Goal: Transaction & Acquisition: Purchase product/service

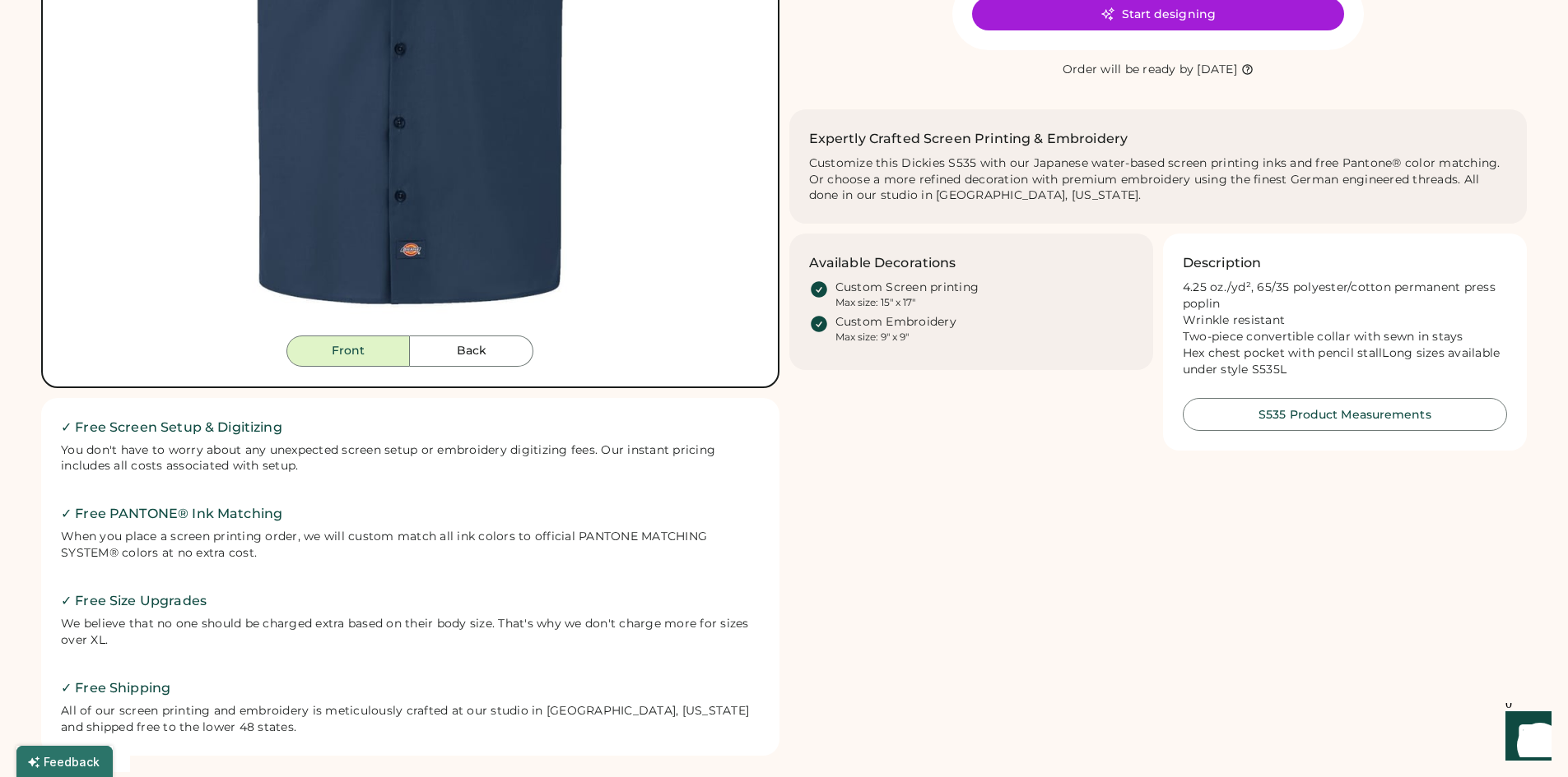
scroll to position [247, 0]
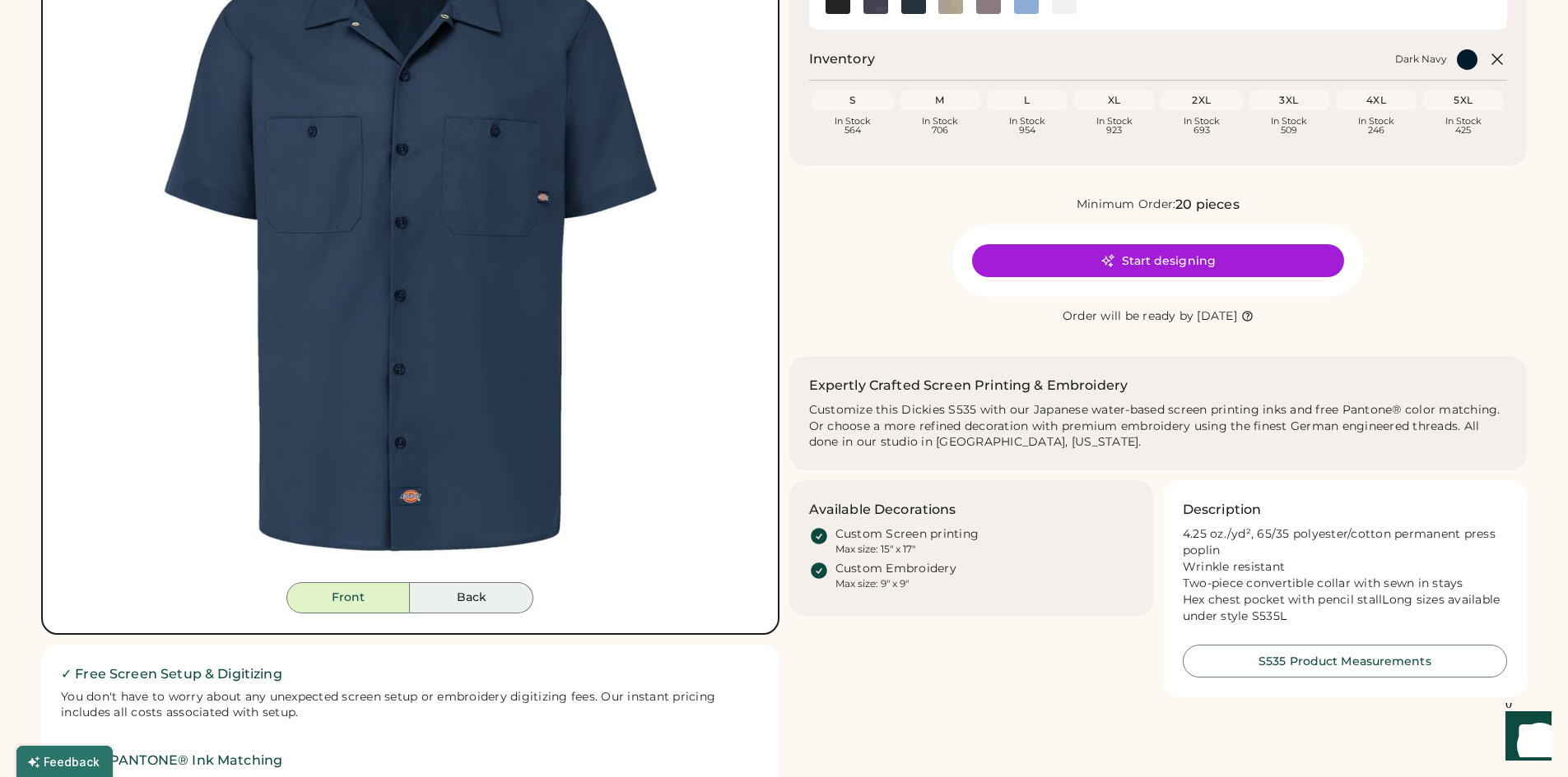
click at [504, 611] on button "Back" at bounding box center [471, 598] width 123 height 31
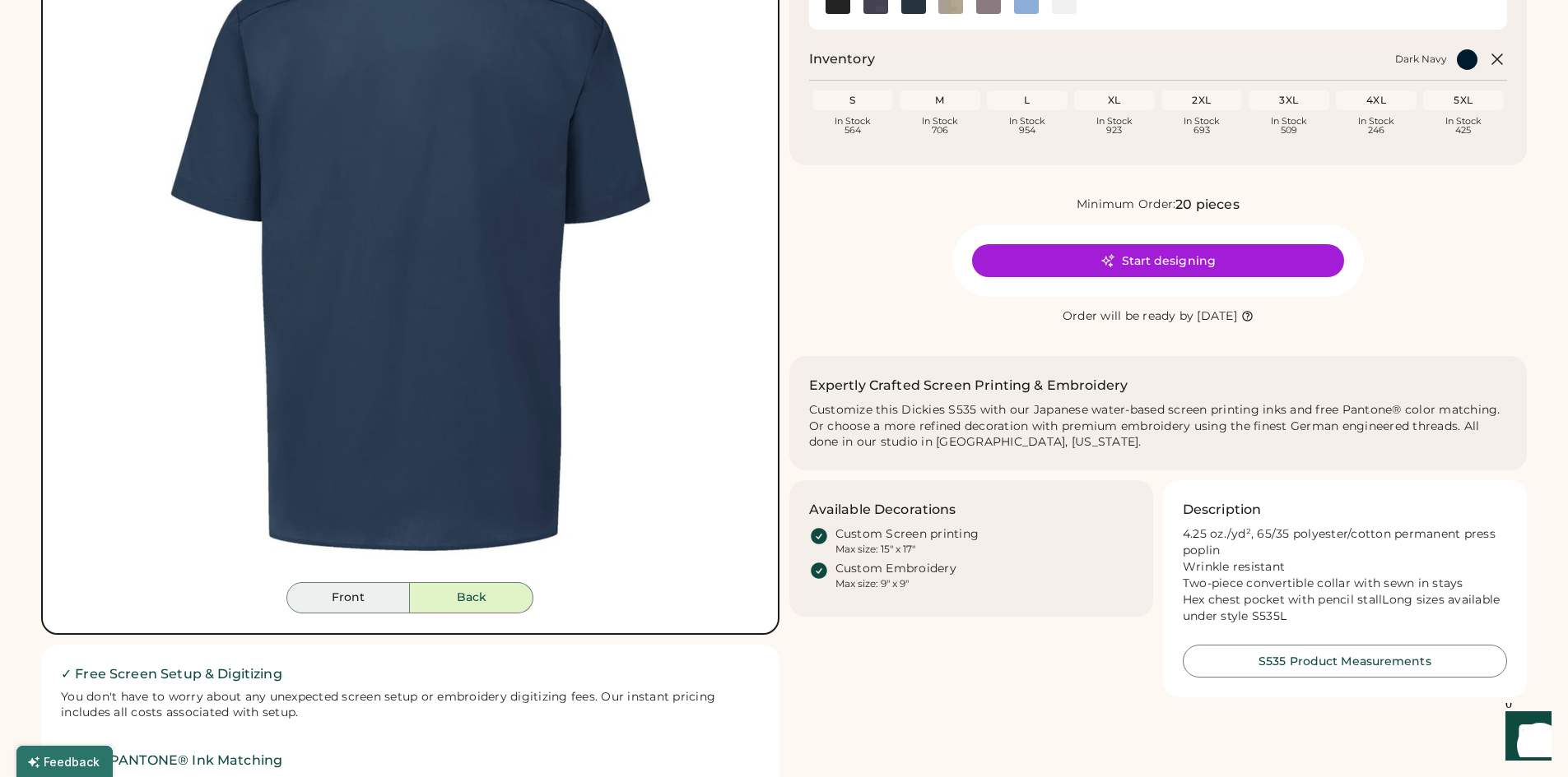
click at [316, 589] on button "Front" at bounding box center [348, 598] width 123 height 31
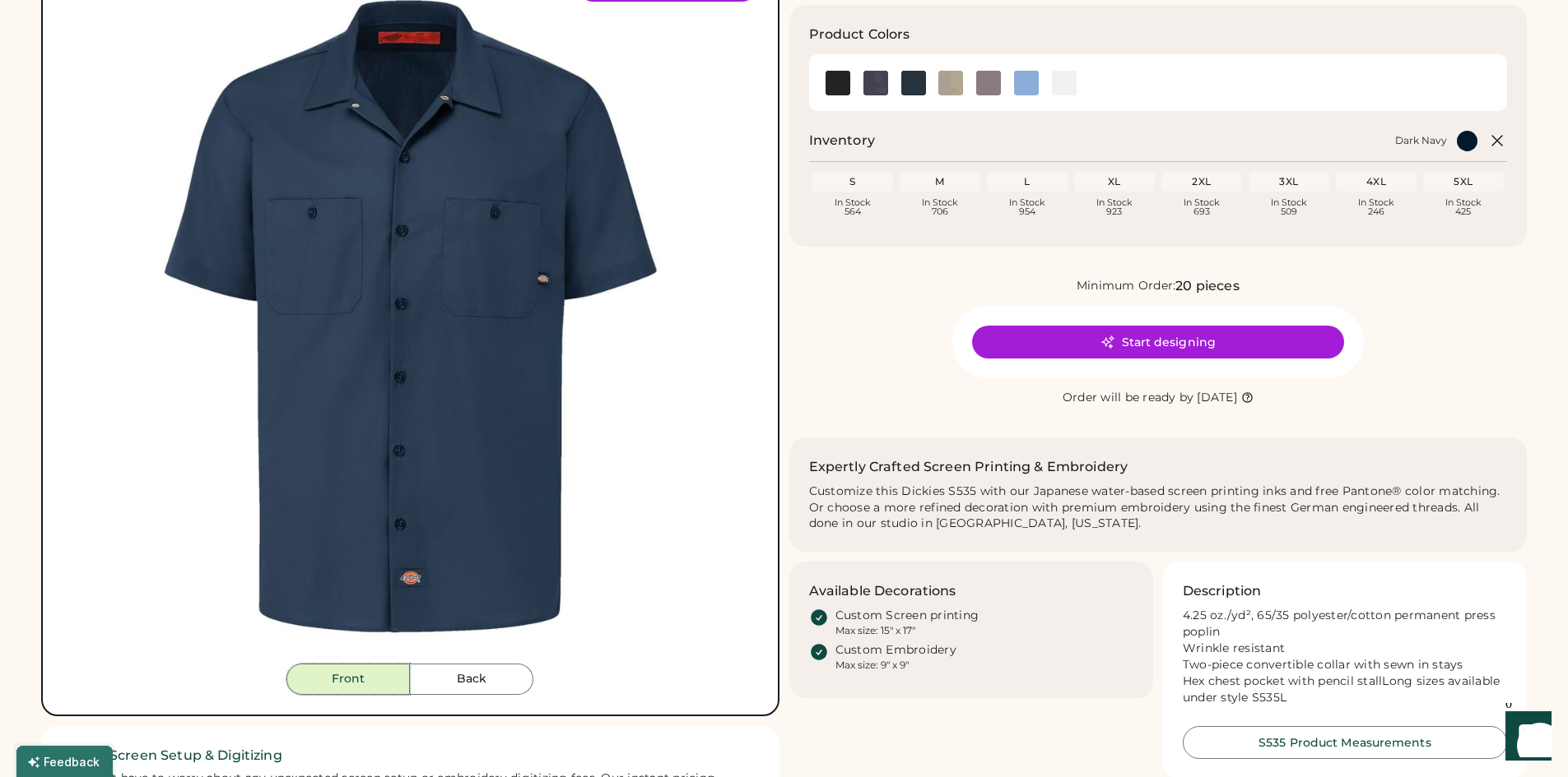
scroll to position [0, 0]
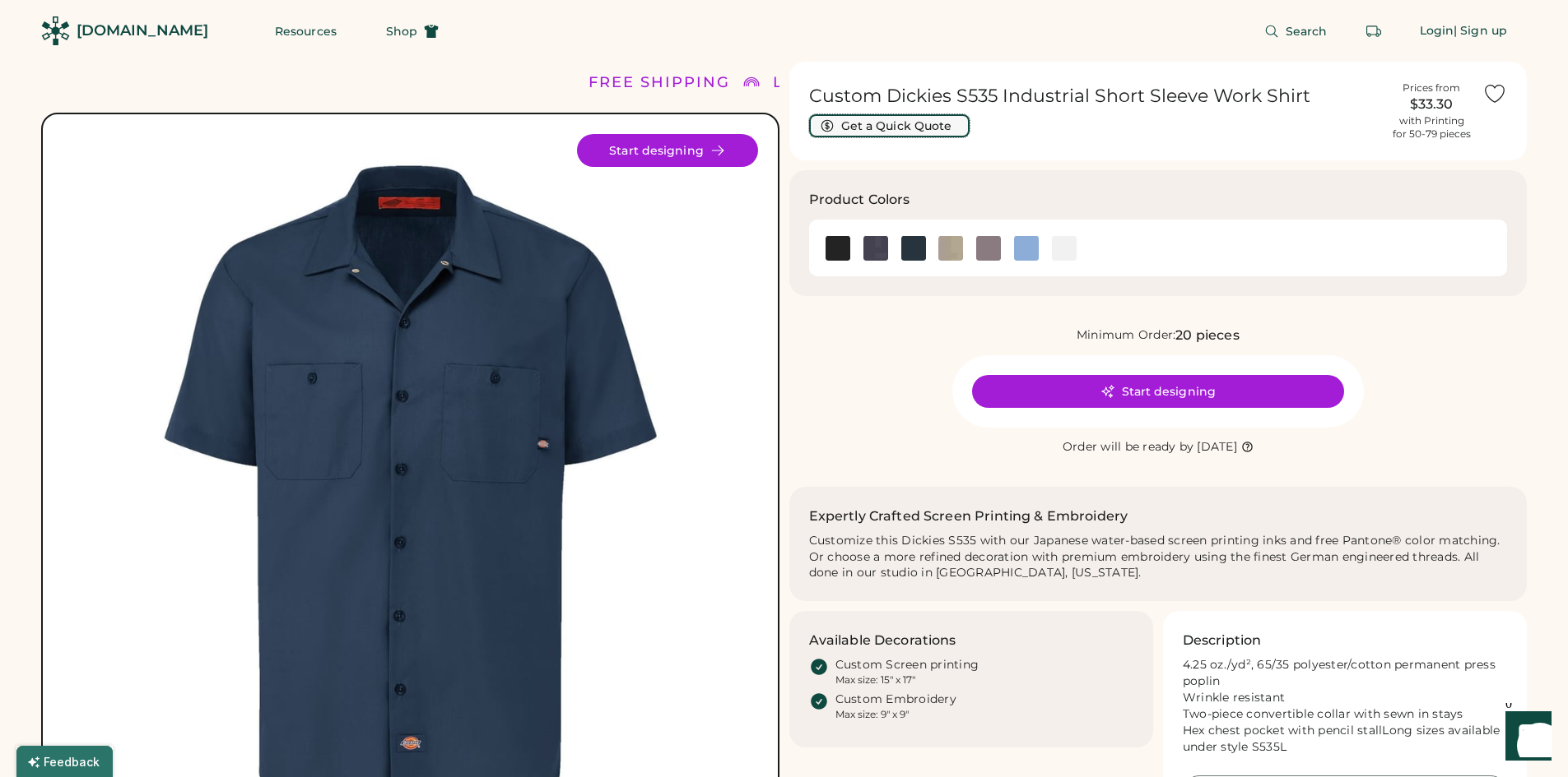
click at [891, 134] on button "Get a Quick Quote" at bounding box center [889, 126] width 161 height 23
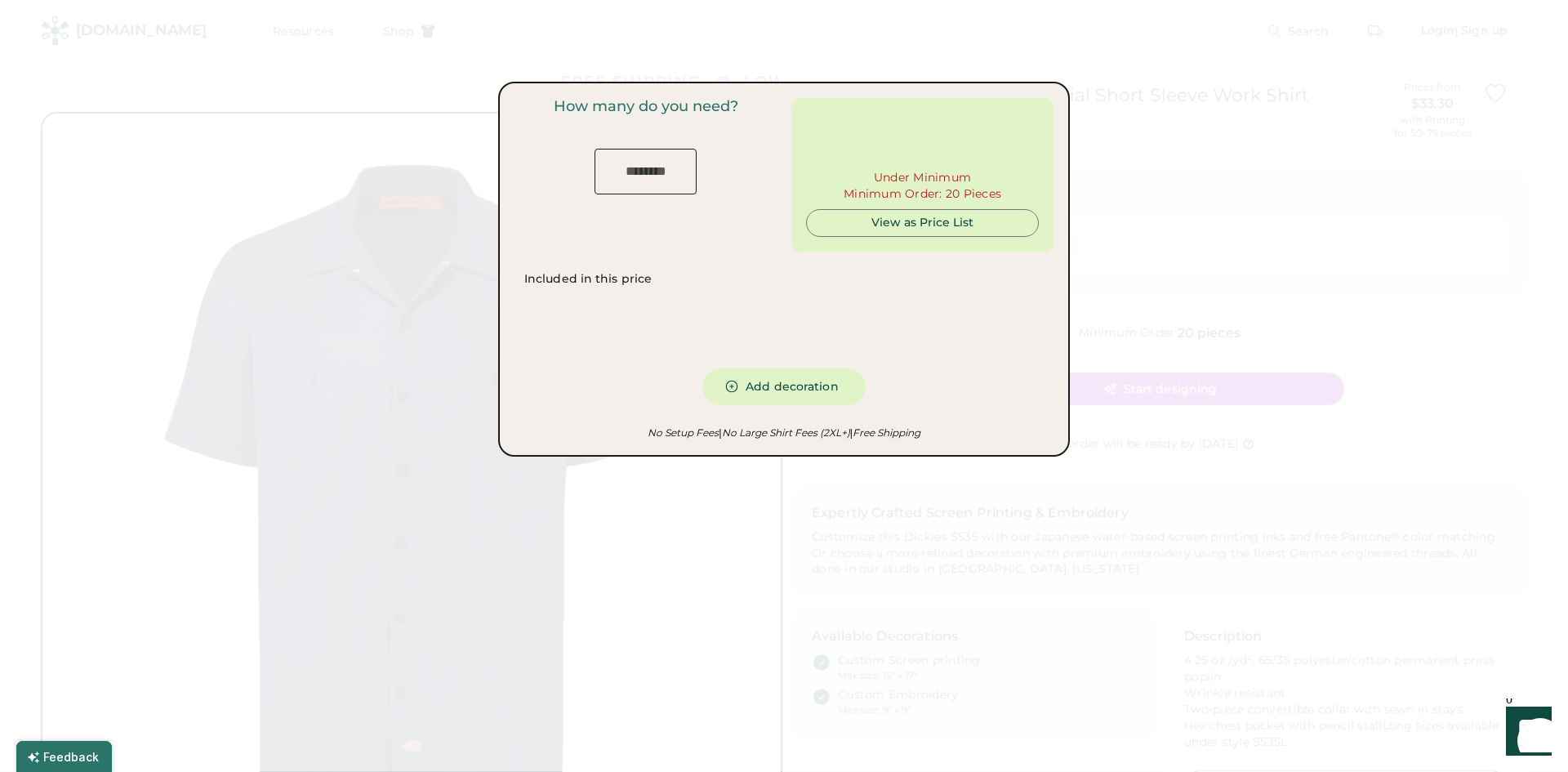
type input "***"
type input "******"
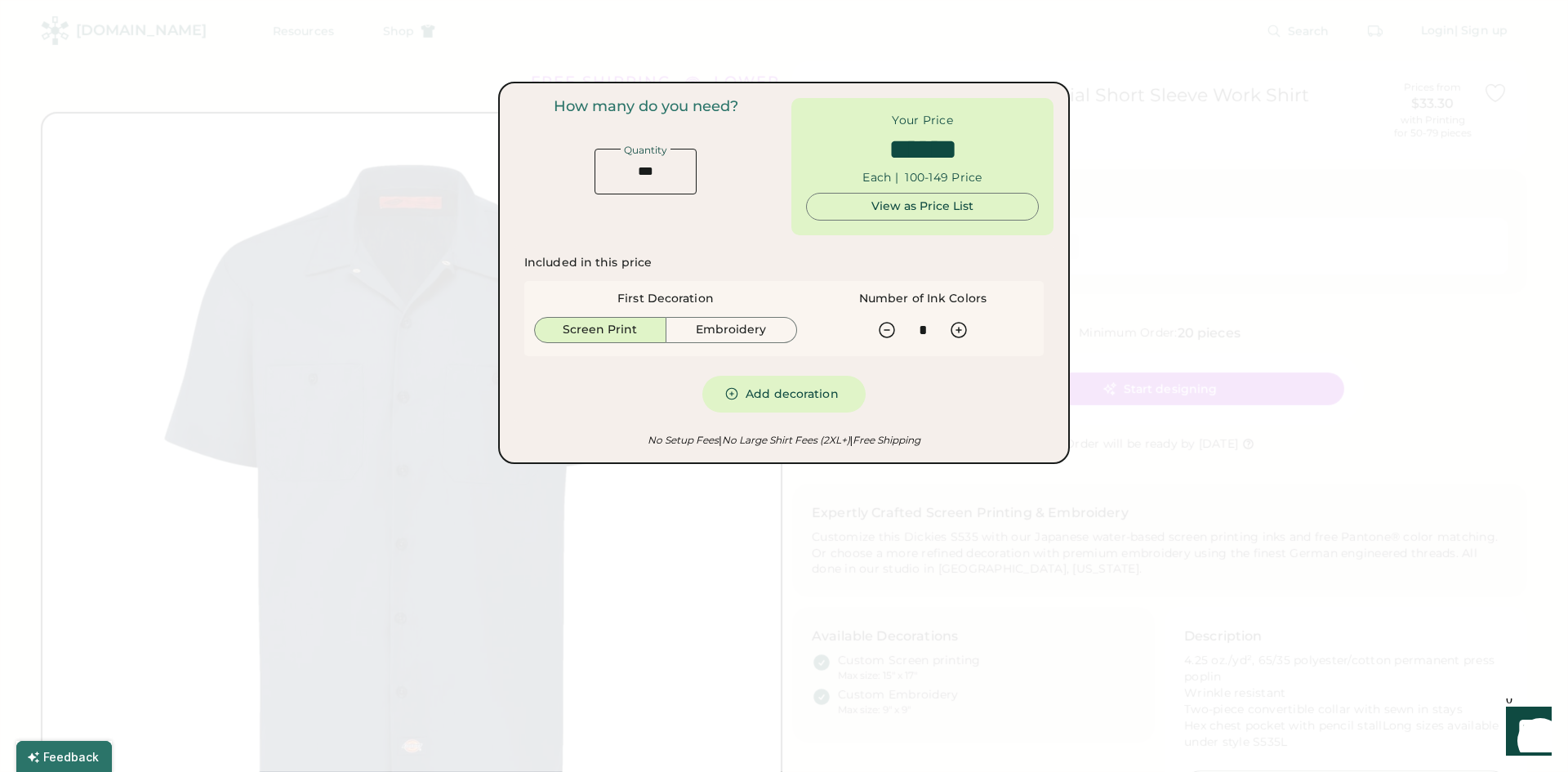
click at [659, 177] on input "input" at bounding box center [646, 171] width 102 height 46
drag, startPoint x: 658, startPoint y: 176, endPoint x: 628, endPoint y: 176, distance: 30.0
click at [628, 176] on input "input" at bounding box center [646, 171] width 102 height 46
type input "**"
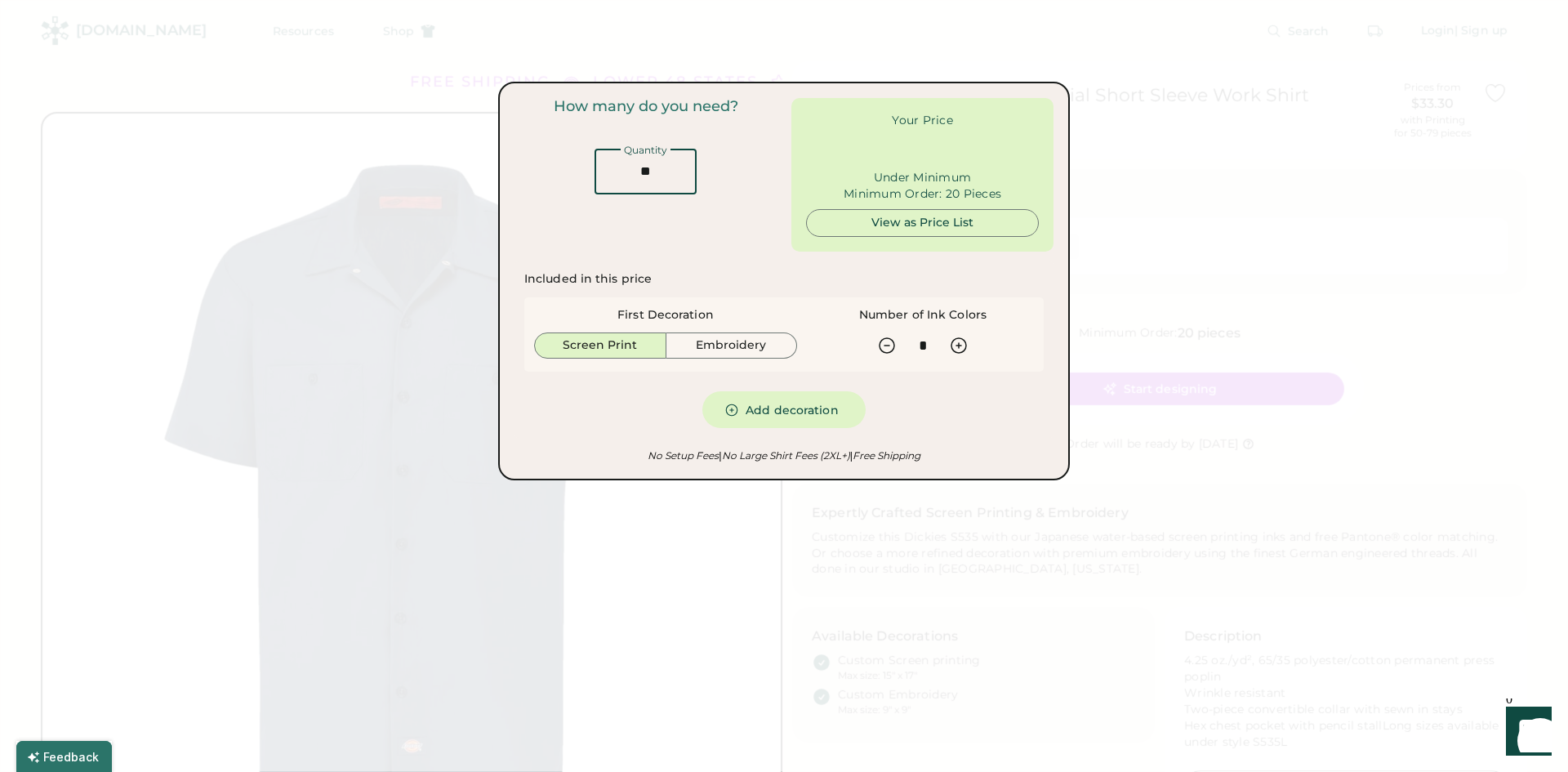
type input "******"
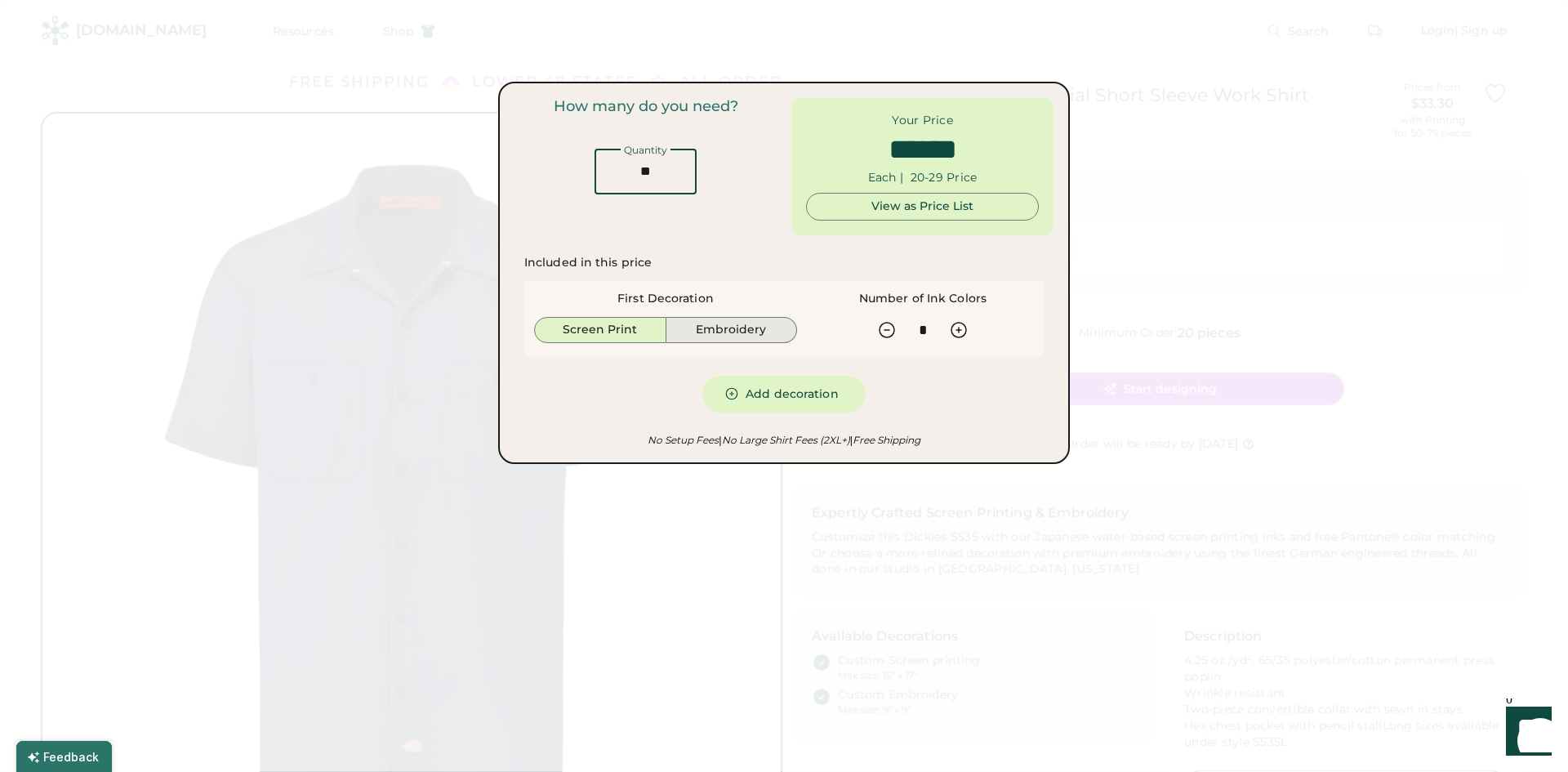
type input "**"
click at [715, 336] on button "Embroidery" at bounding box center [732, 330] width 132 height 26
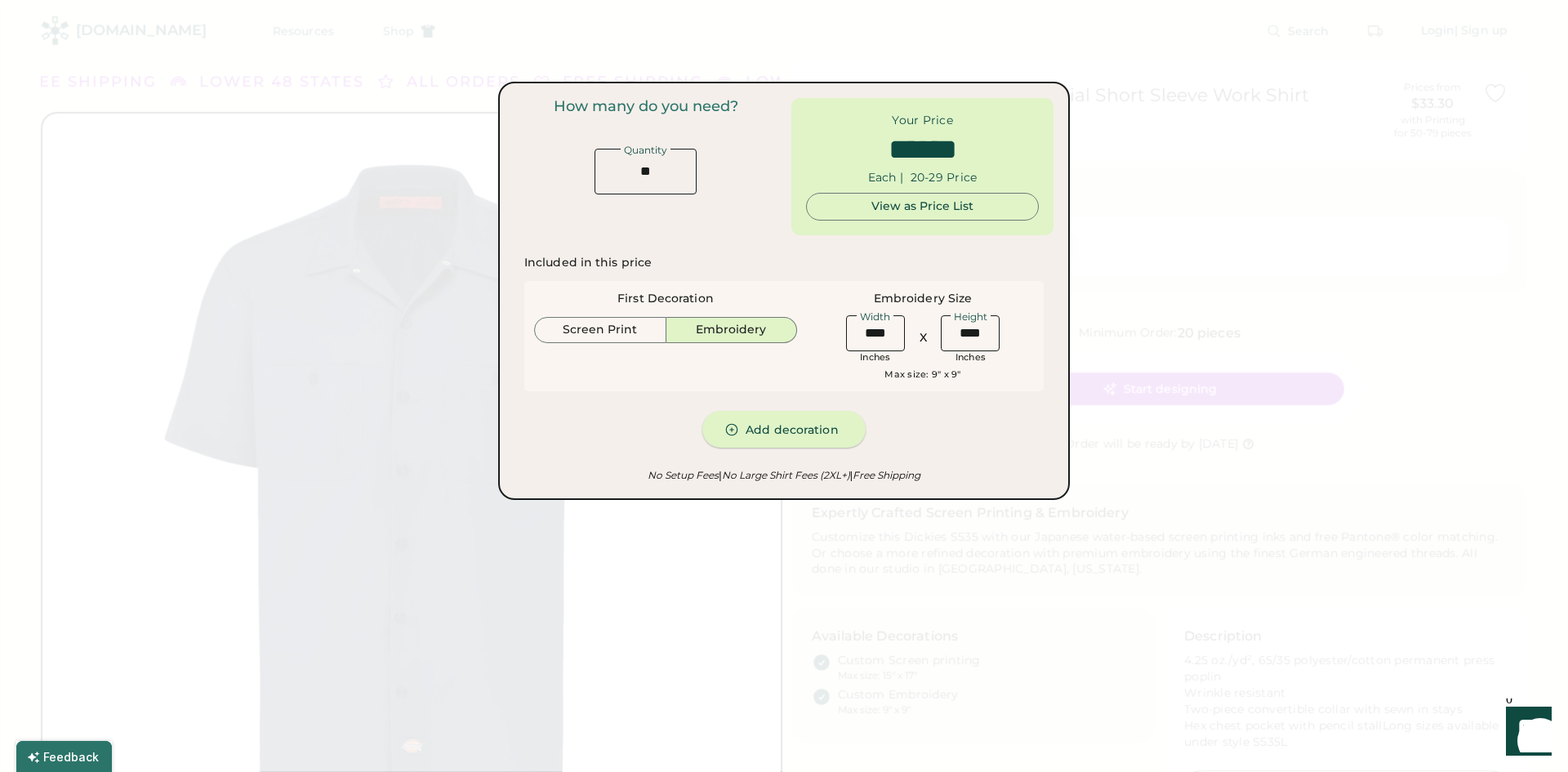
click at [771, 437] on button "Add decoration" at bounding box center [784, 429] width 164 height 37
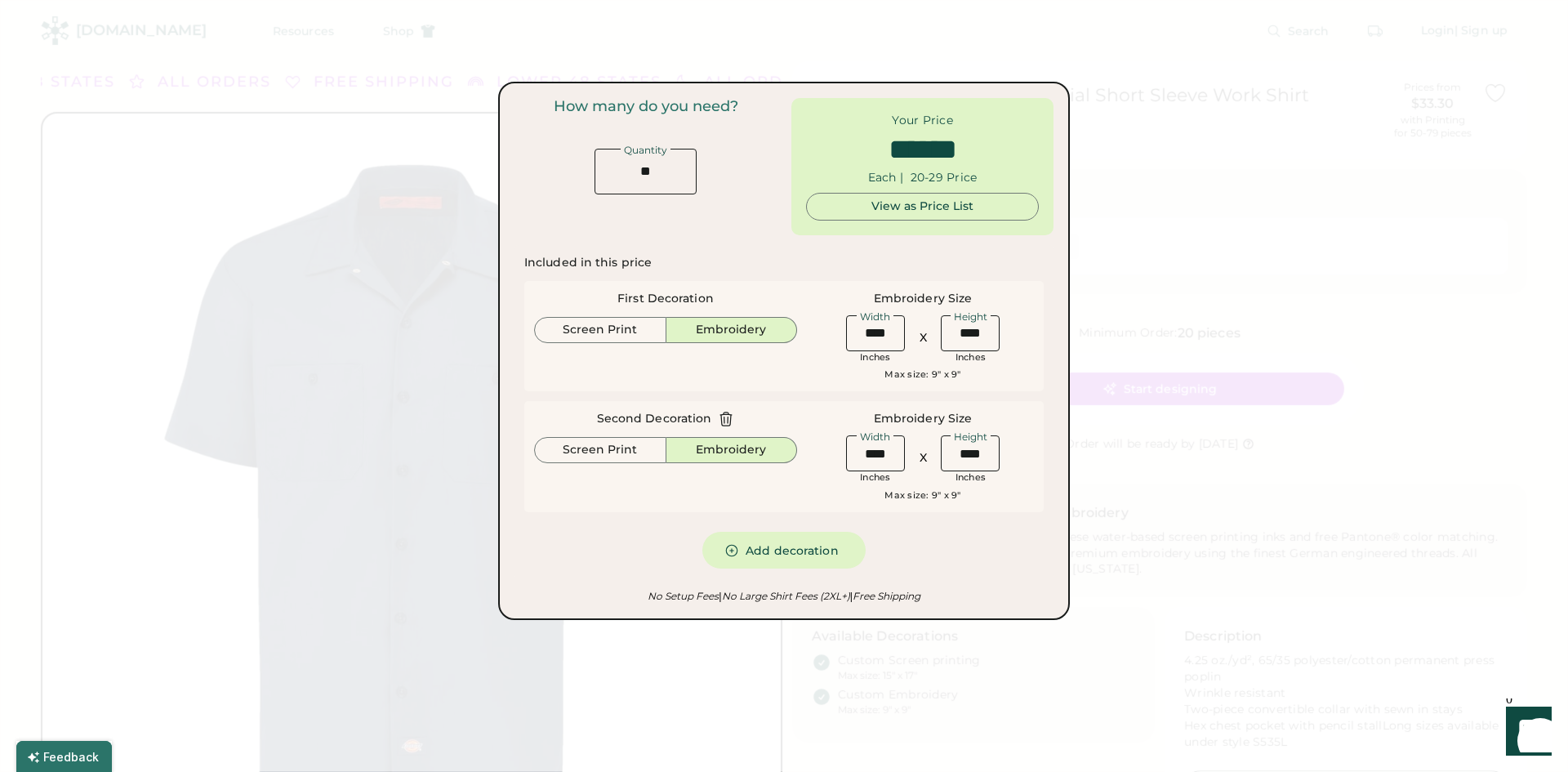
click at [725, 416] on icon at bounding box center [726, 419] width 16 height 16
type input "******"
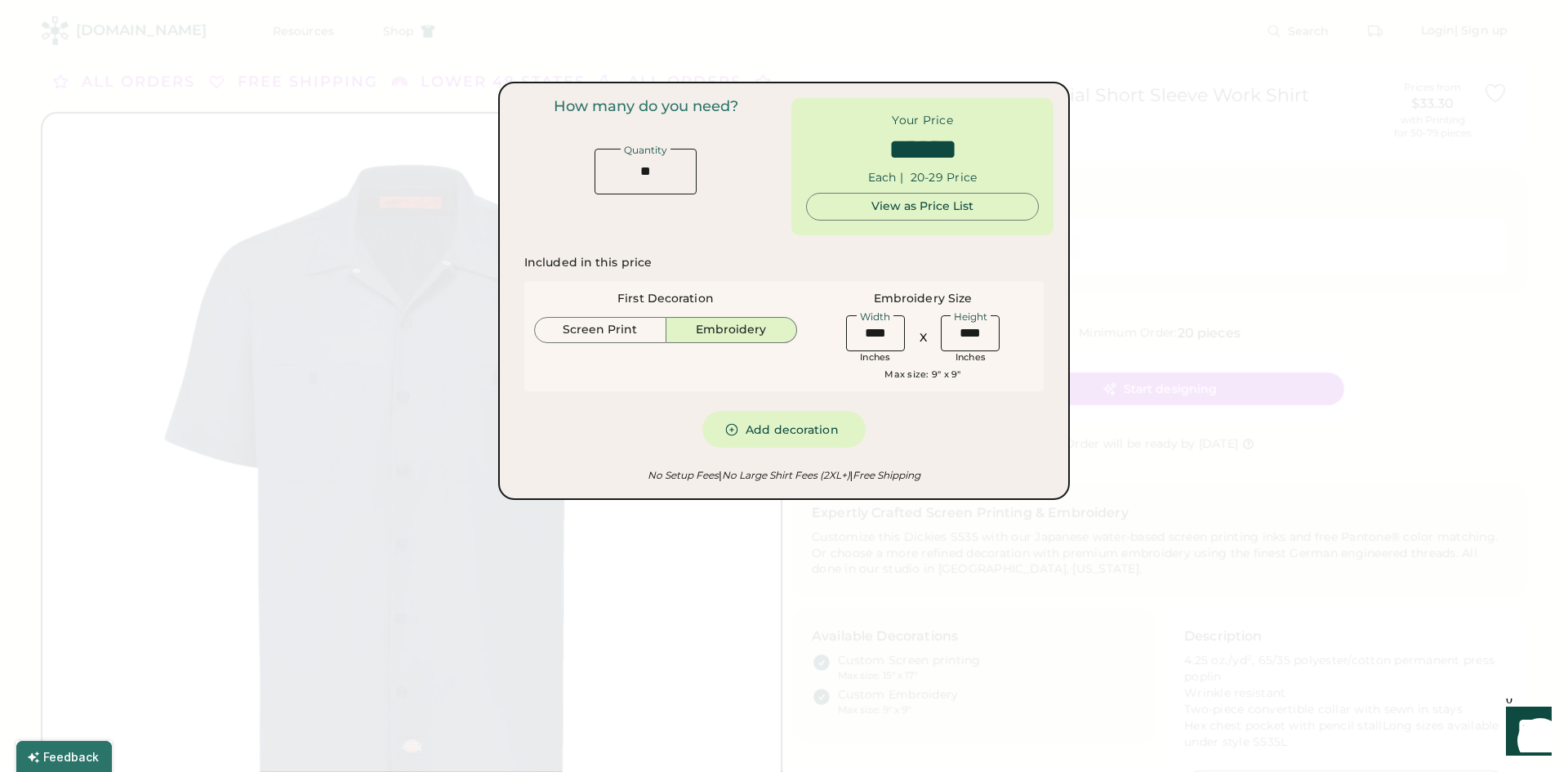
click at [935, 215] on div "View as Price List" at bounding box center [922, 207] width 205 height 26
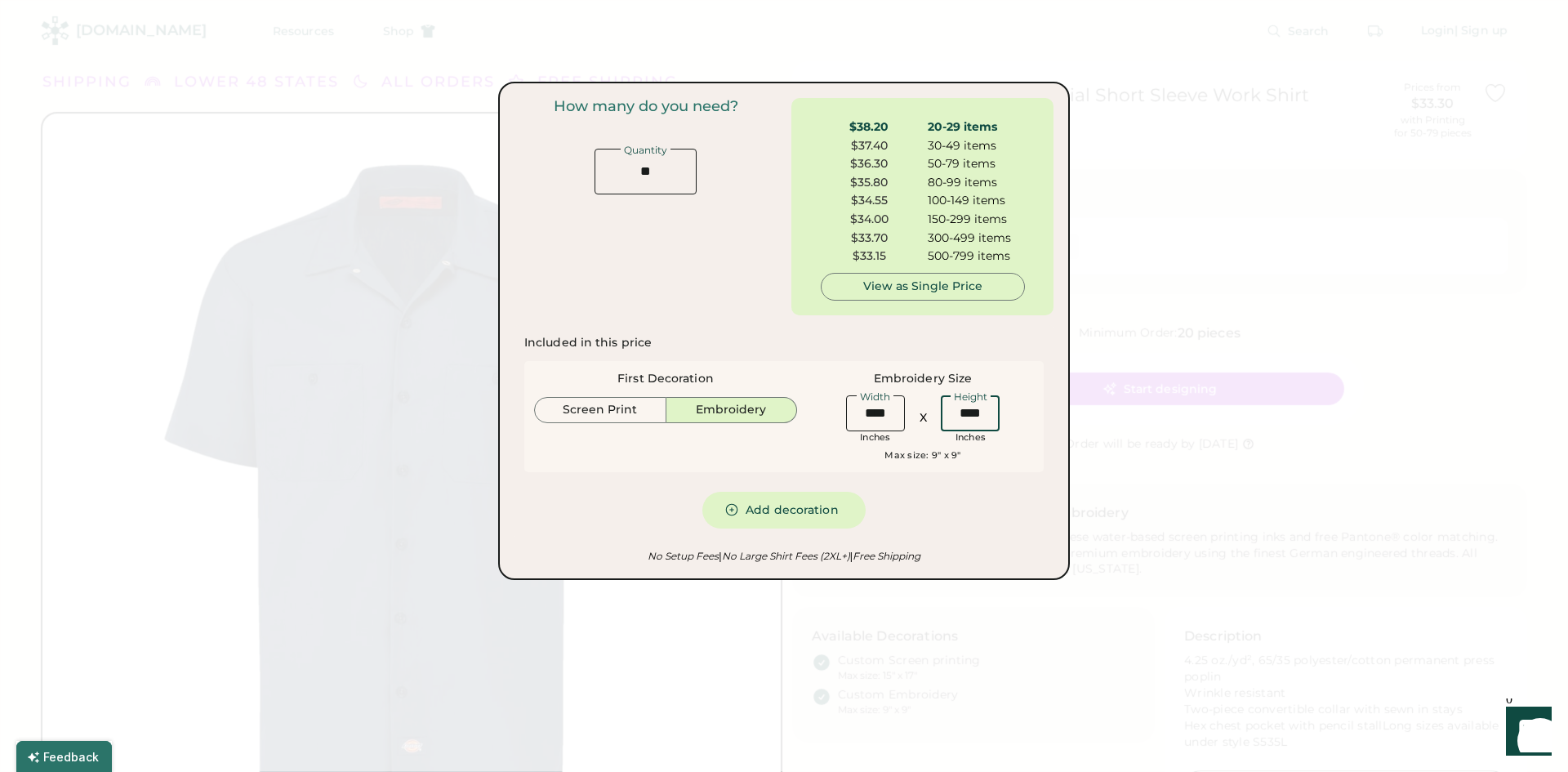
click at [964, 420] on input "input" at bounding box center [970, 414] width 59 height 36
drag, startPoint x: 989, startPoint y: 408, endPoint x: 860, endPoint y: 411, distance: 129.0
click at [860, 411] on div "Width Inches X Height Inches" at bounding box center [923, 418] width 164 height 53
type input "****"
click at [973, 511] on div "Included in this price First Decoration Screen Print Embroidery Embroidery Size…" at bounding box center [784, 432] width 519 height 194
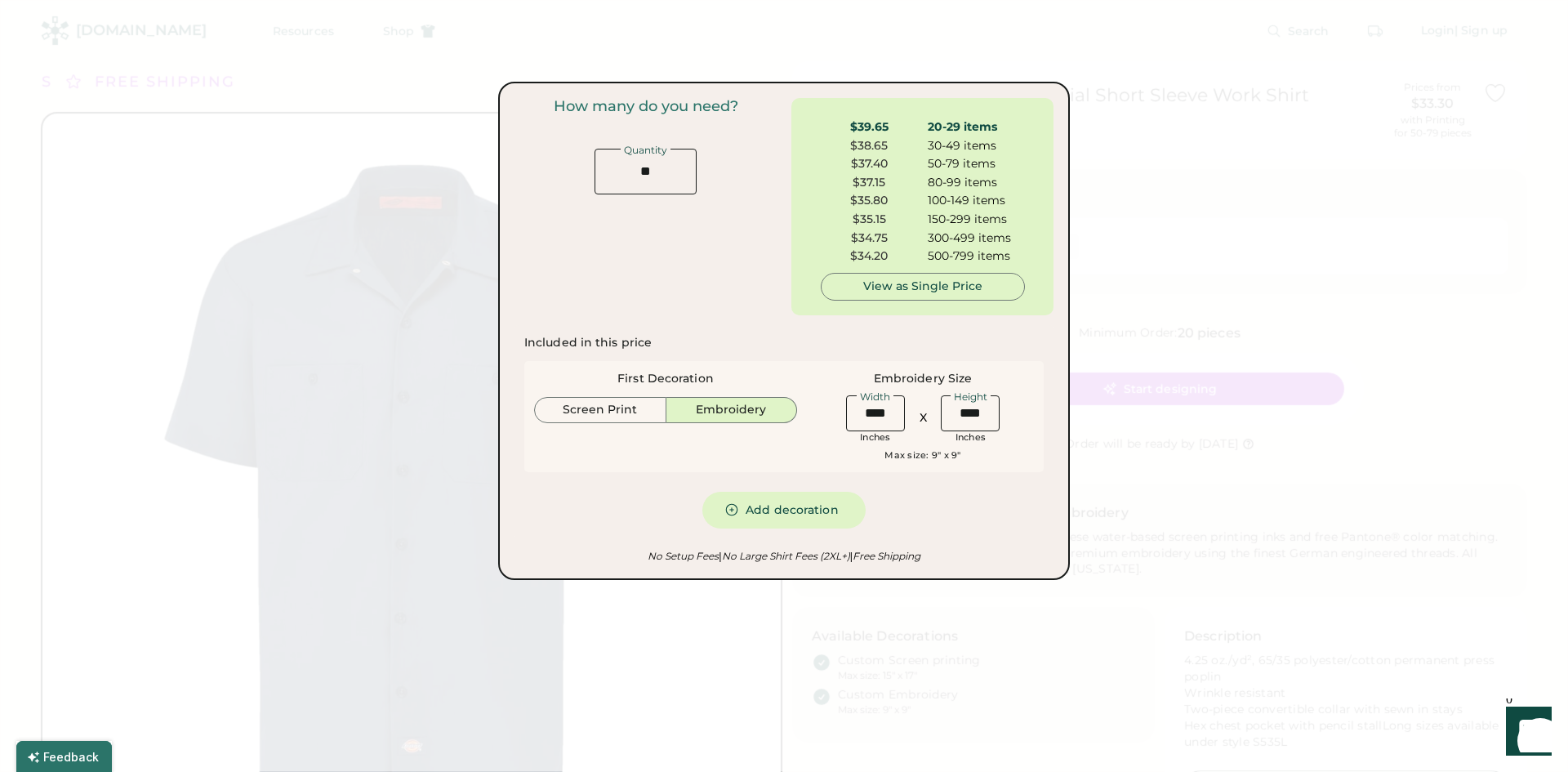
click at [129, 294] on div at bounding box center [784, 386] width 1568 height 772
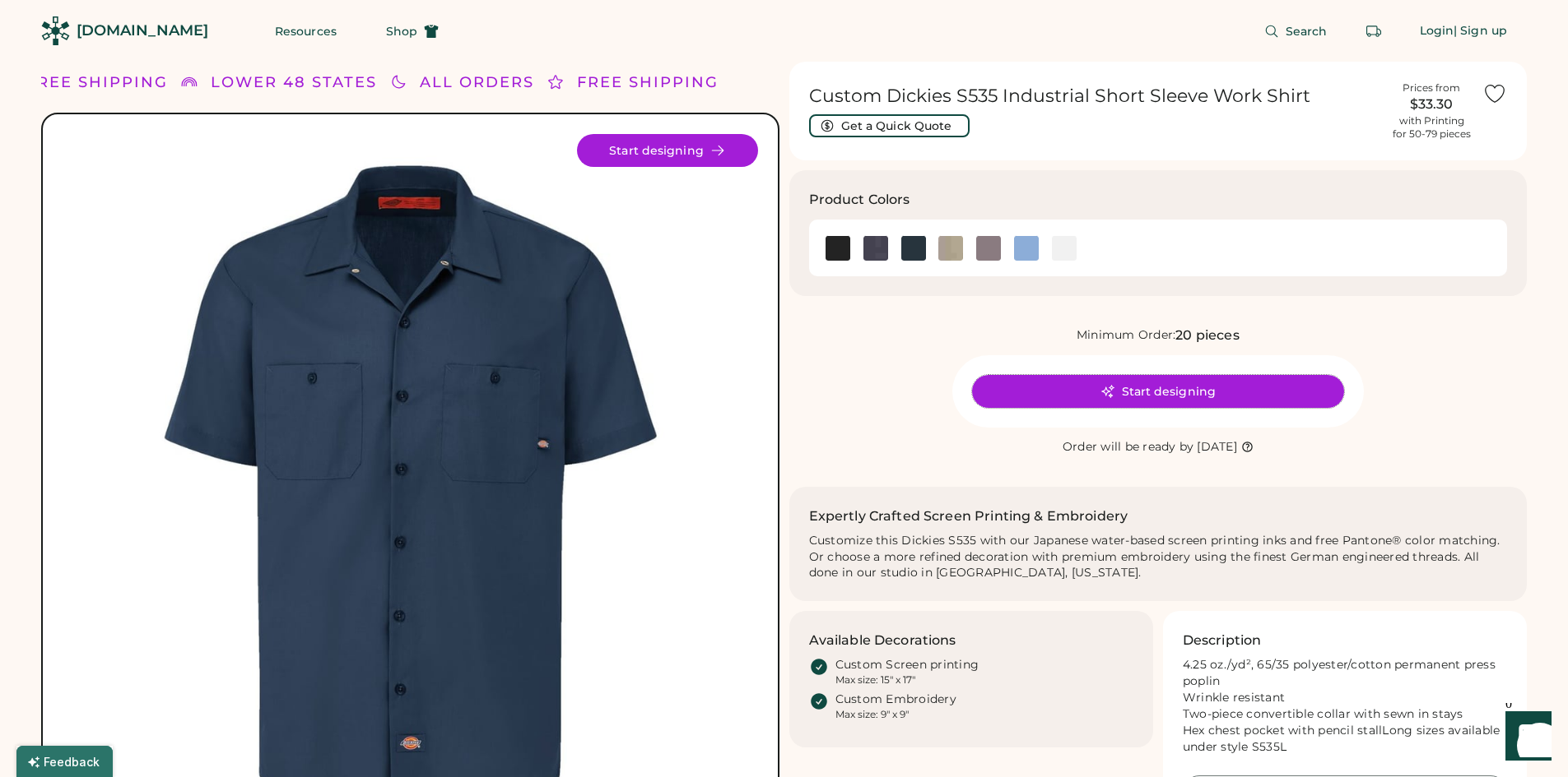
click at [1167, 393] on button "Start designing" at bounding box center [1158, 392] width 372 height 33
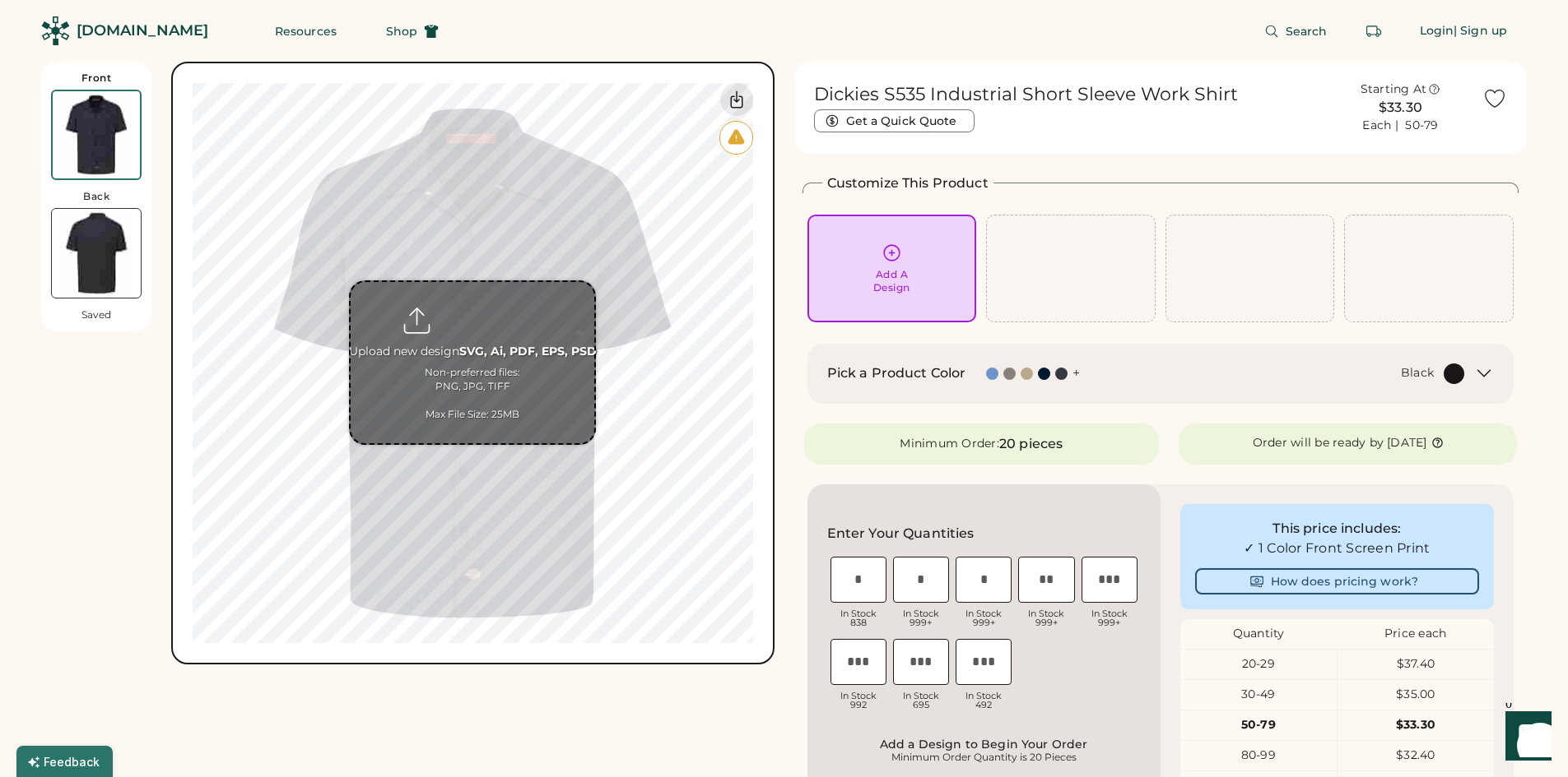
click at [482, 350] on input "file" at bounding box center [472, 362] width 244 height 161
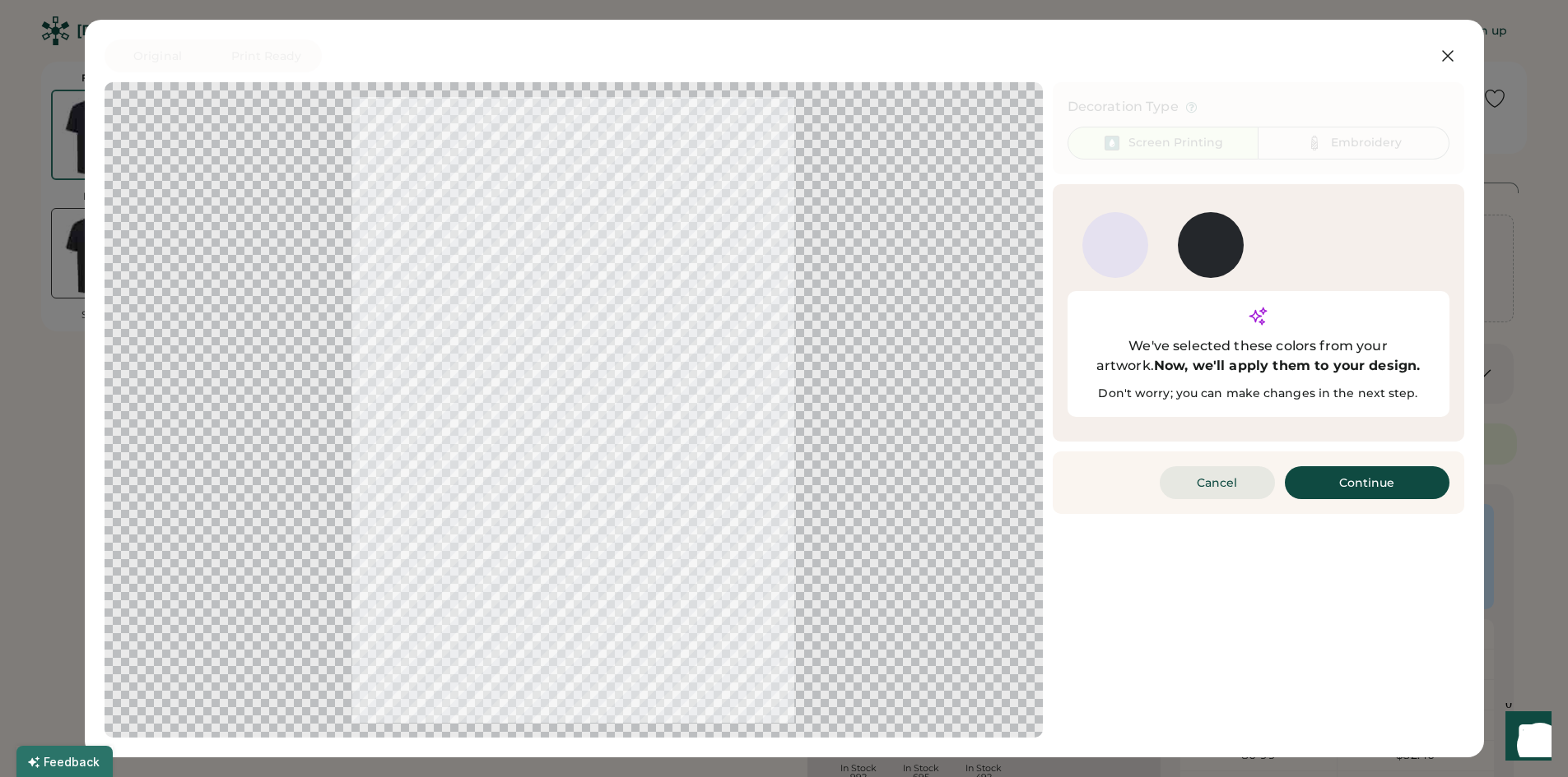
click at [1209, 467] on button "Cancel" at bounding box center [1217, 483] width 115 height 33
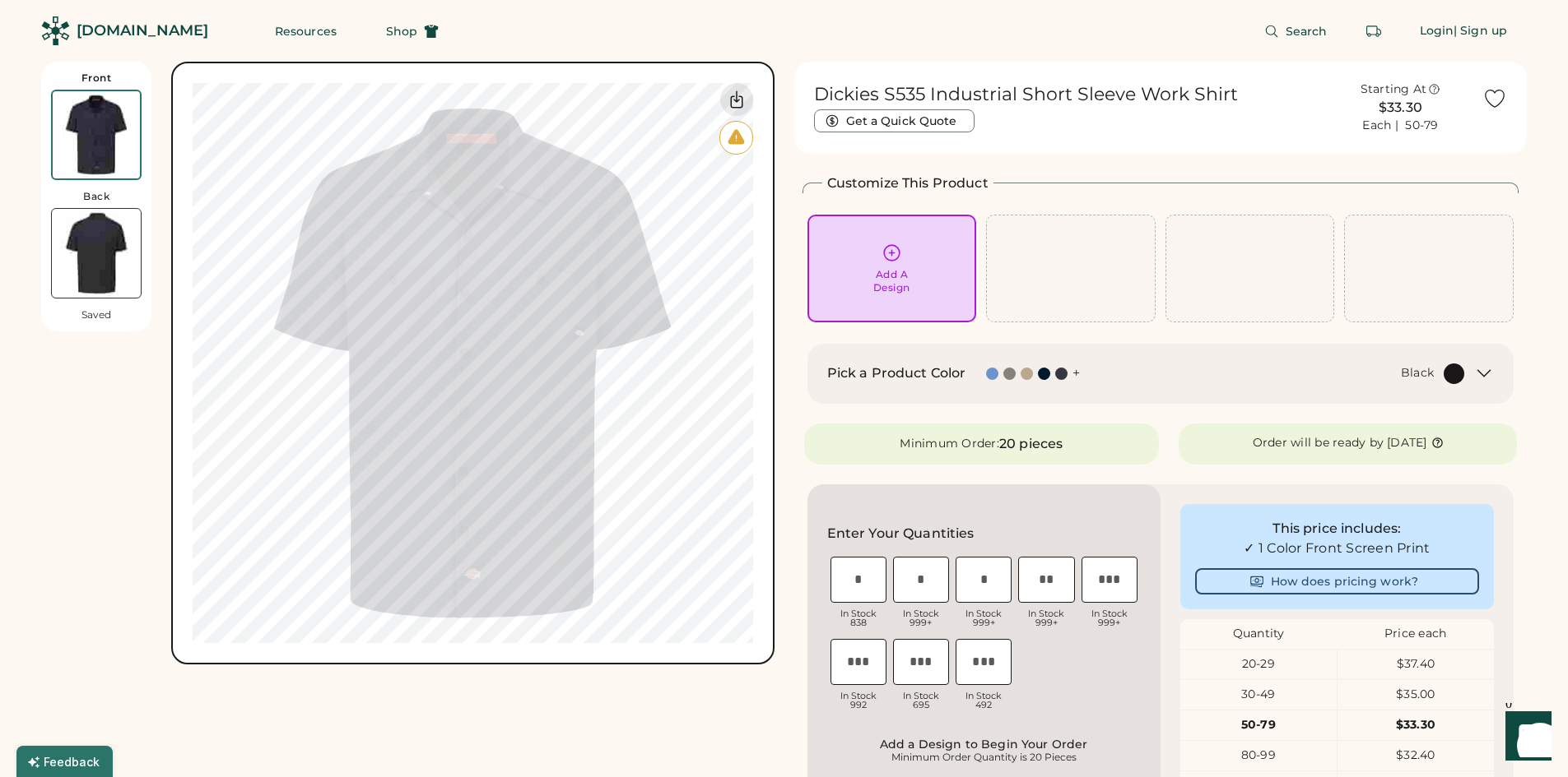
click at [1476, 379] on icon at bounding box center [1484, 373] width 20 height 20
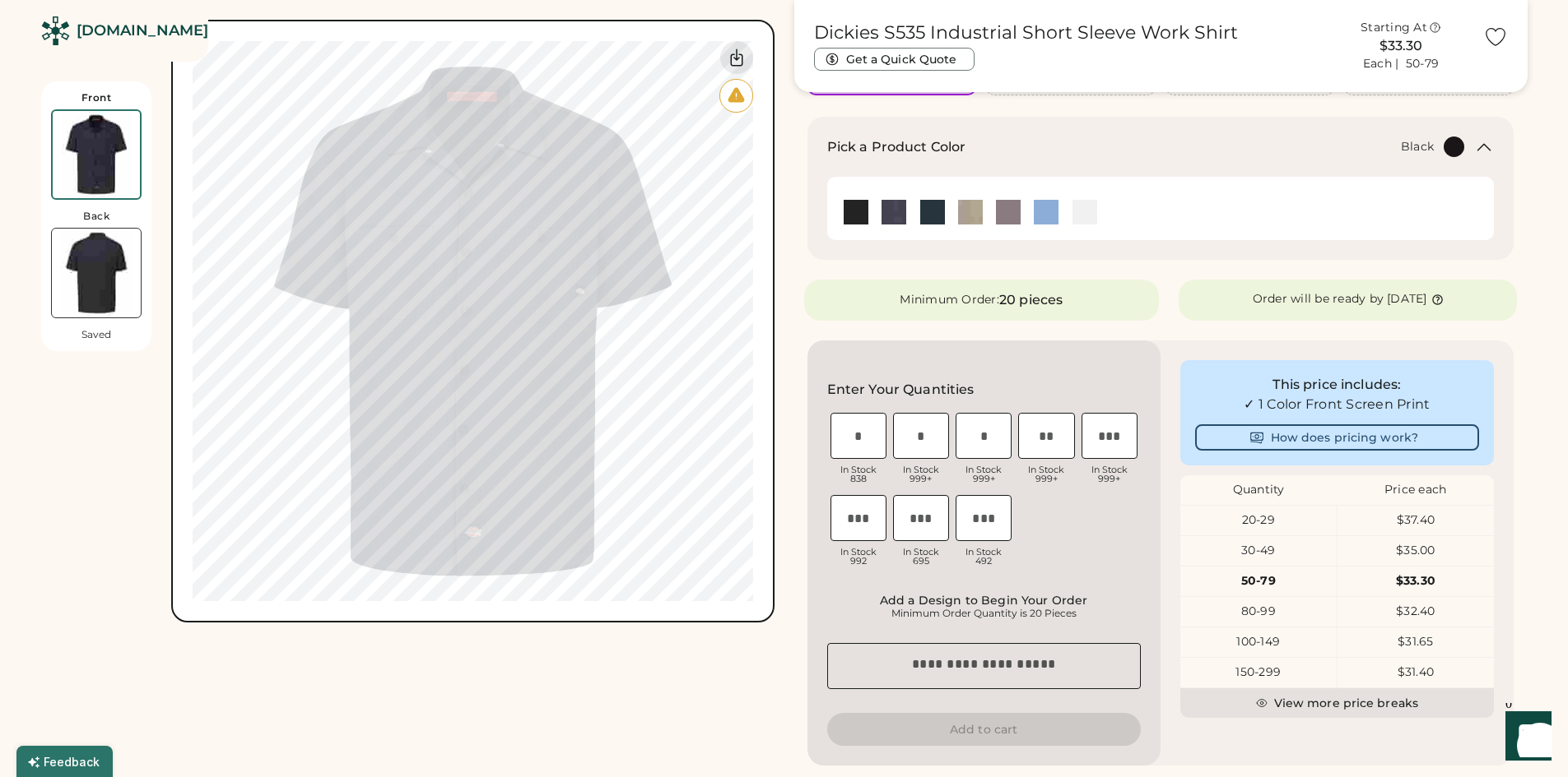
scroll to position [165, 0]
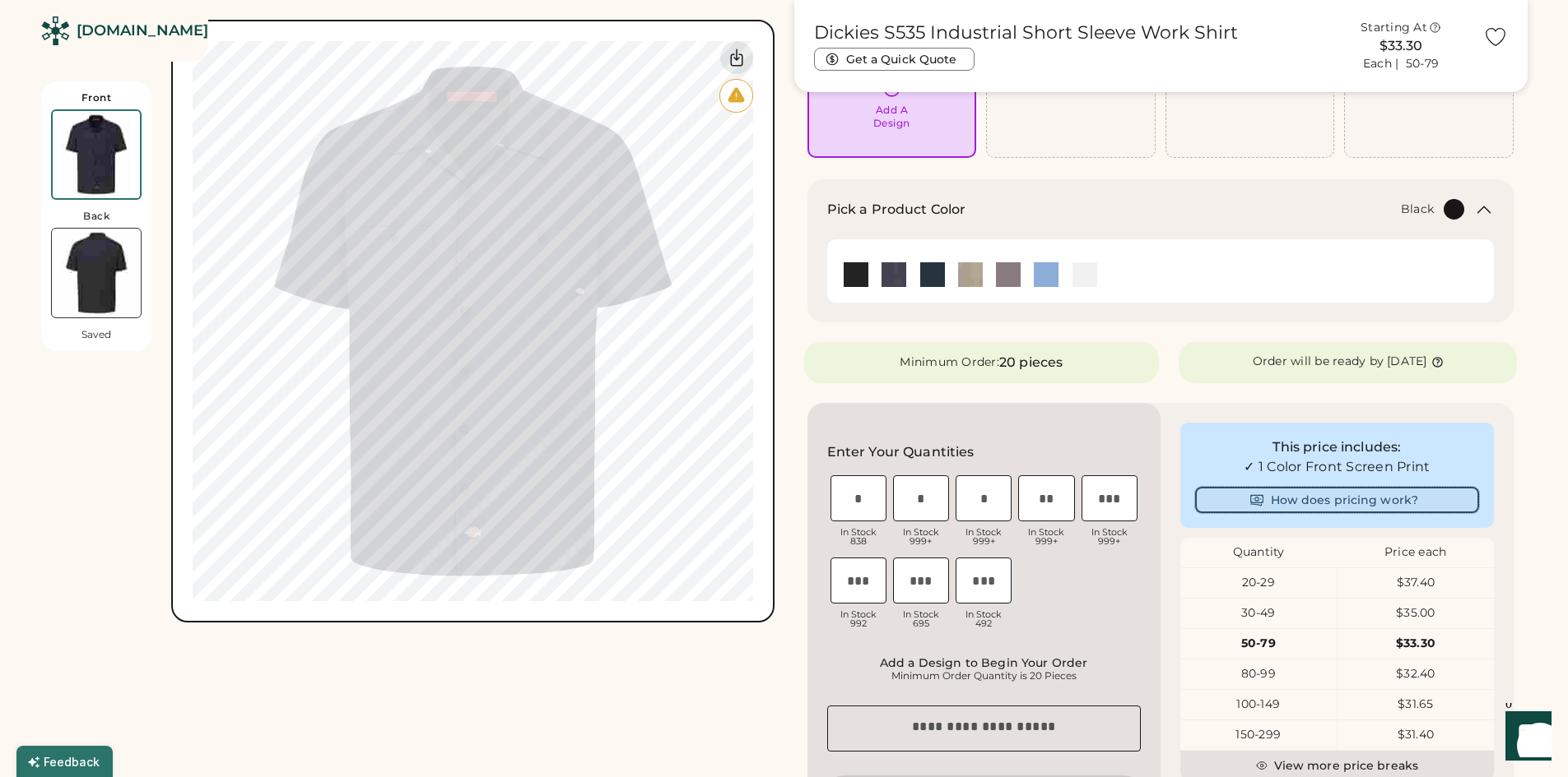
click at [1386, 509] on button "How does pricing work?" at bounding box center [1336, 500] width 284 height 26
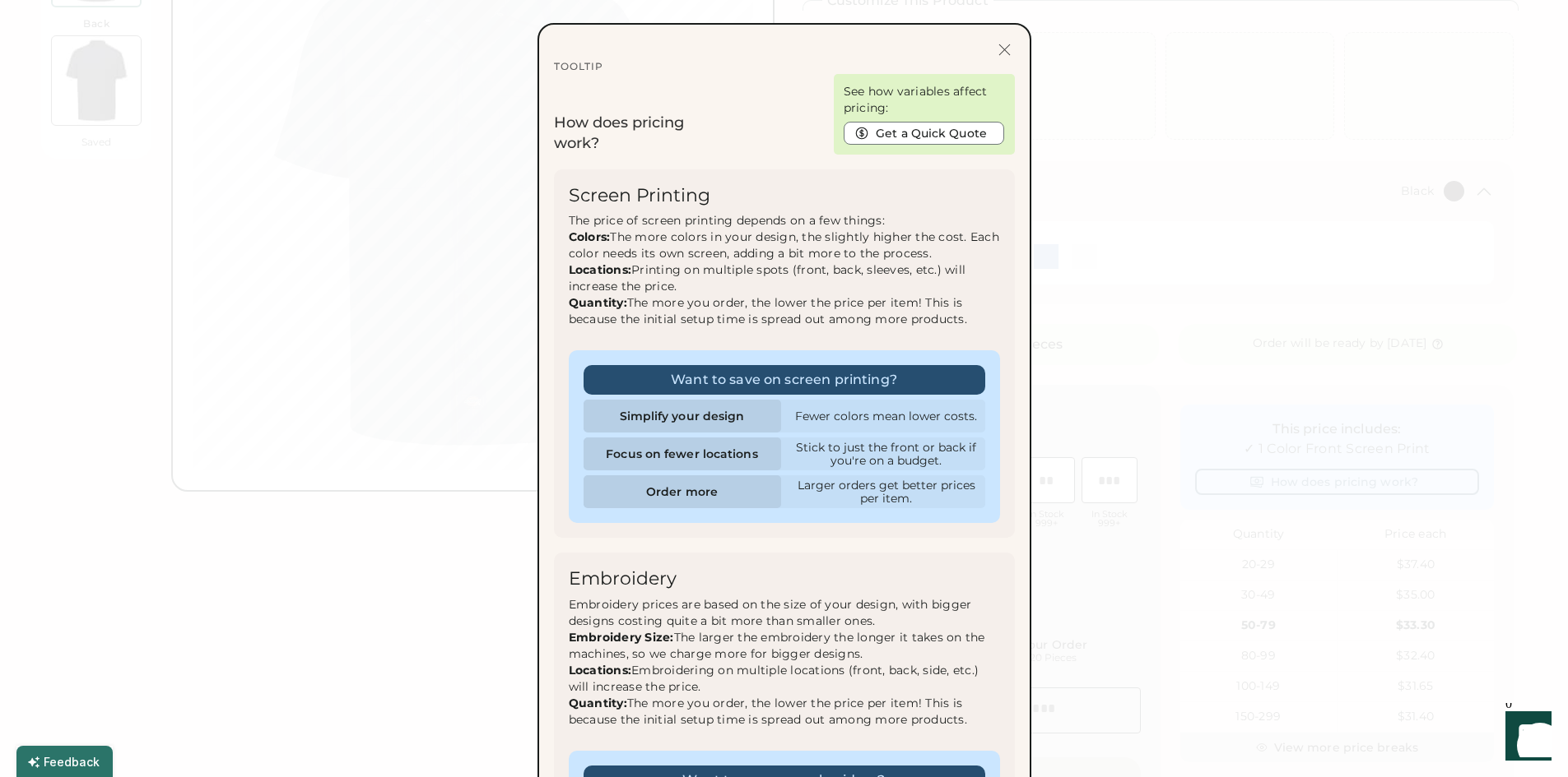
scroll to position [0, 0]
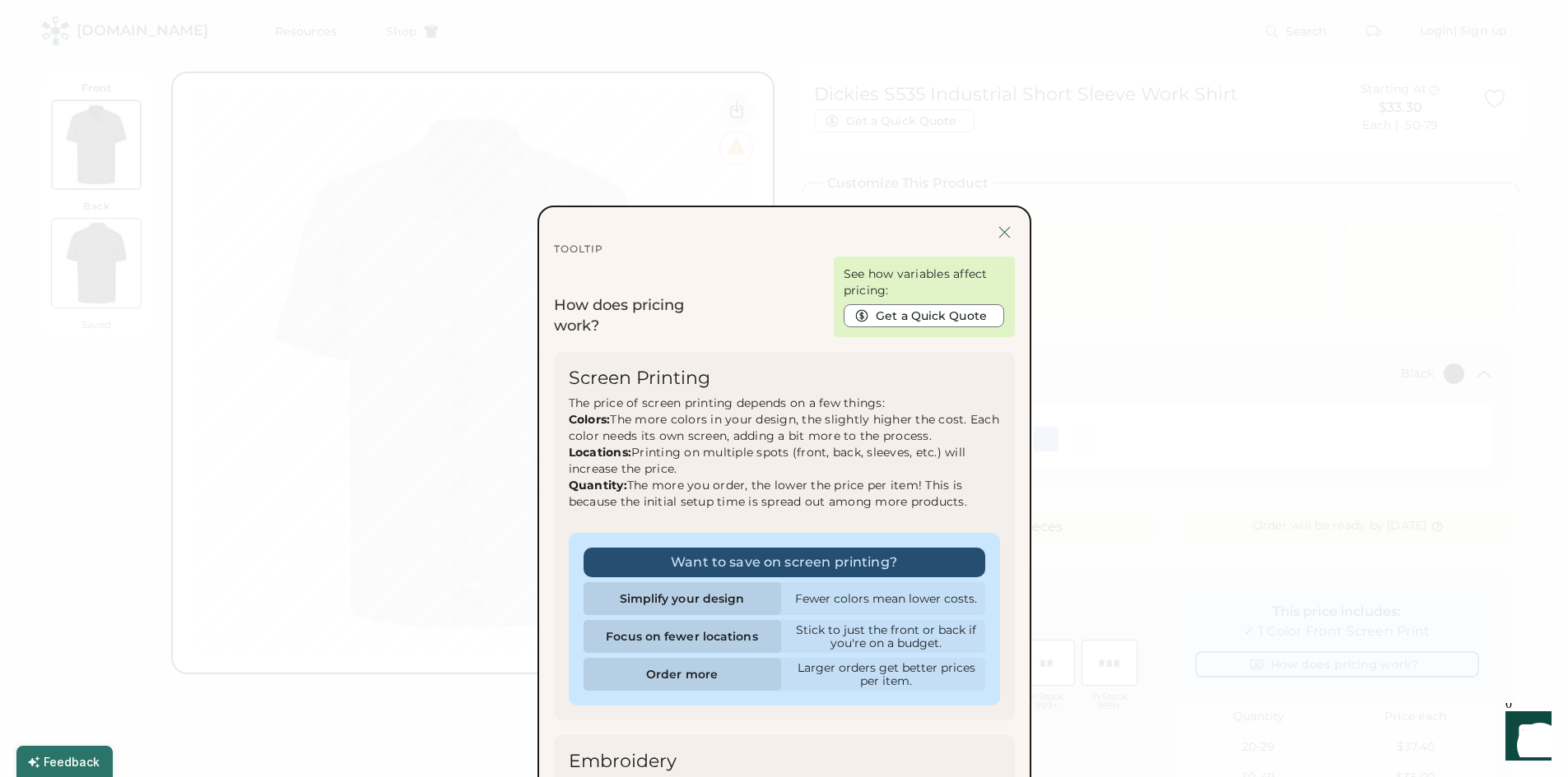
click at [1009, 231] on div at bounding box center [1005, 232] width 21 height 21
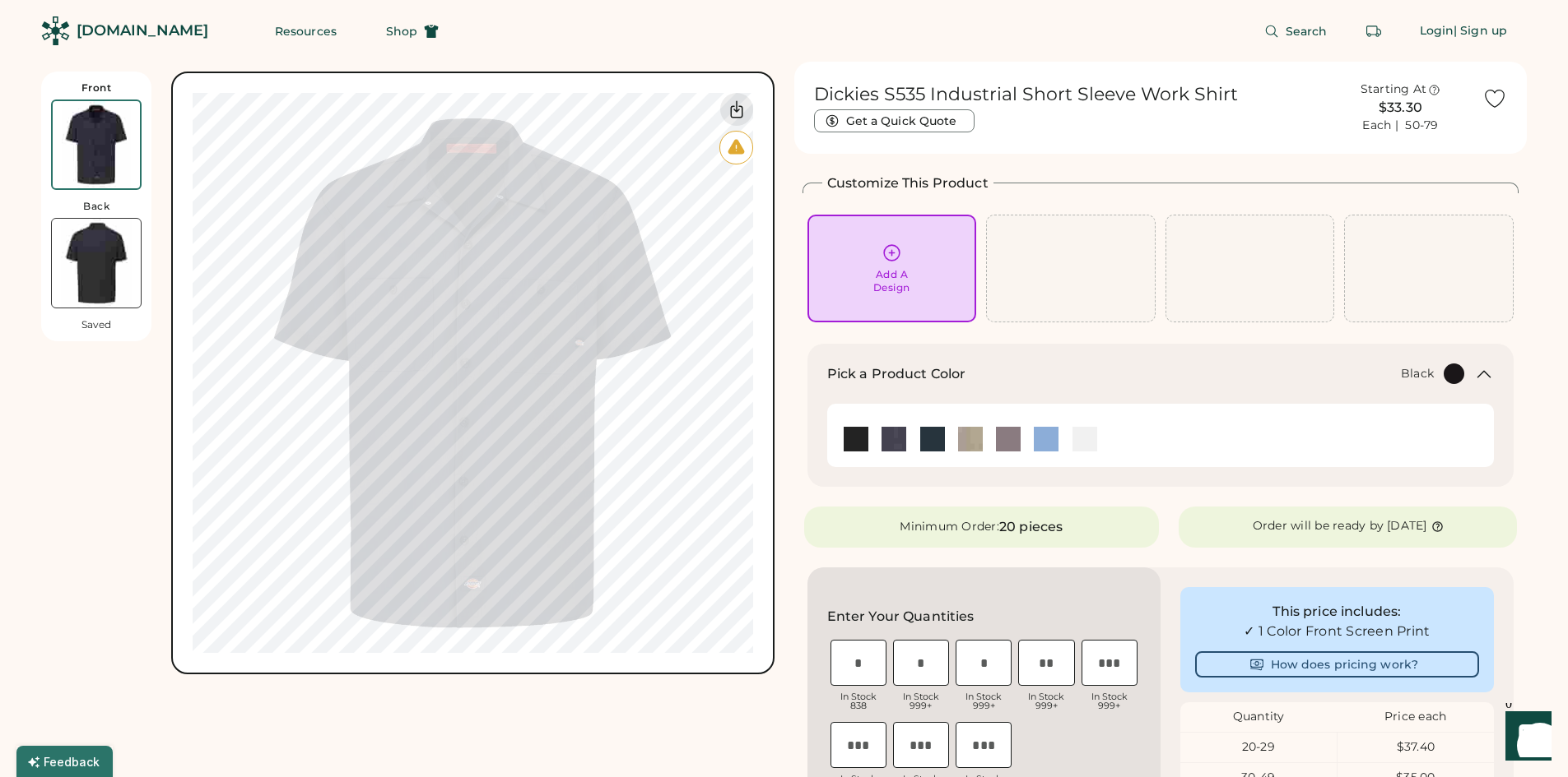
click at [929, 284] on div "Add A Design" at bounding box center [892, 269] width 147 height 52
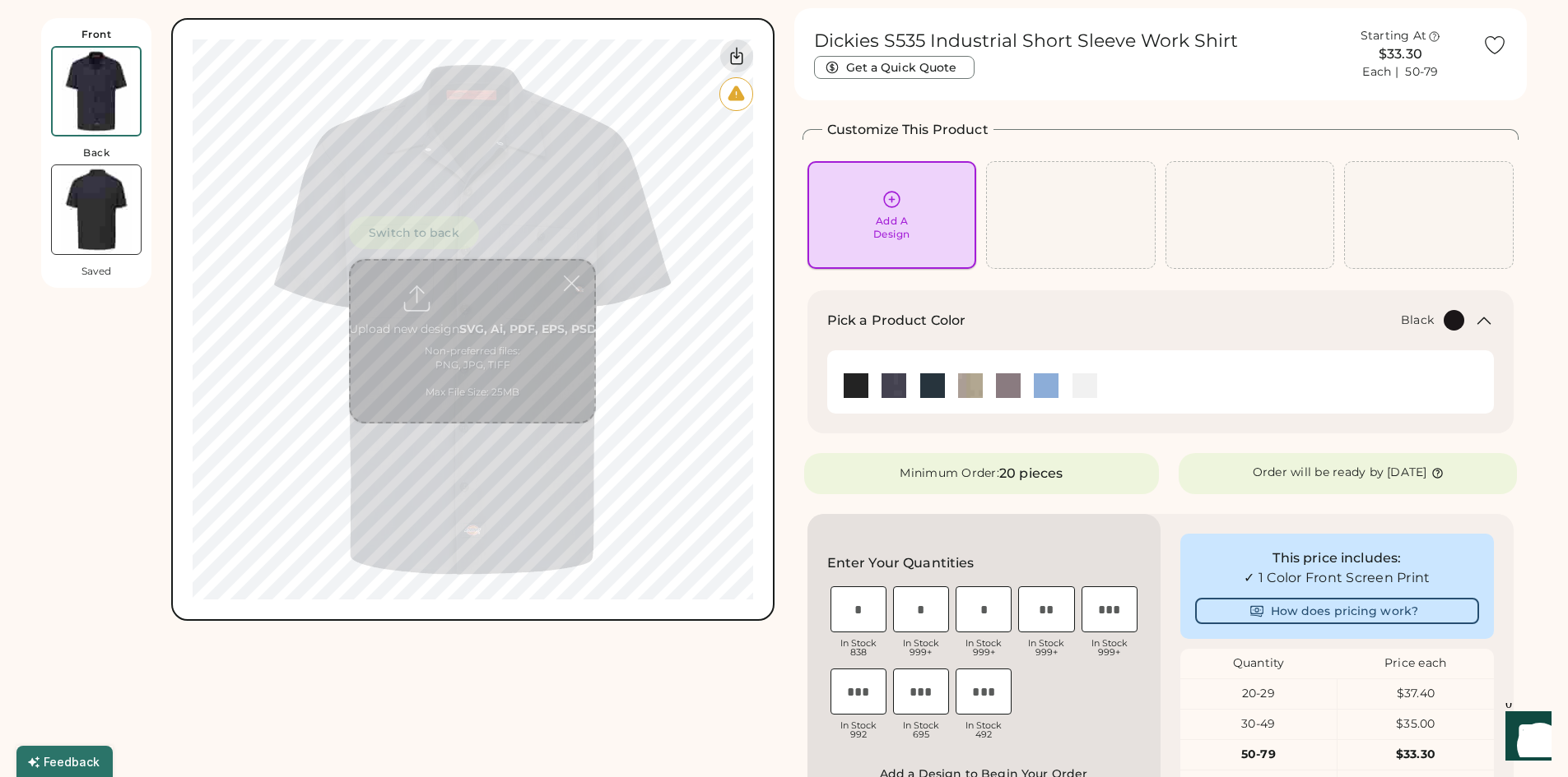
scroll to position [72, 0]
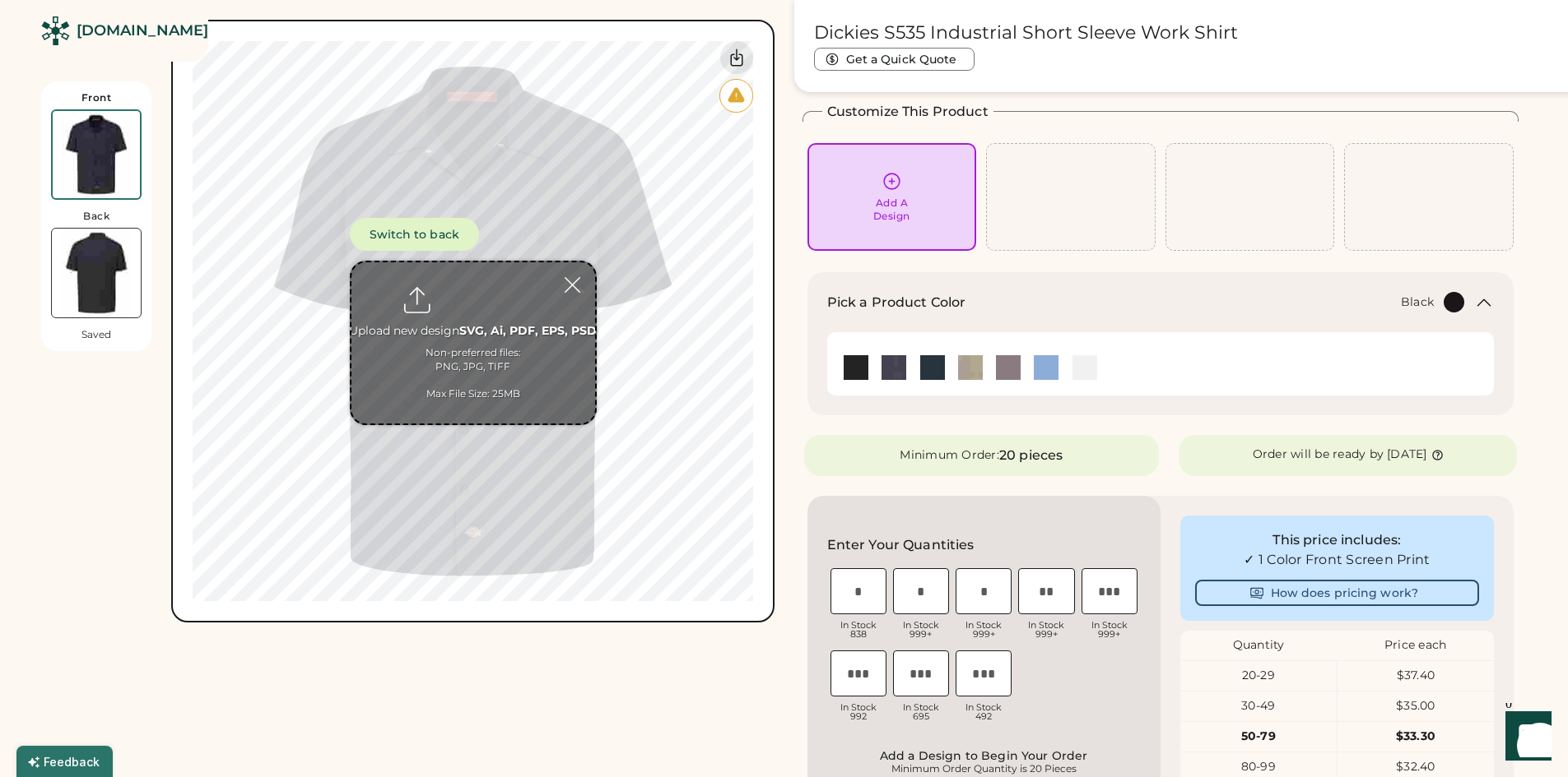
click at [489, 336] on input "file" at bounding box center [473, 343] width 244 height 161
type input "**********"
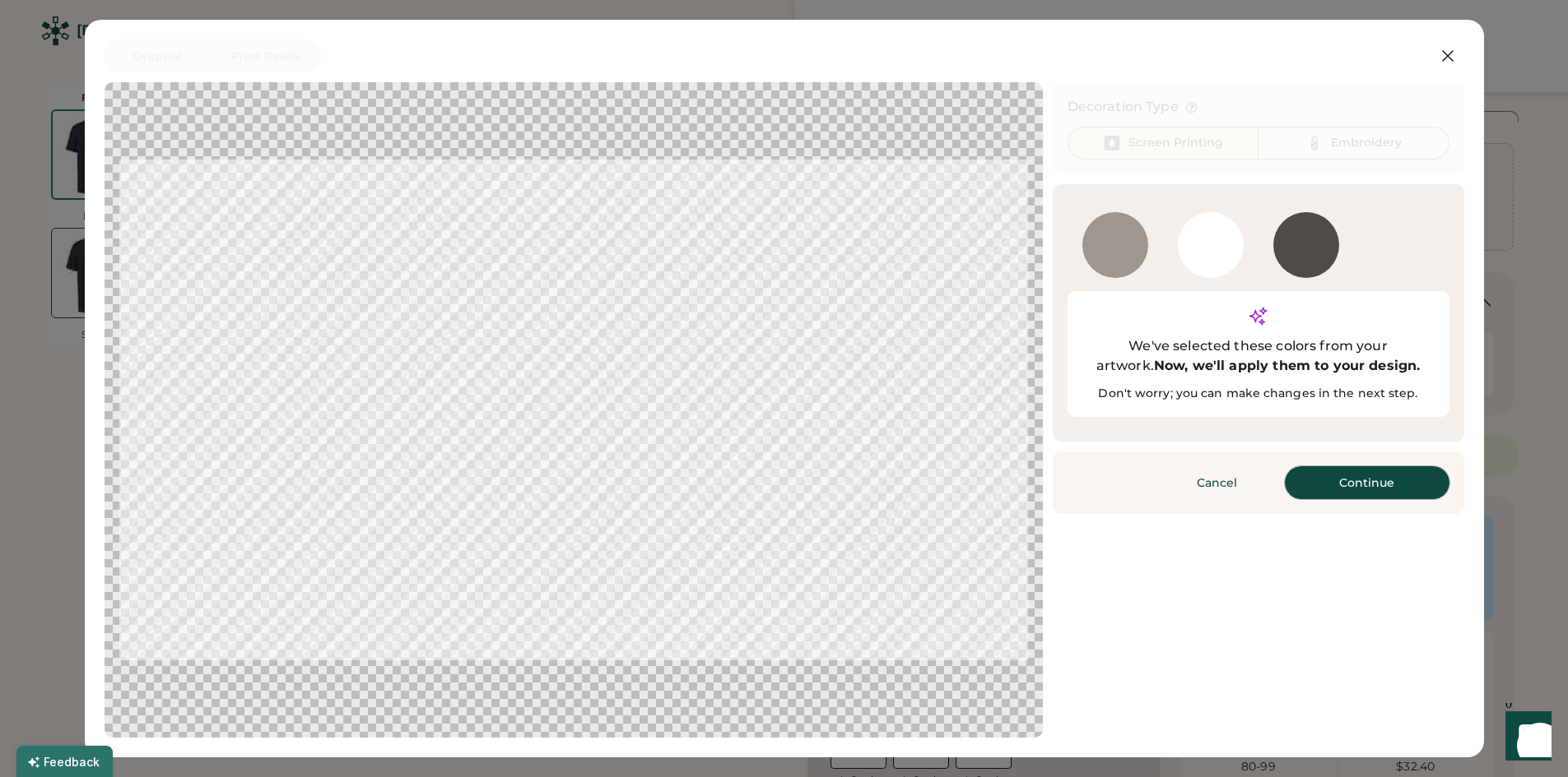
click at [1378, 467] on button "Continue" at bounding box center [1368, 483] width 165 height 33
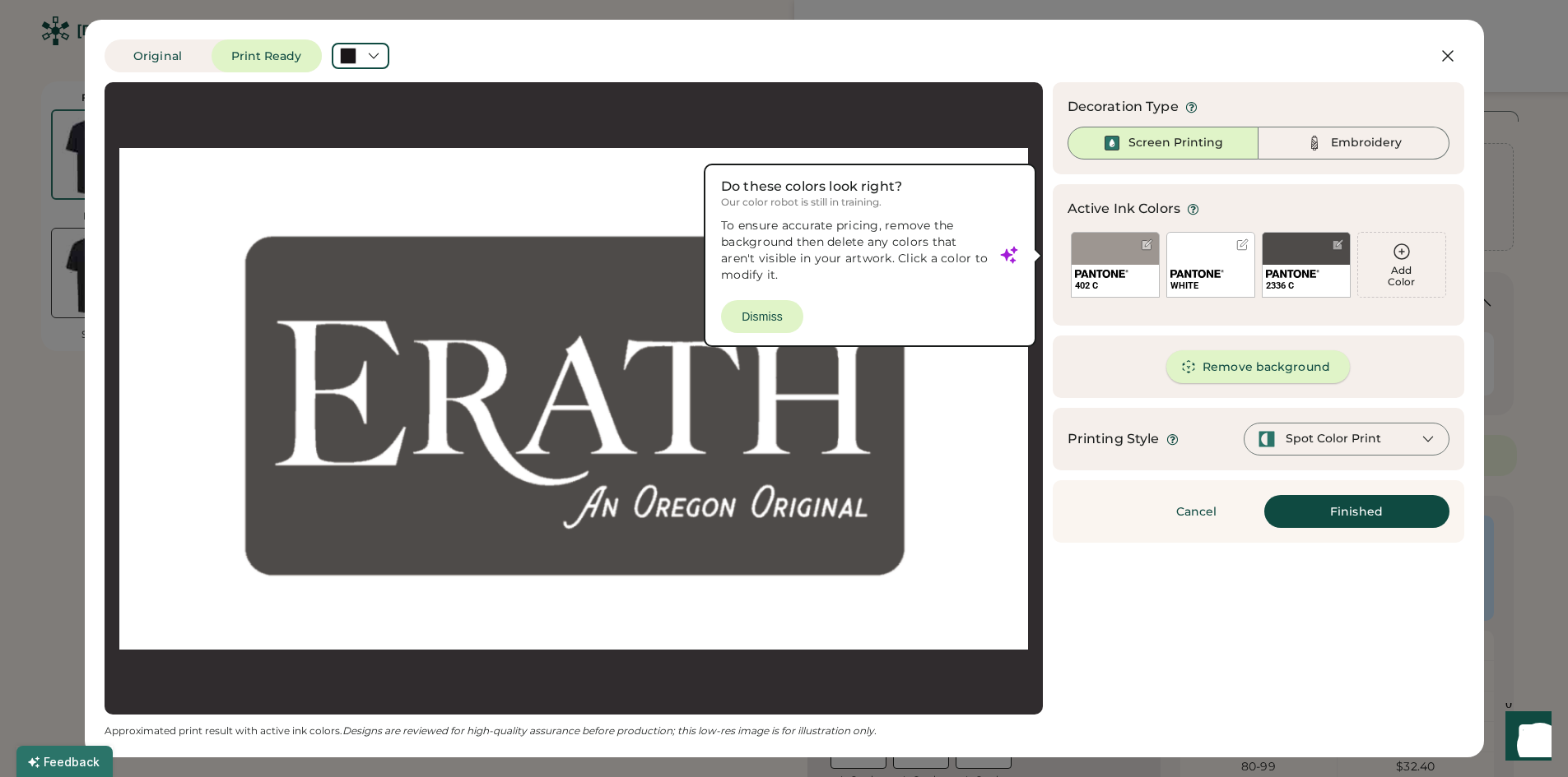
click at [1221, 360] on button "Remove background" at bounding box center [1258, 367] width 184 height 33
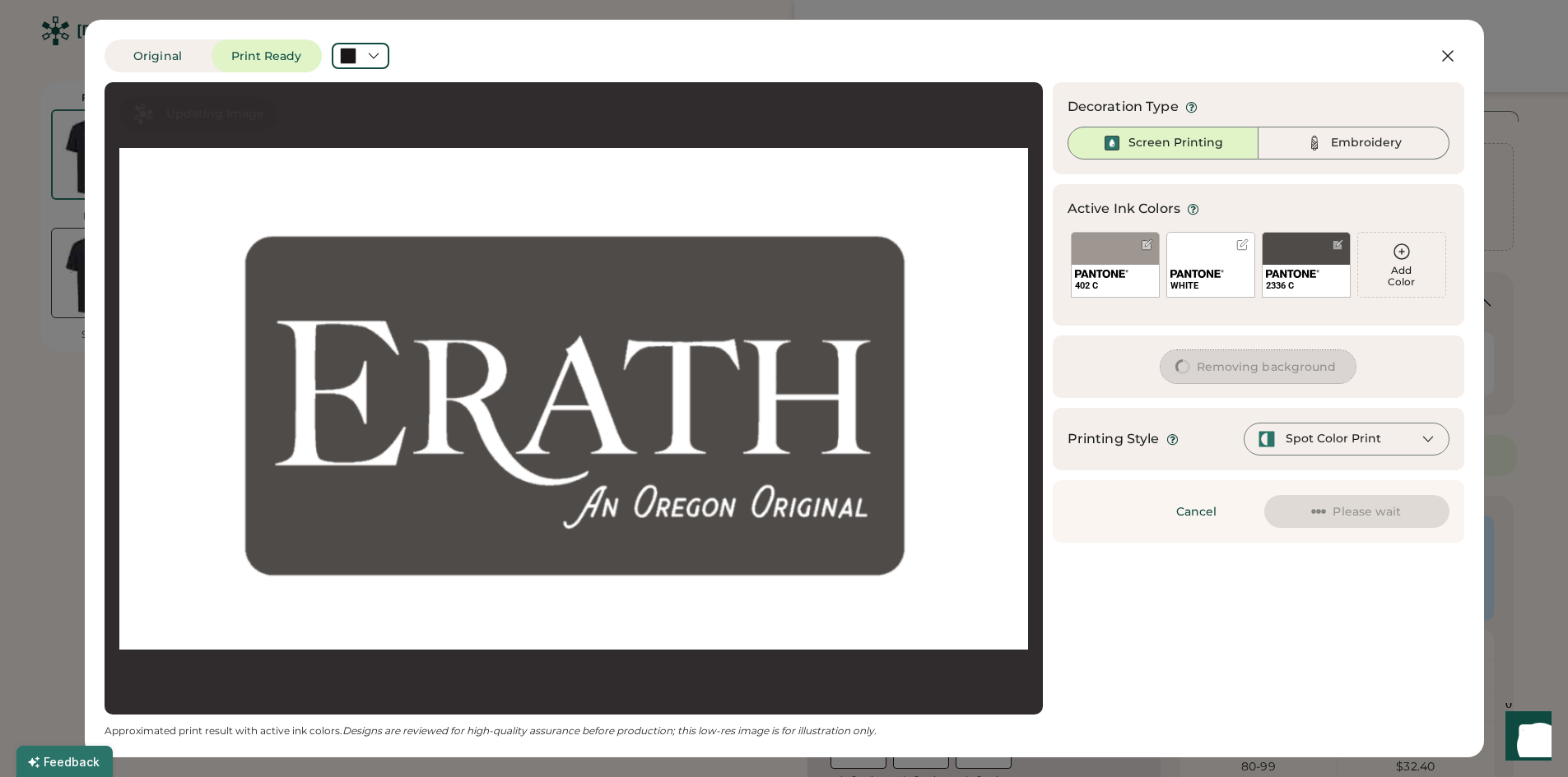
scroll to position [0, 0]
click at [1111, 276] on img at bounding box center [1102, 273] width 54 height 8
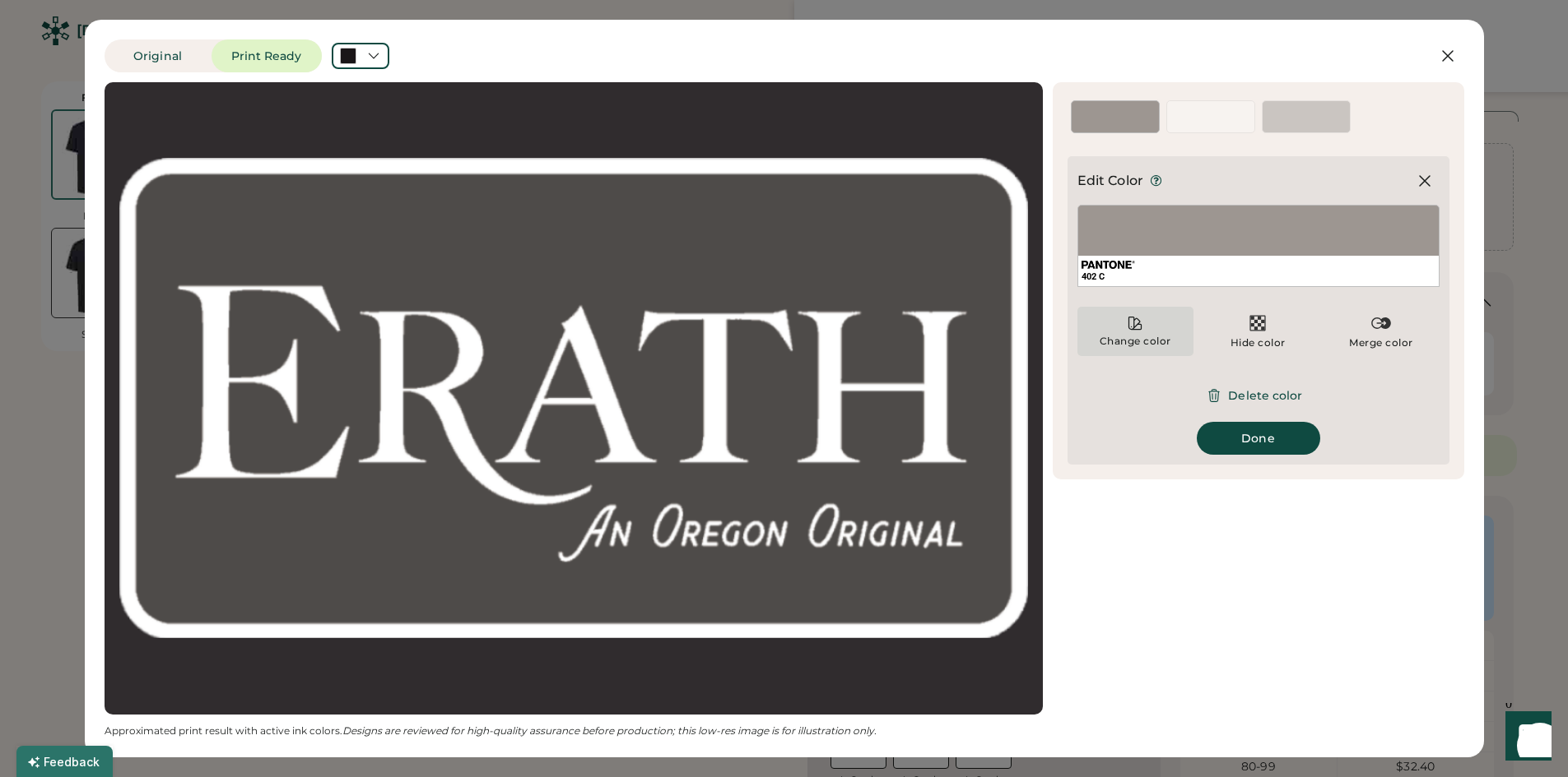
click at [1140, 316] on icon at bounding box center [1135, 323] width 16 height 16
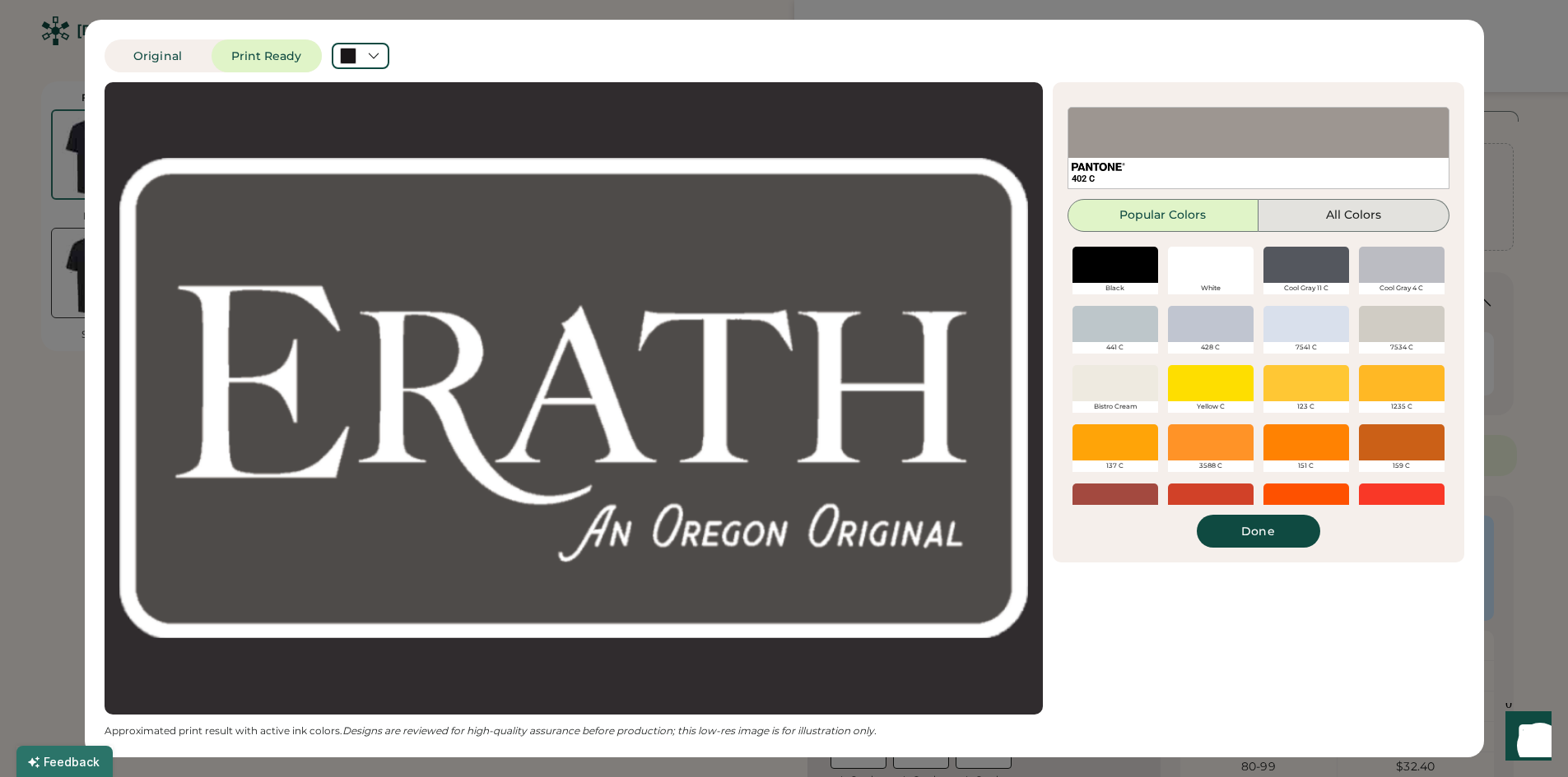
click at [1353, 214] on button "All Colors" at bounding box center [1354, 216] width 191 height 33
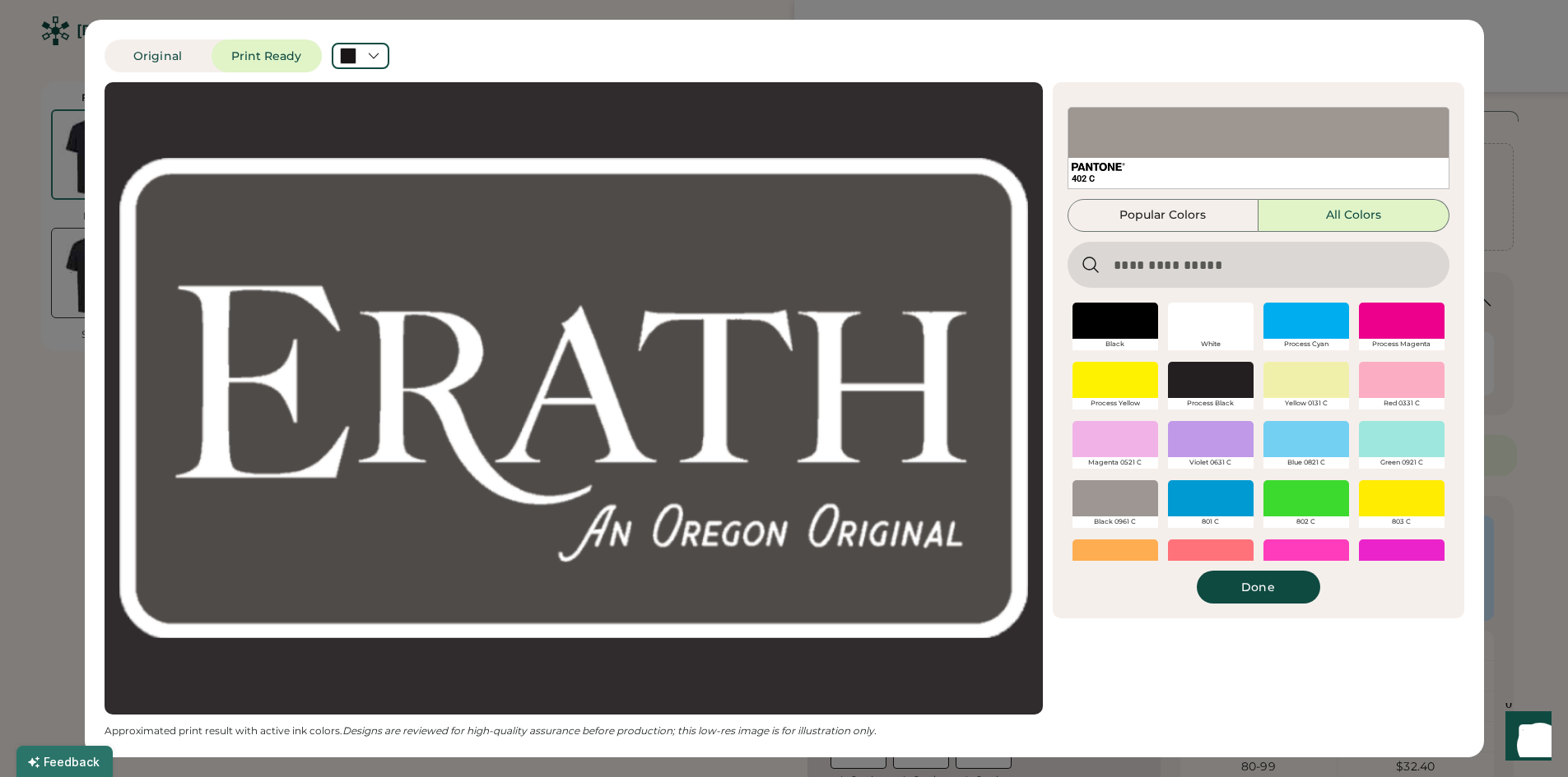
click at [1271, 272] on input "input" at bounding box center [1258, 264] width 382 height 46
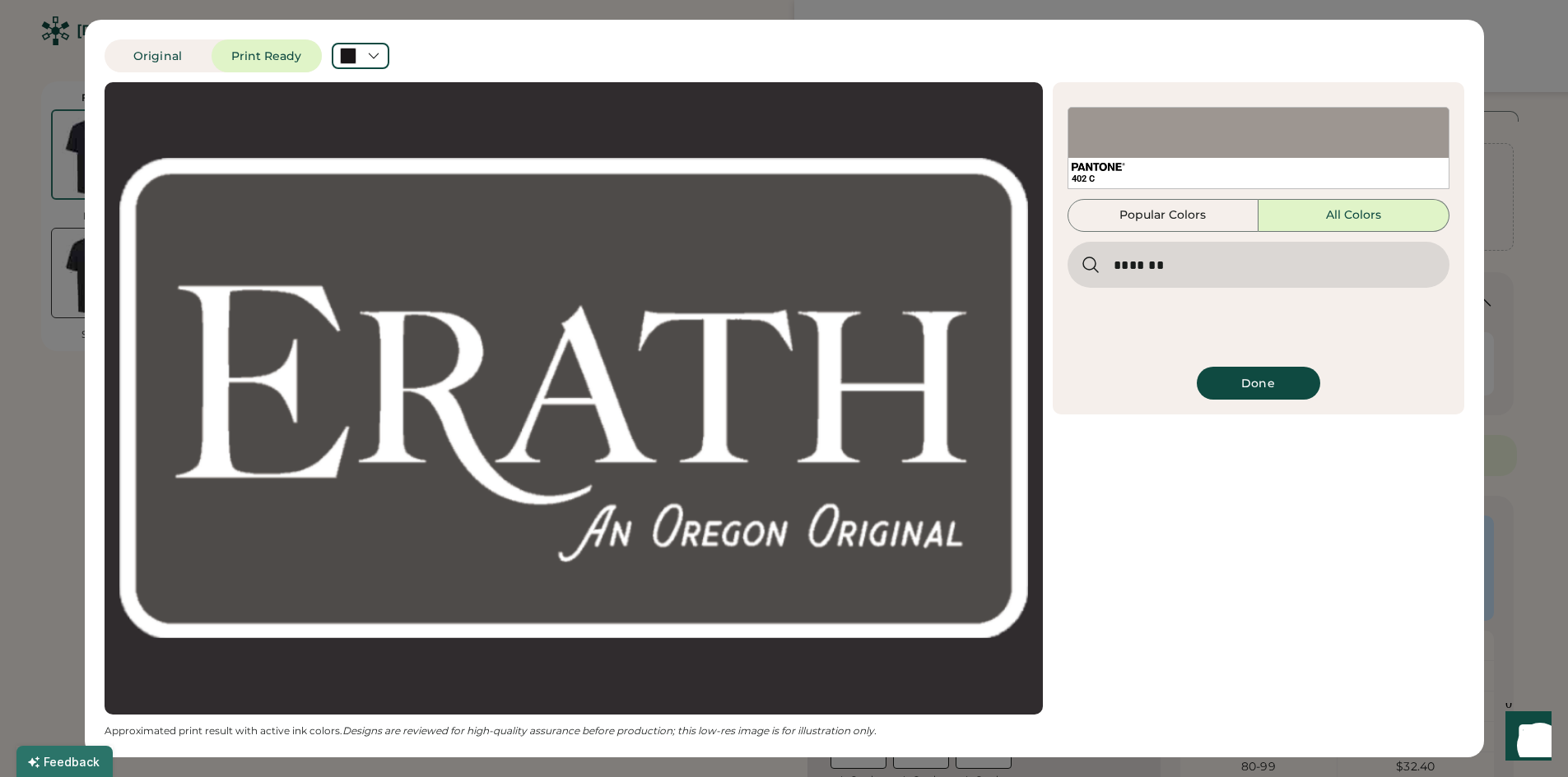
drag, startPoint x: 1215, startPoint y: 273, endPoint x: 911, endPoint y: 243, distance: 305.5
click at [911, 243] on div "Updating Image Approximated print result with active ink colors. Designs are re…" at bounding box center [784, 410] width 1360 height 656
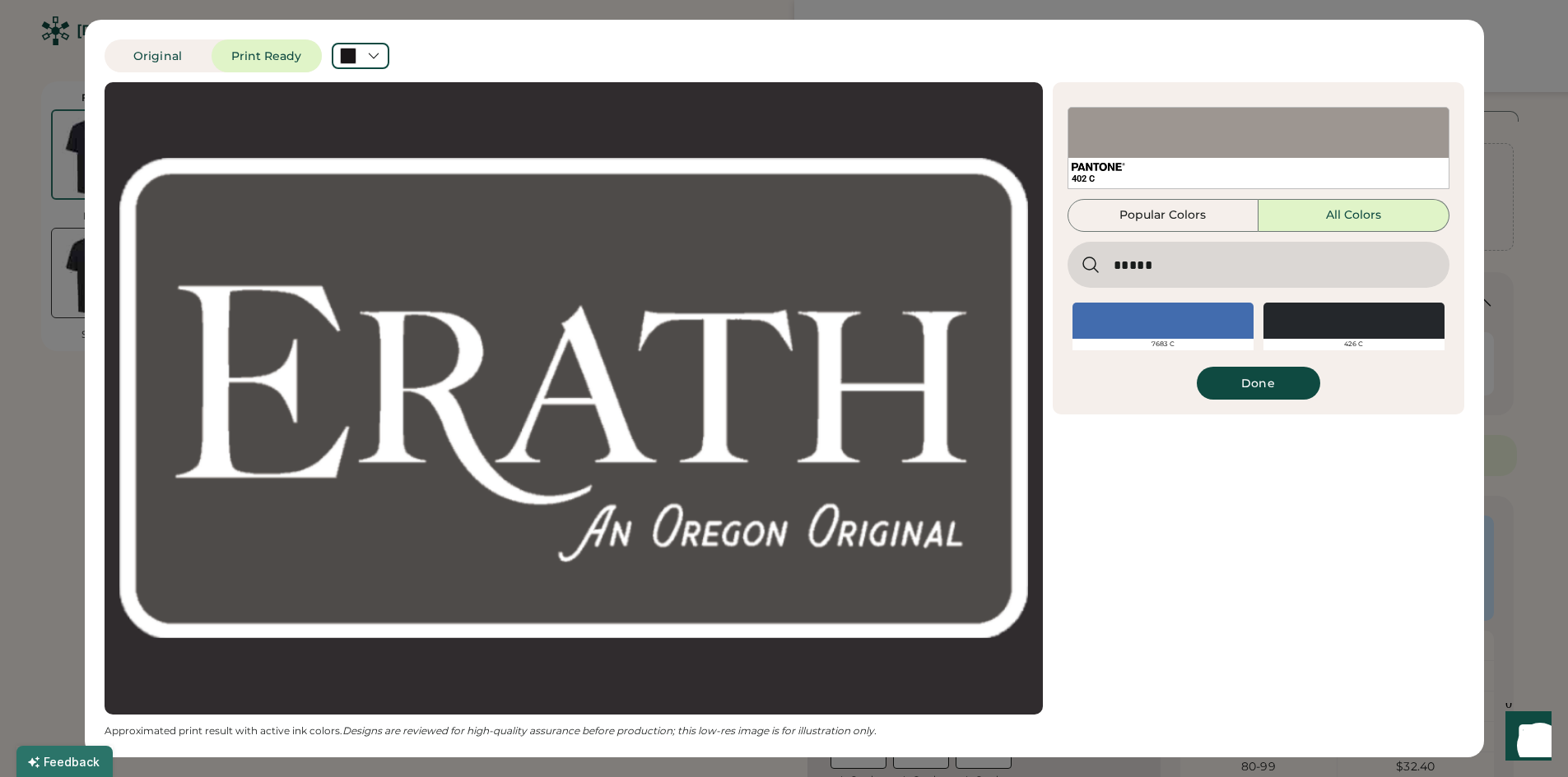
click at [1329, 331] on div at bounding box center [1354, 321] width 181 height 36
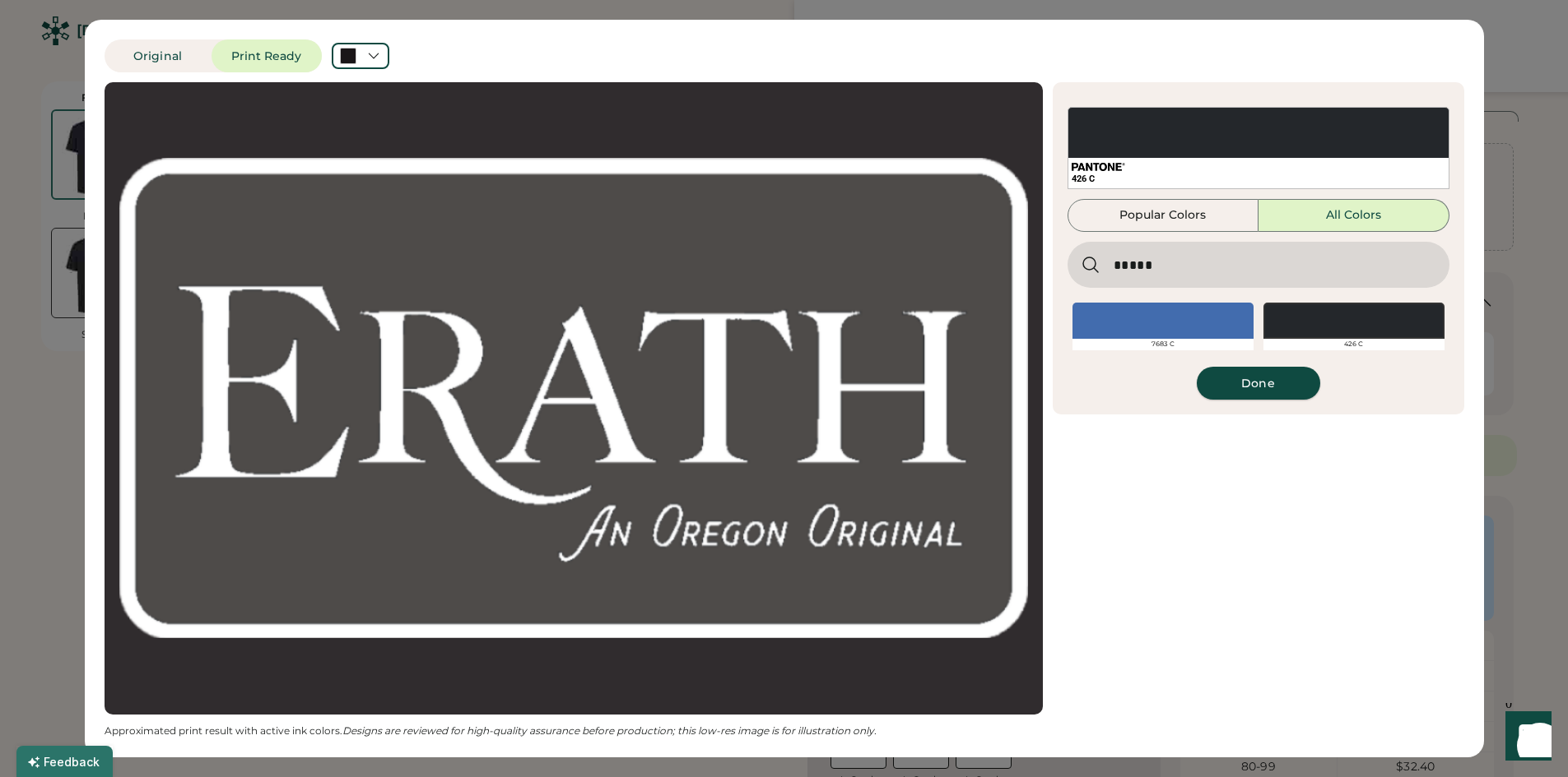
click at [1273, 392] on button "Done" at bounding box center [1258, 383] width 123 height 33
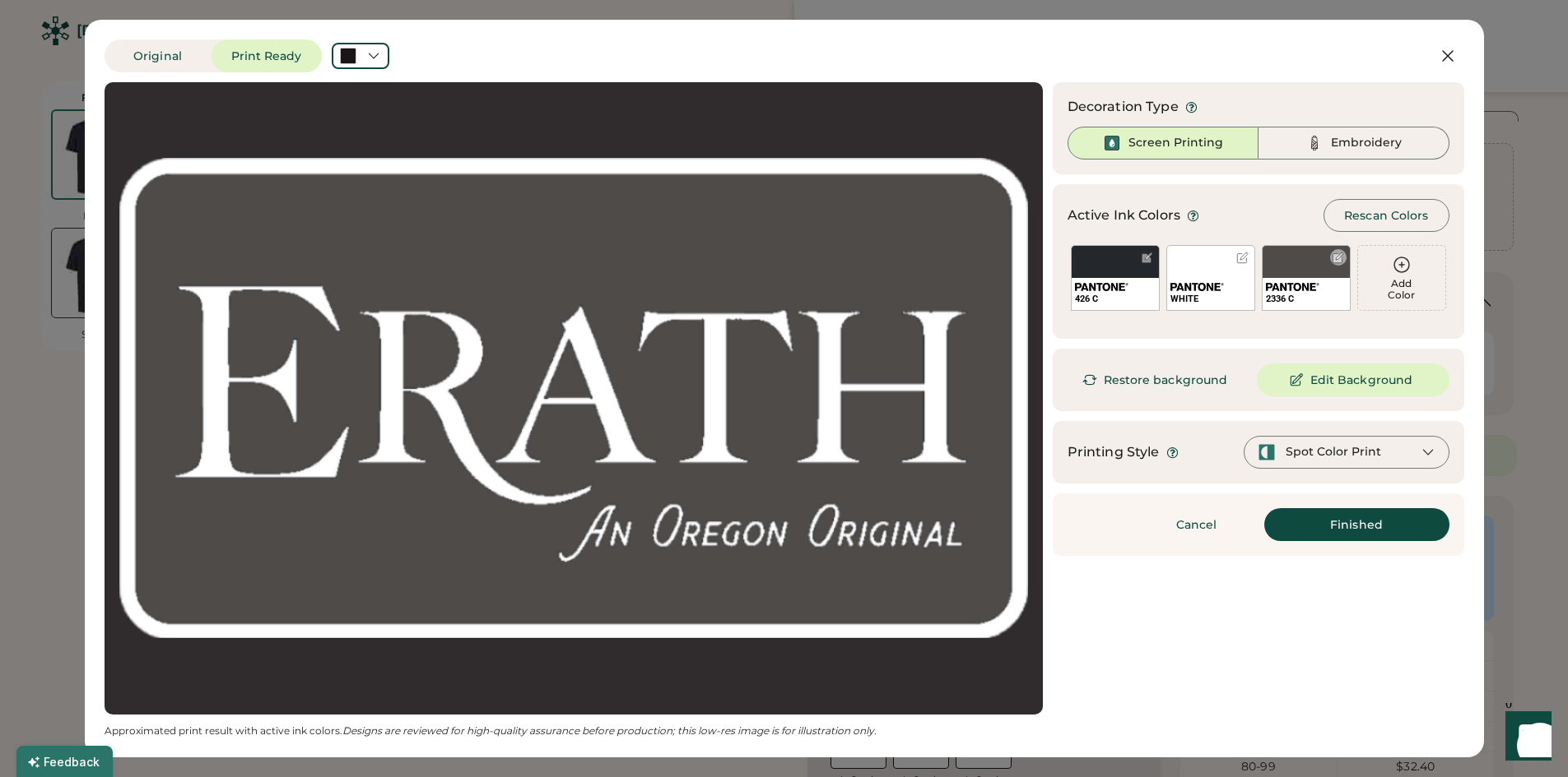
click at [1296, 275] on div "2336 C" at bounding box center [1306, 278] width 89 height 66
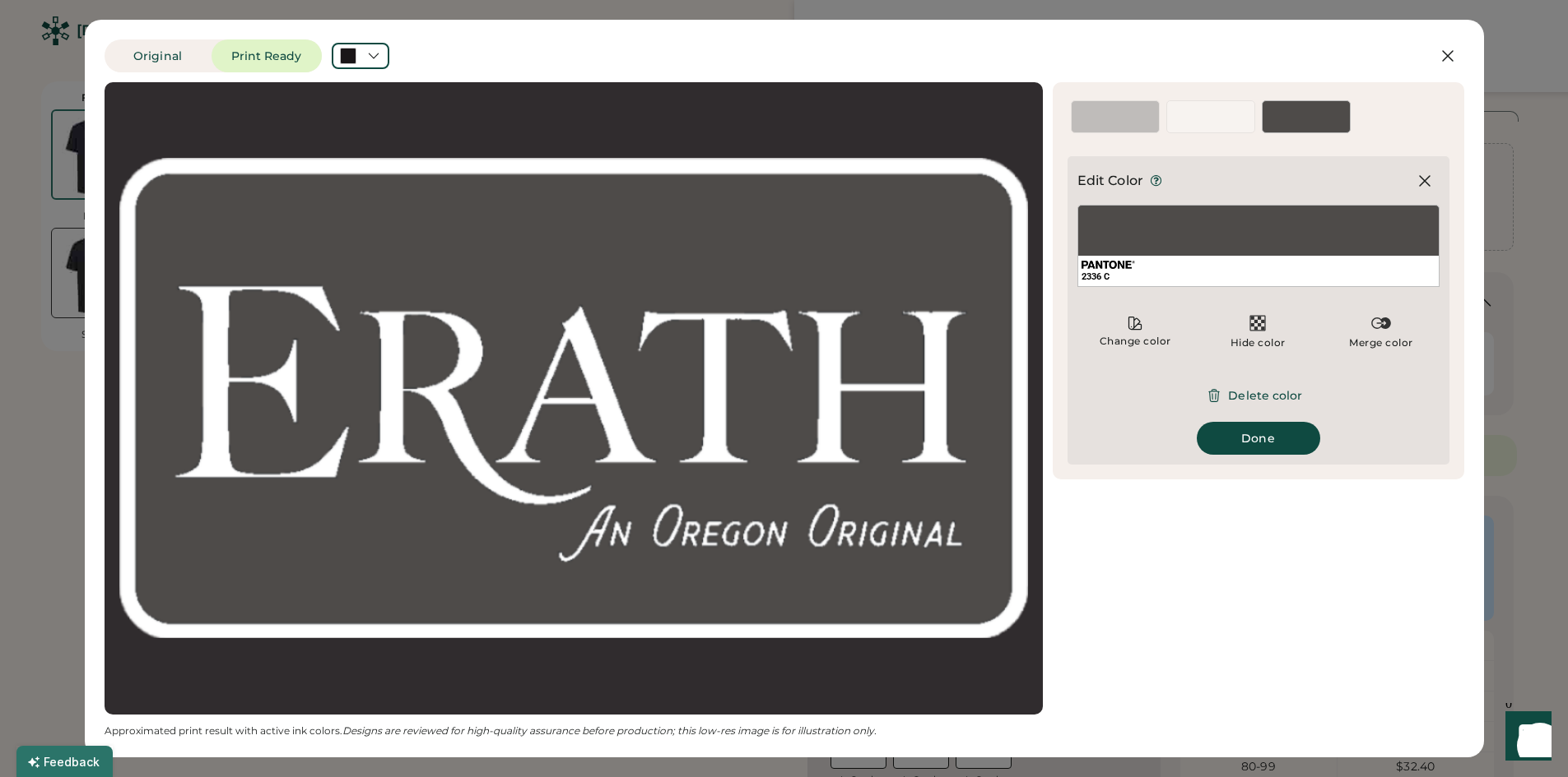
click at [1138, 112] on div "426 C" at bounding box center [1115, 117] width 89 height 33
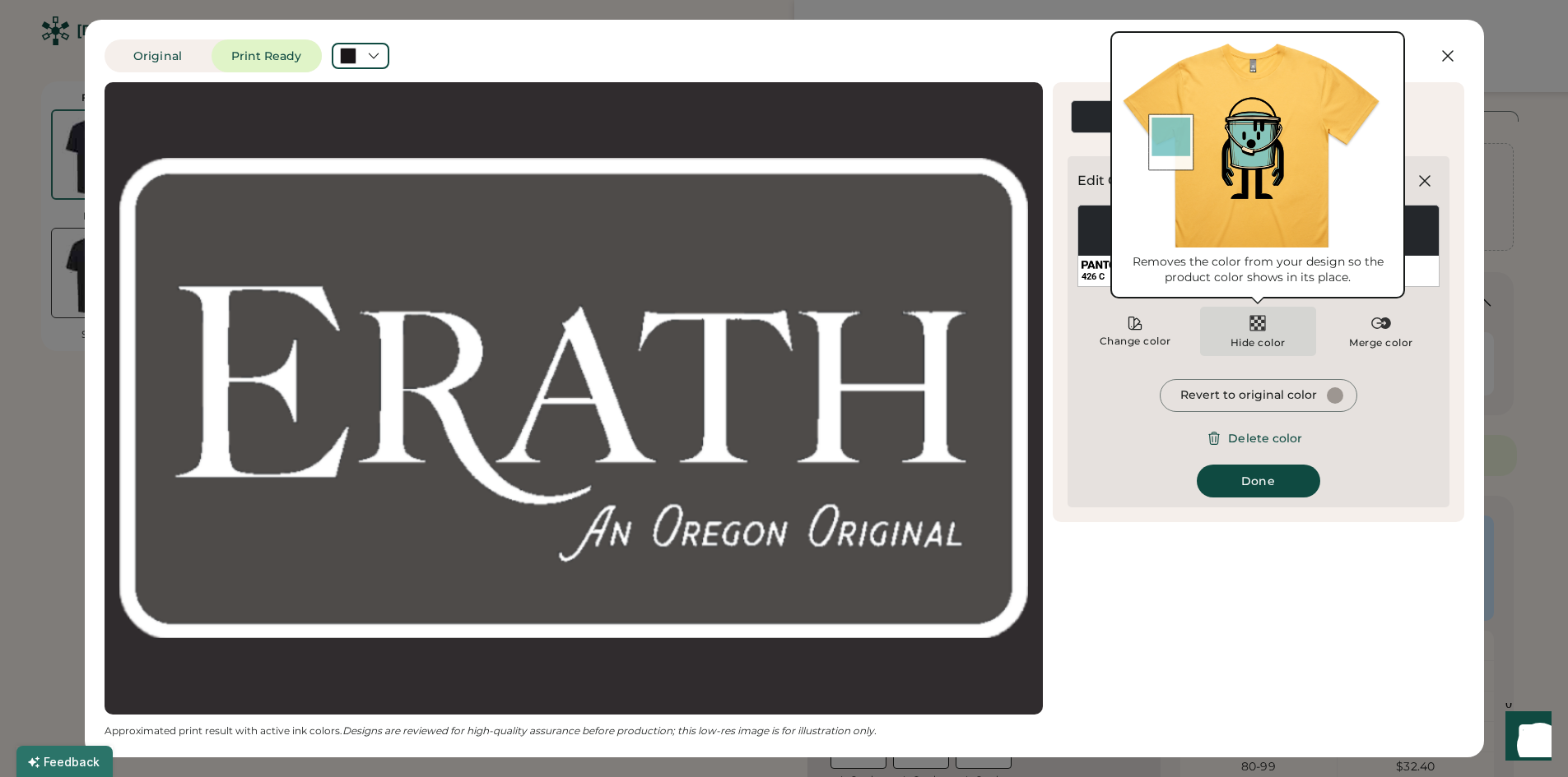
click at [1301, 325] on div "Hide color" at bounding box center [1258, 331] width 116 height 49
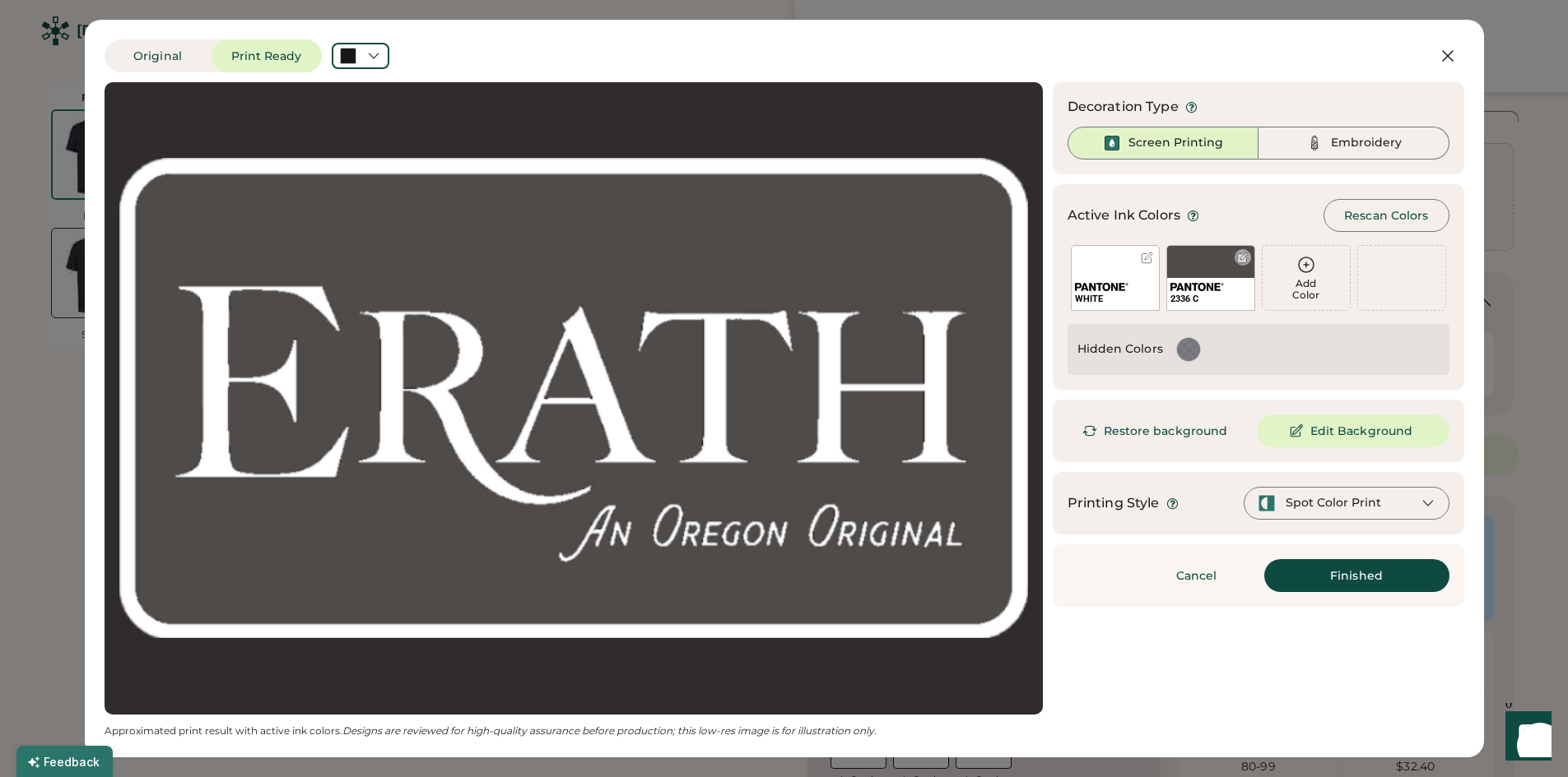
click at [1168, 274] on div "2336 C" at bounding box center [1210, 278] width 89 height 66
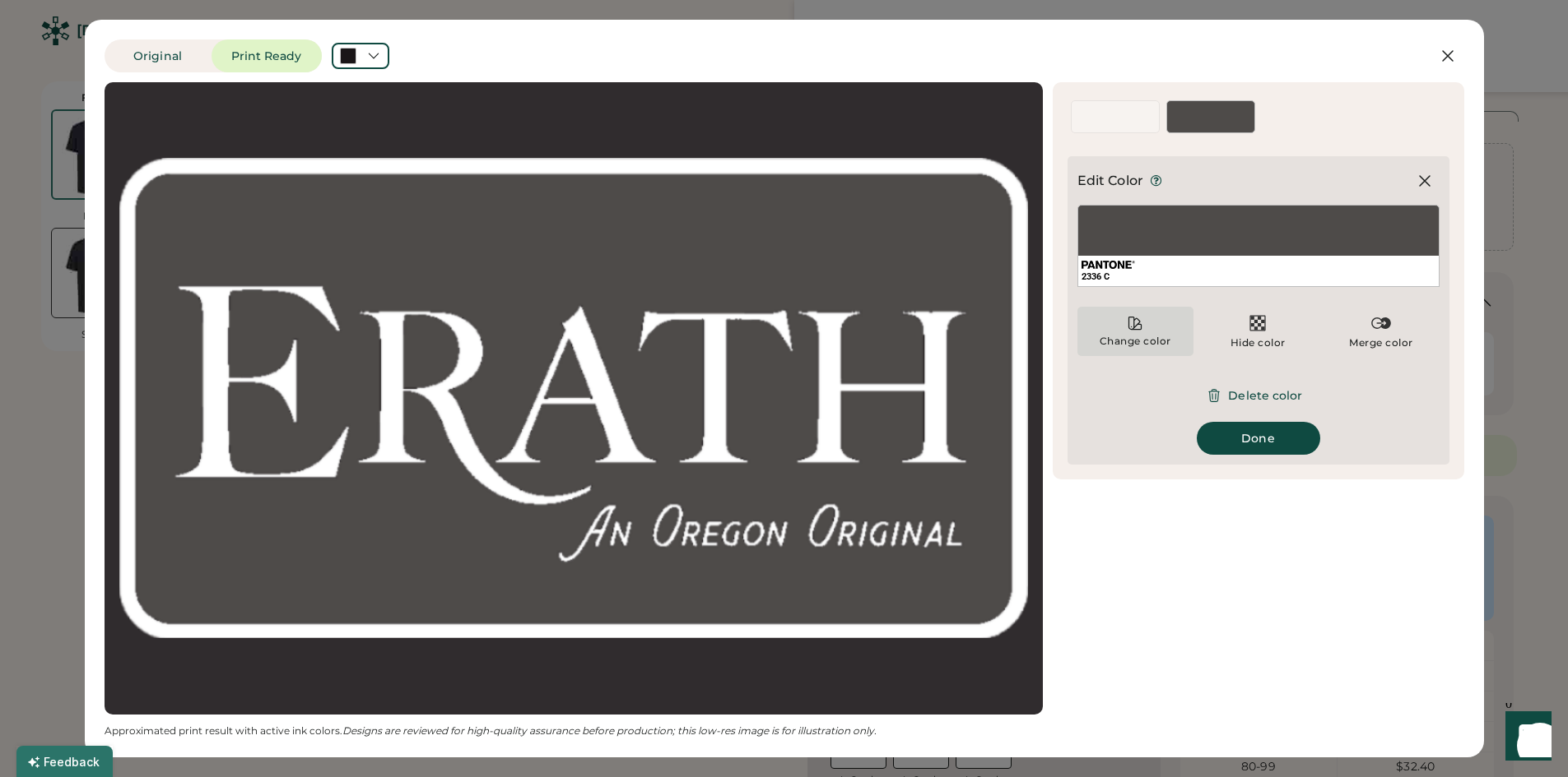
click at [1125, 339] on div "Change color" at bounding box center [1135, 341] width 73 height 13
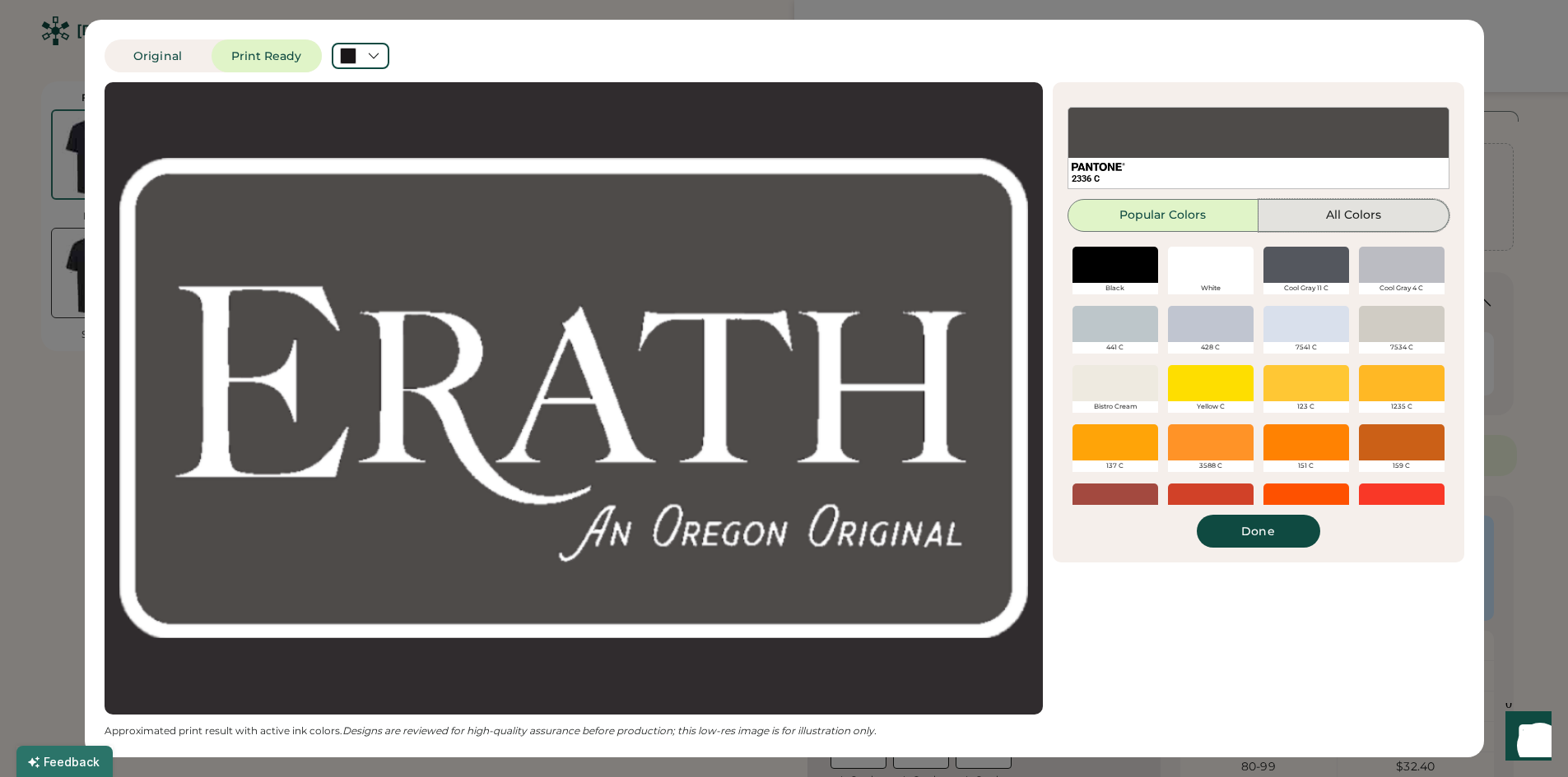
click at [1335, 210] on button "All Colors" at bounding box center [1354, 216] width 191 height 33
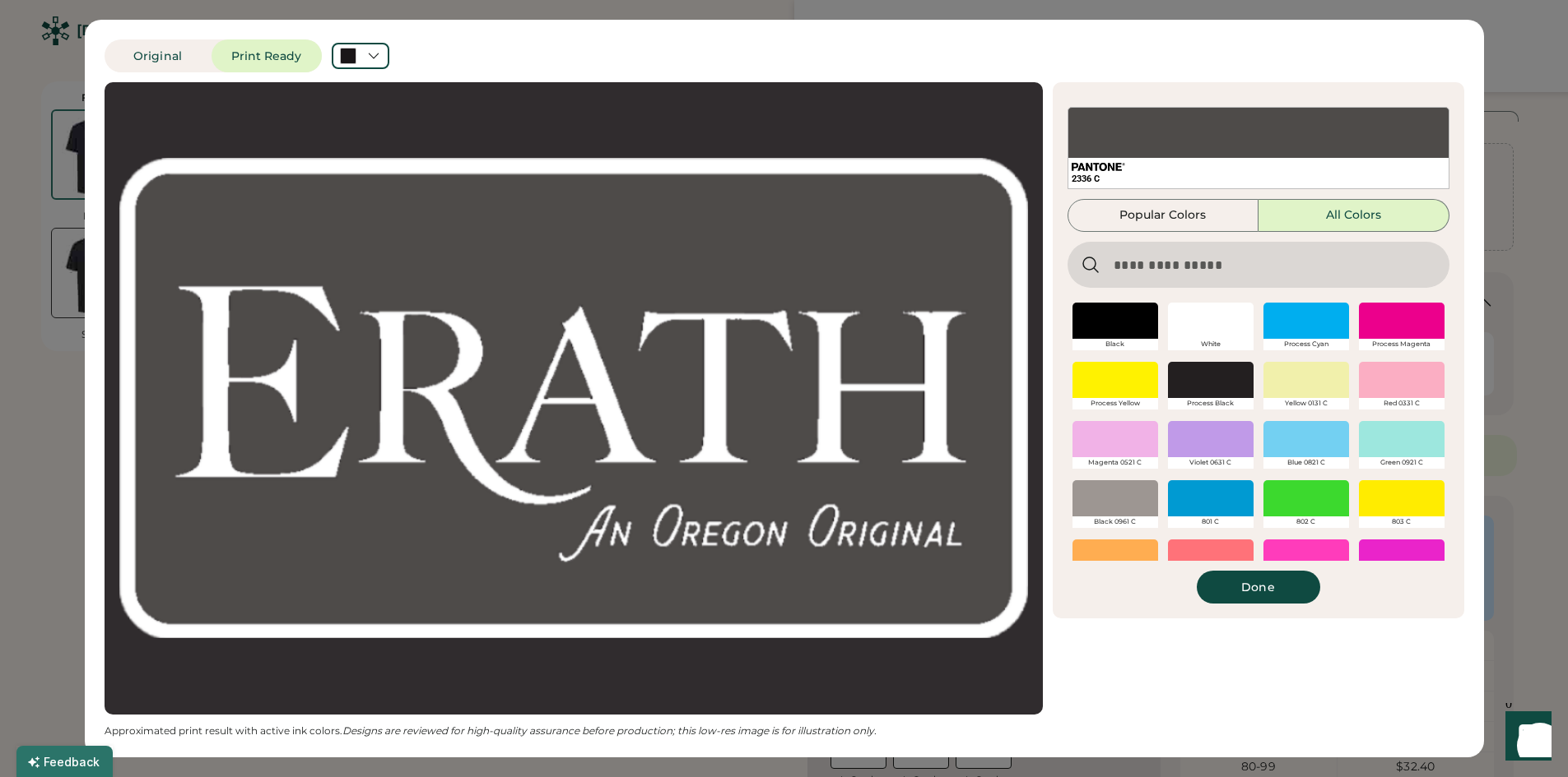
click at [1193, 275] on input "input" at bounding box center [1258, 264] width 382 height 46
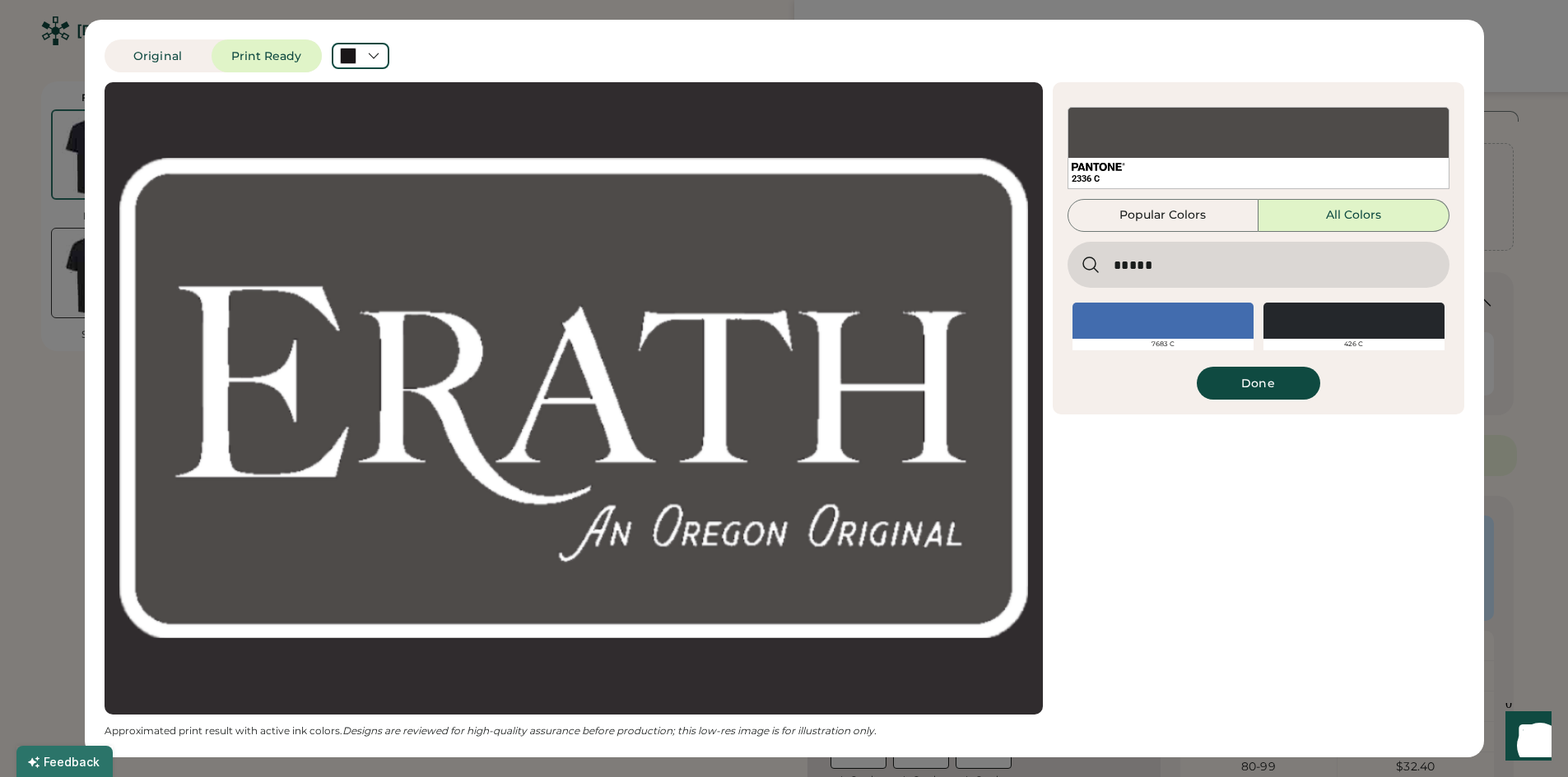
click at [1384, 320] on div at bounding box center [1354, 321] width 181 height 36
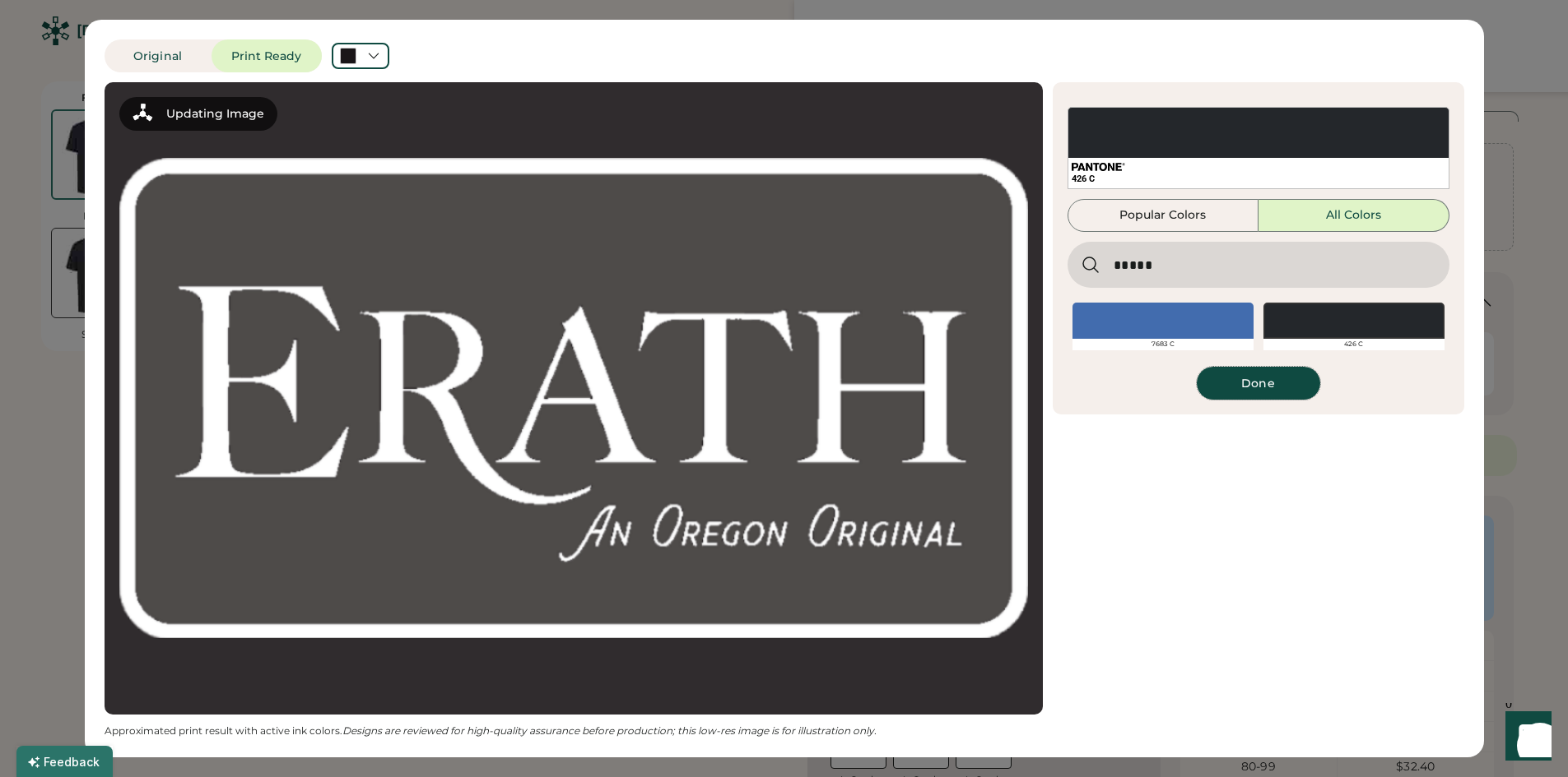
click at [1275, 388] on button "Done" at bounding box center [1258, 383] width 123 height 33
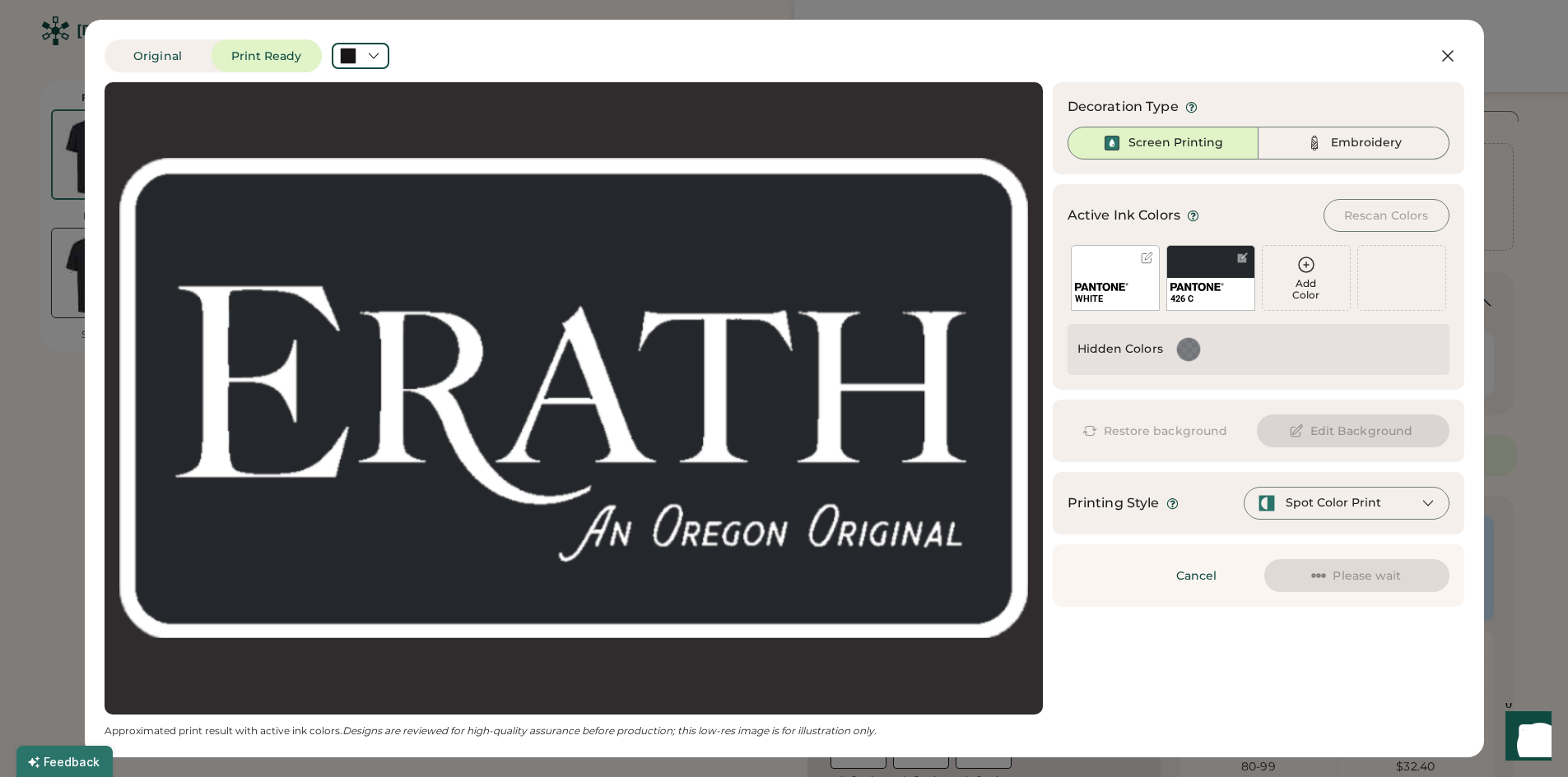
click at [1143, 290] on div "WHITE" at bounding box center [1115, 294] width 88 height 32
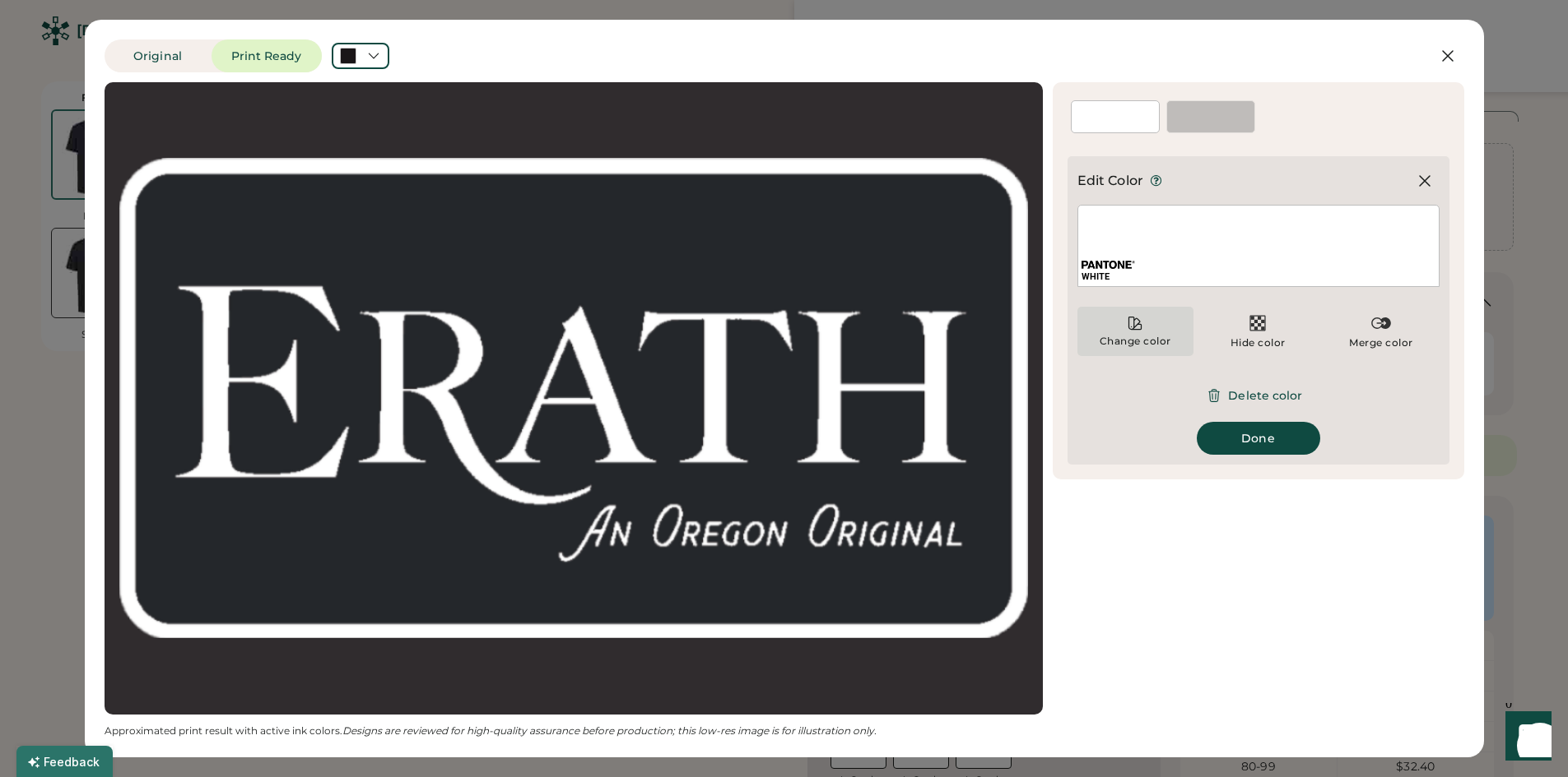
click at [1122, 341] on div "Change color" at bounding box center [1135, 341] width 73 height 13
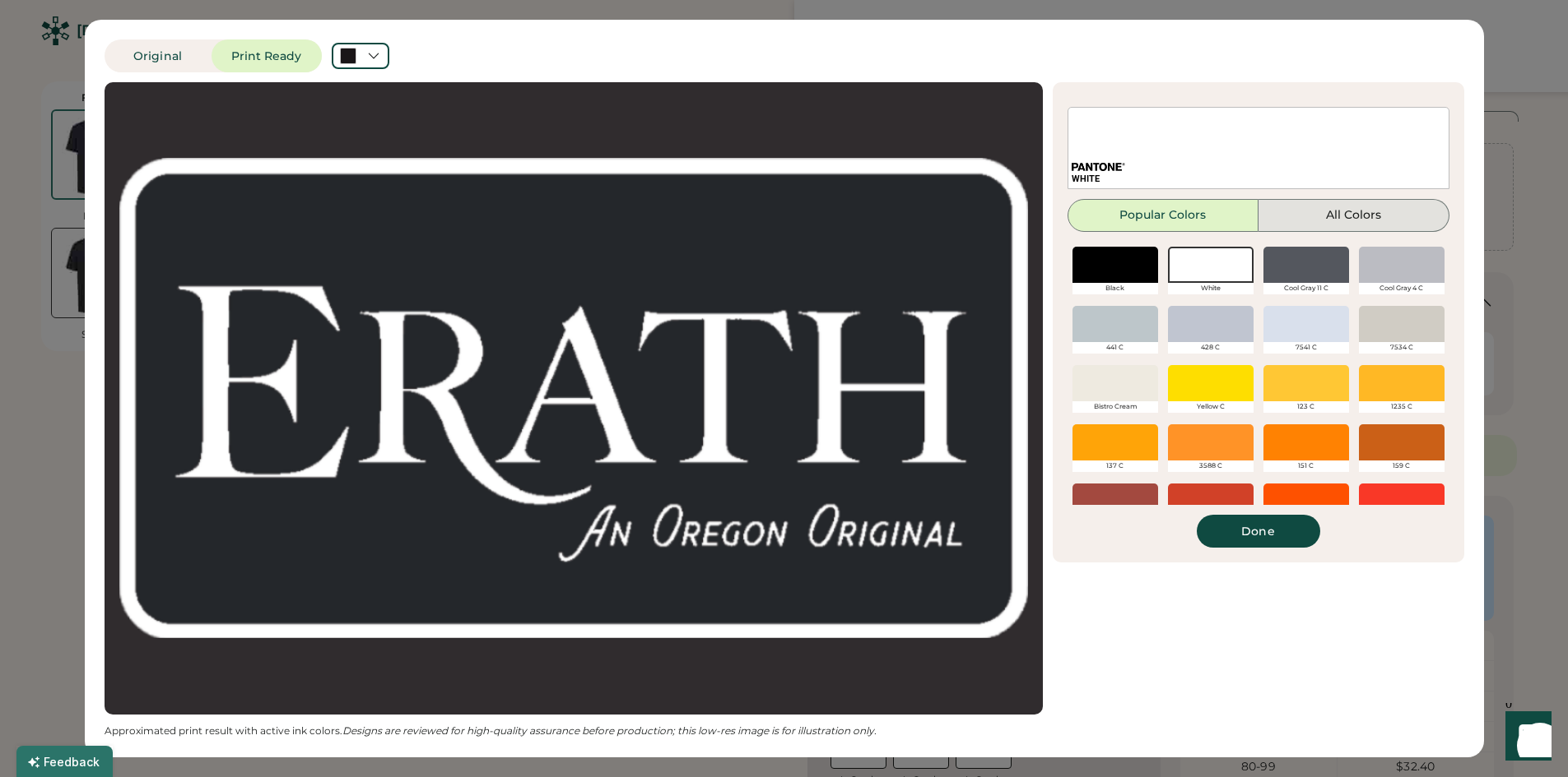
click at [1301, 212] on button "All Colors" at bounding box center [1354, 216] width 191 height 33
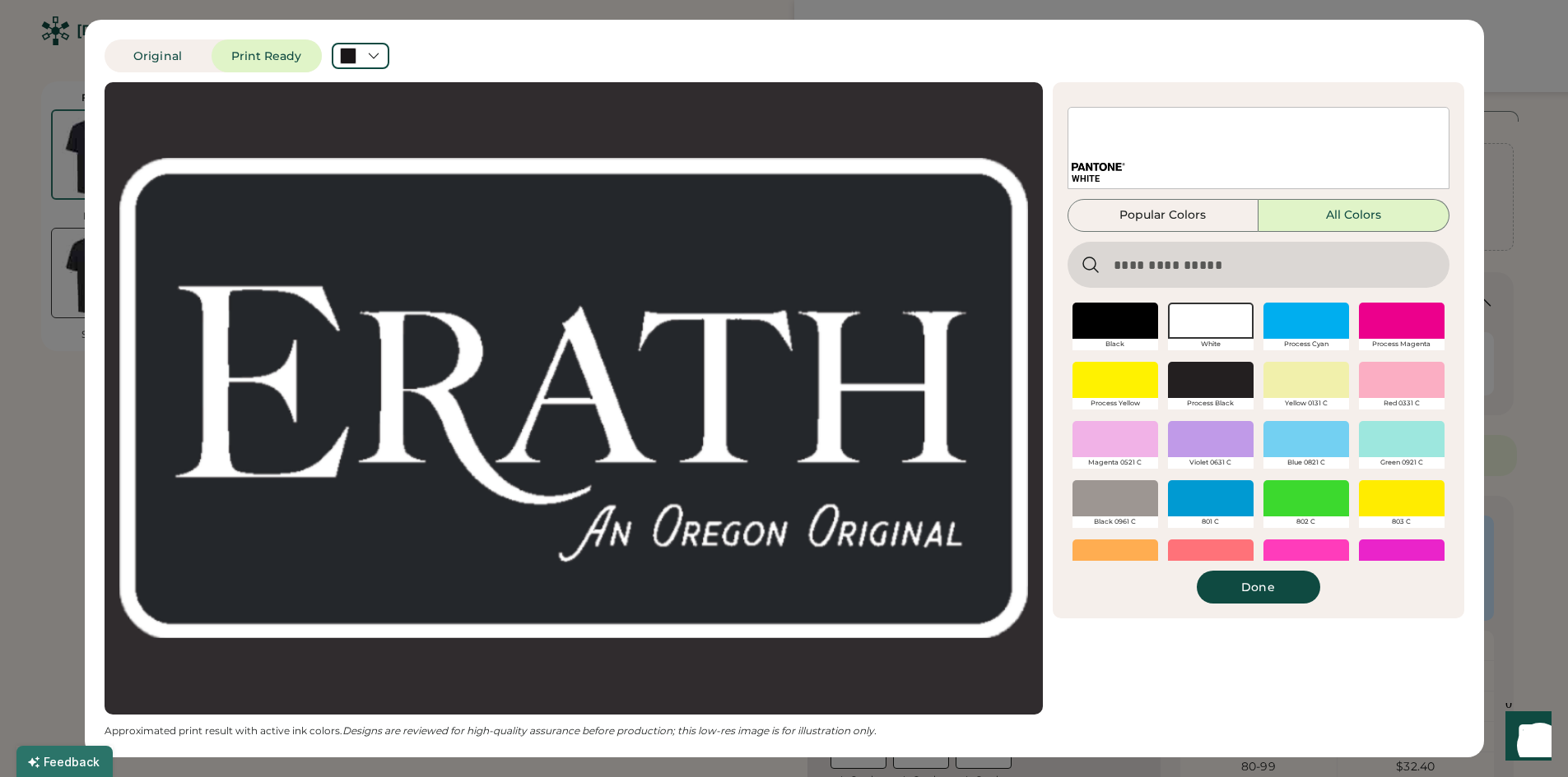
click at [1201, 265] on input "input" at bounding box center [1258, 264] width 382 height 46
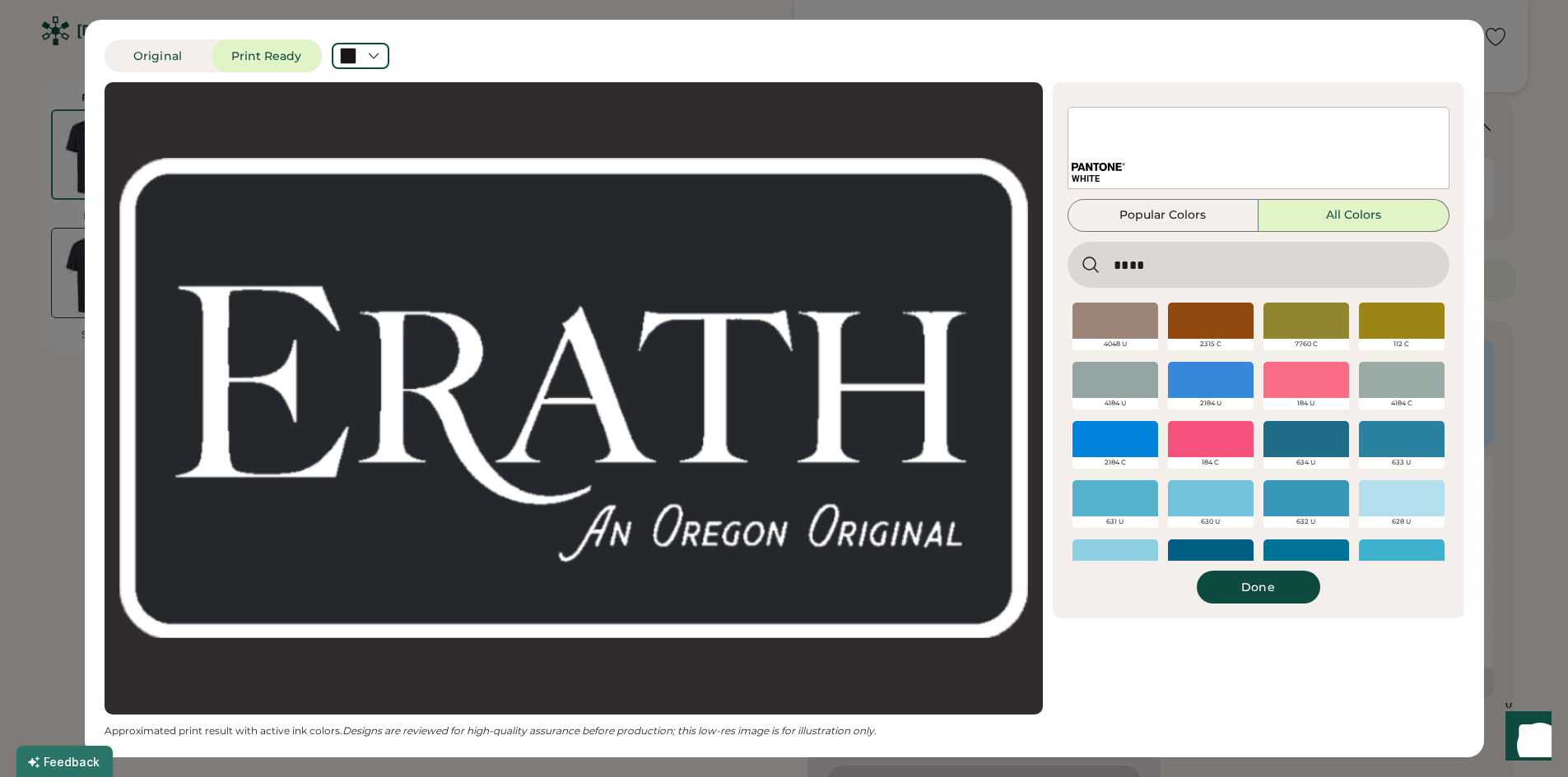
drag, startPoint x: 1191, startPoint y: 265, endPoint x: 1020, endPoint y: 244, distance: 172.3
click at [1016, 238] on div "Updating Image Approximated print result with active ink colors. Designs are re…" at bounding box center [784, 410] width 1360 height 656
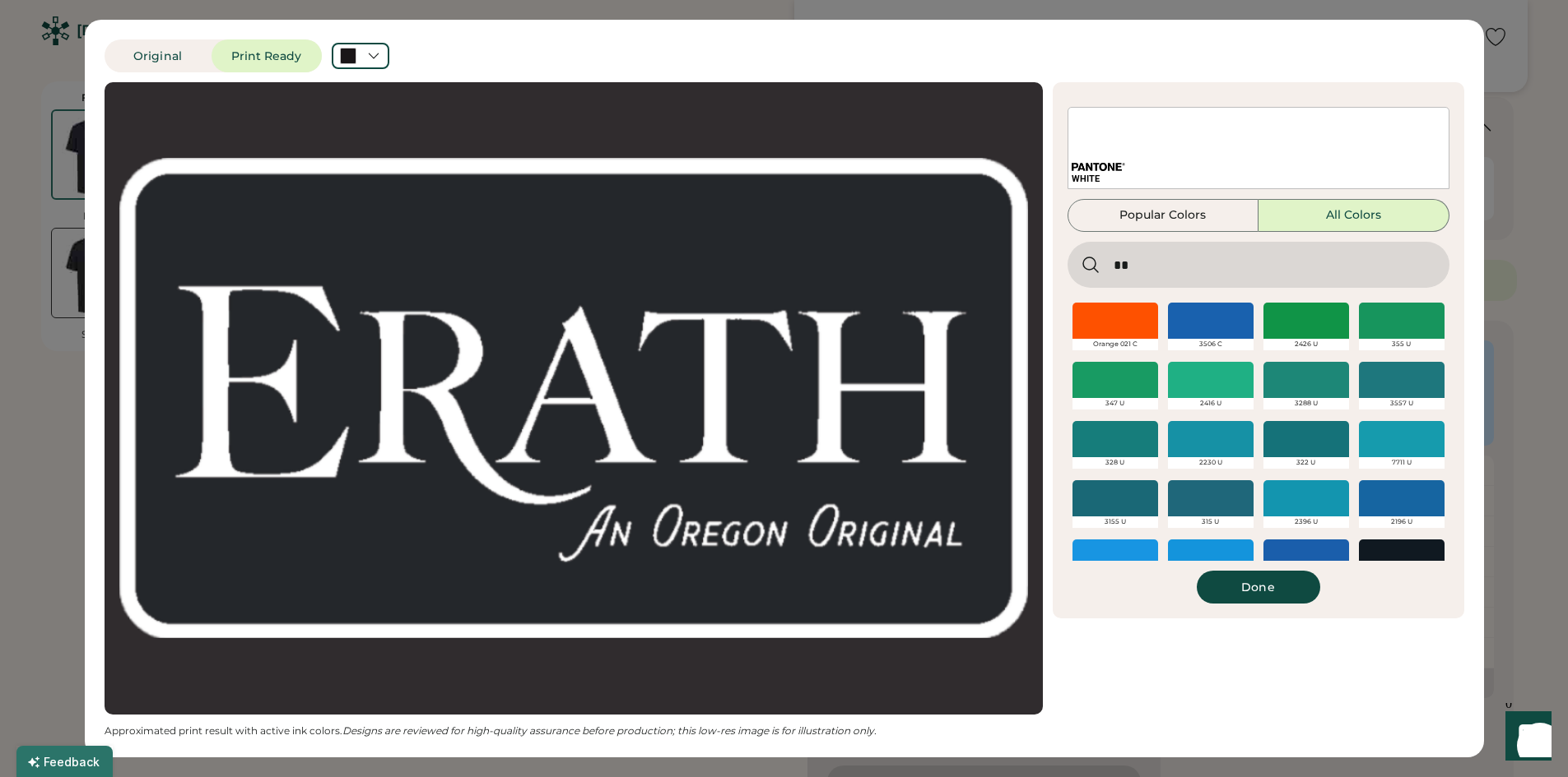
type input "***"
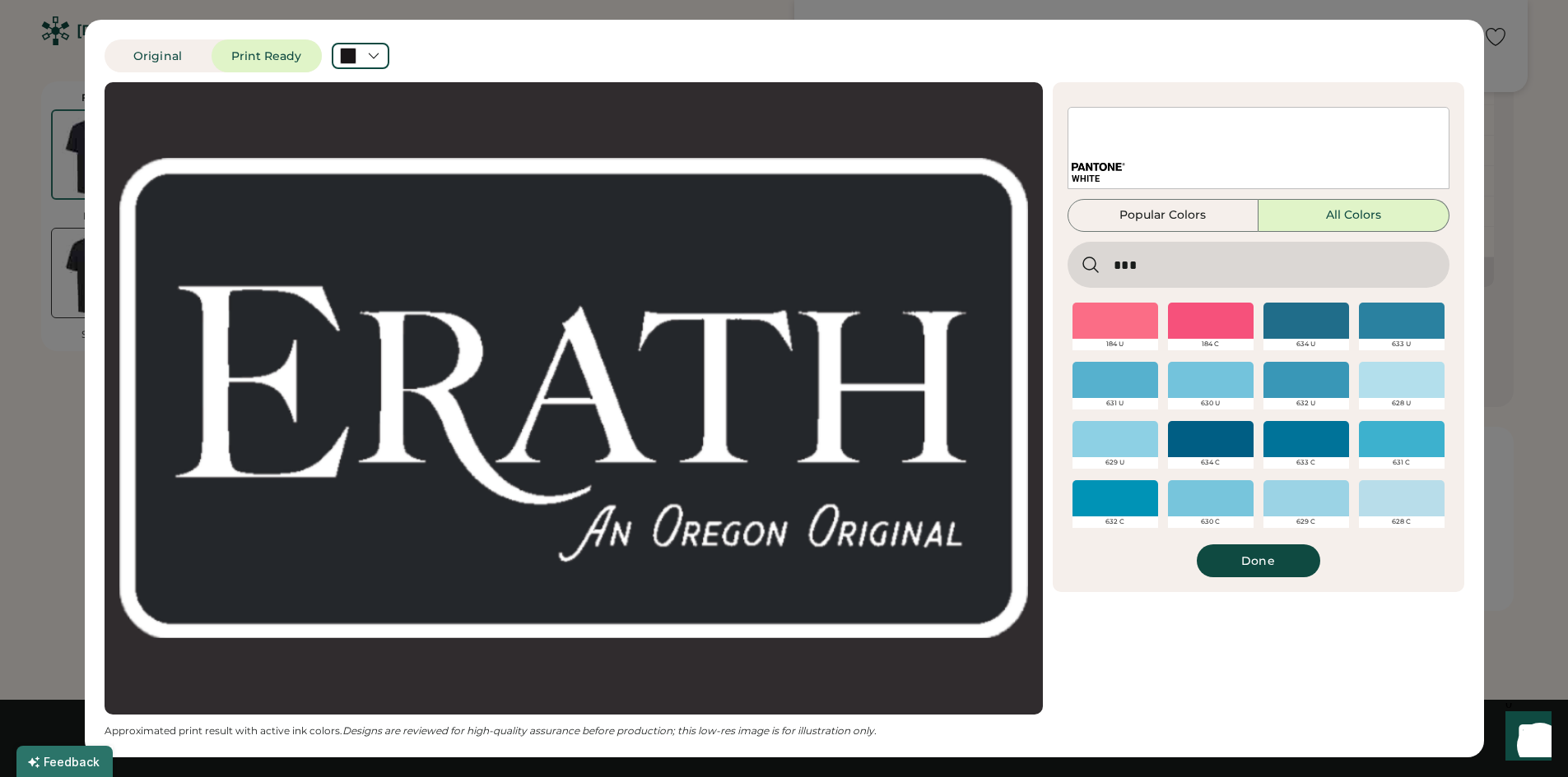
scroll to position [411, 0]
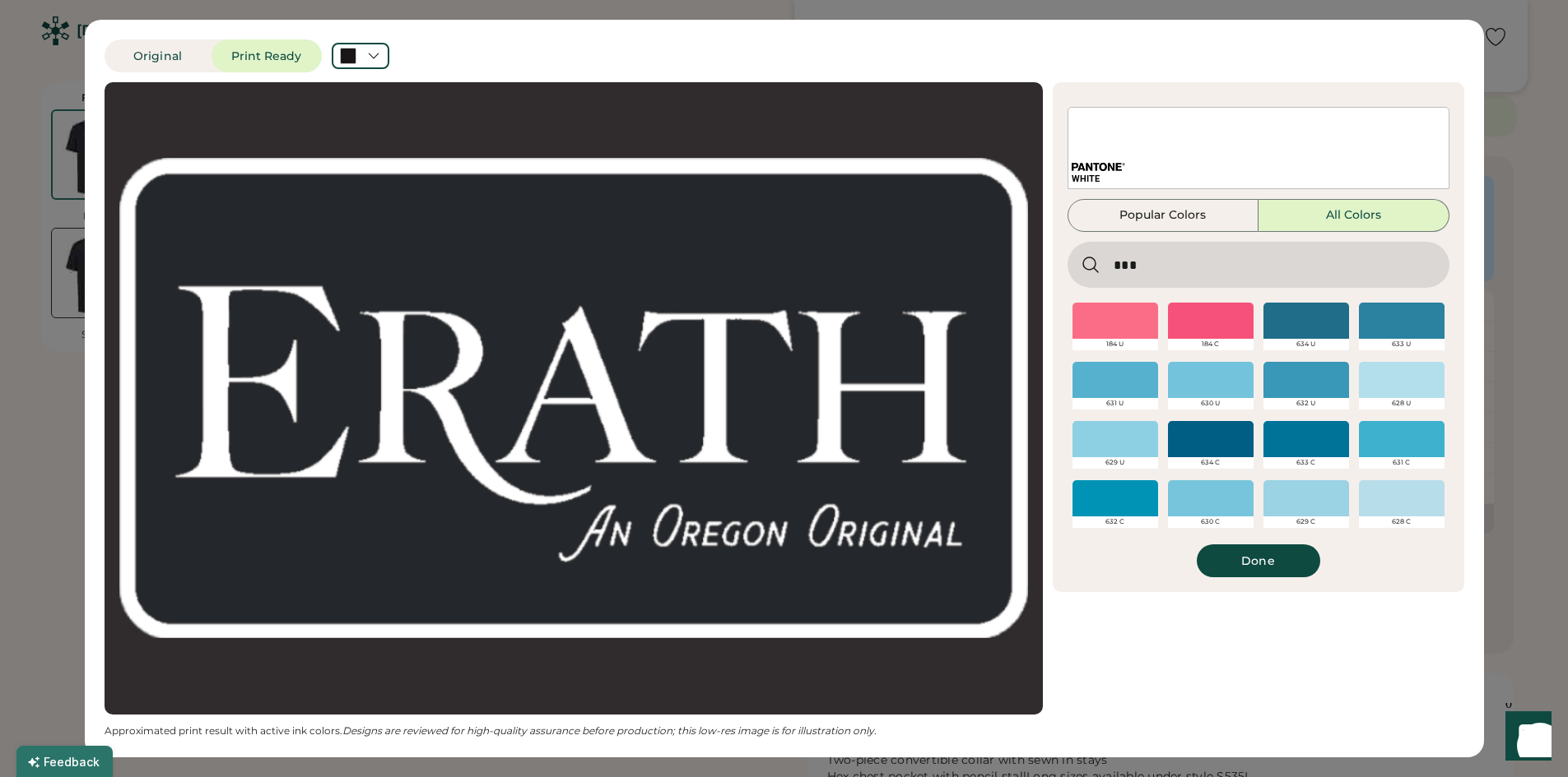
drag, startPoint x: 1143, startPoint y: 278, endPoint x: 1041, endPoint y: 268, distance: 102.5
click at [1041, 268] on div "Updating Image Approximated print result with active ink colors. Designs are re…" at bounding box center [784, 410] width 1360 height 656
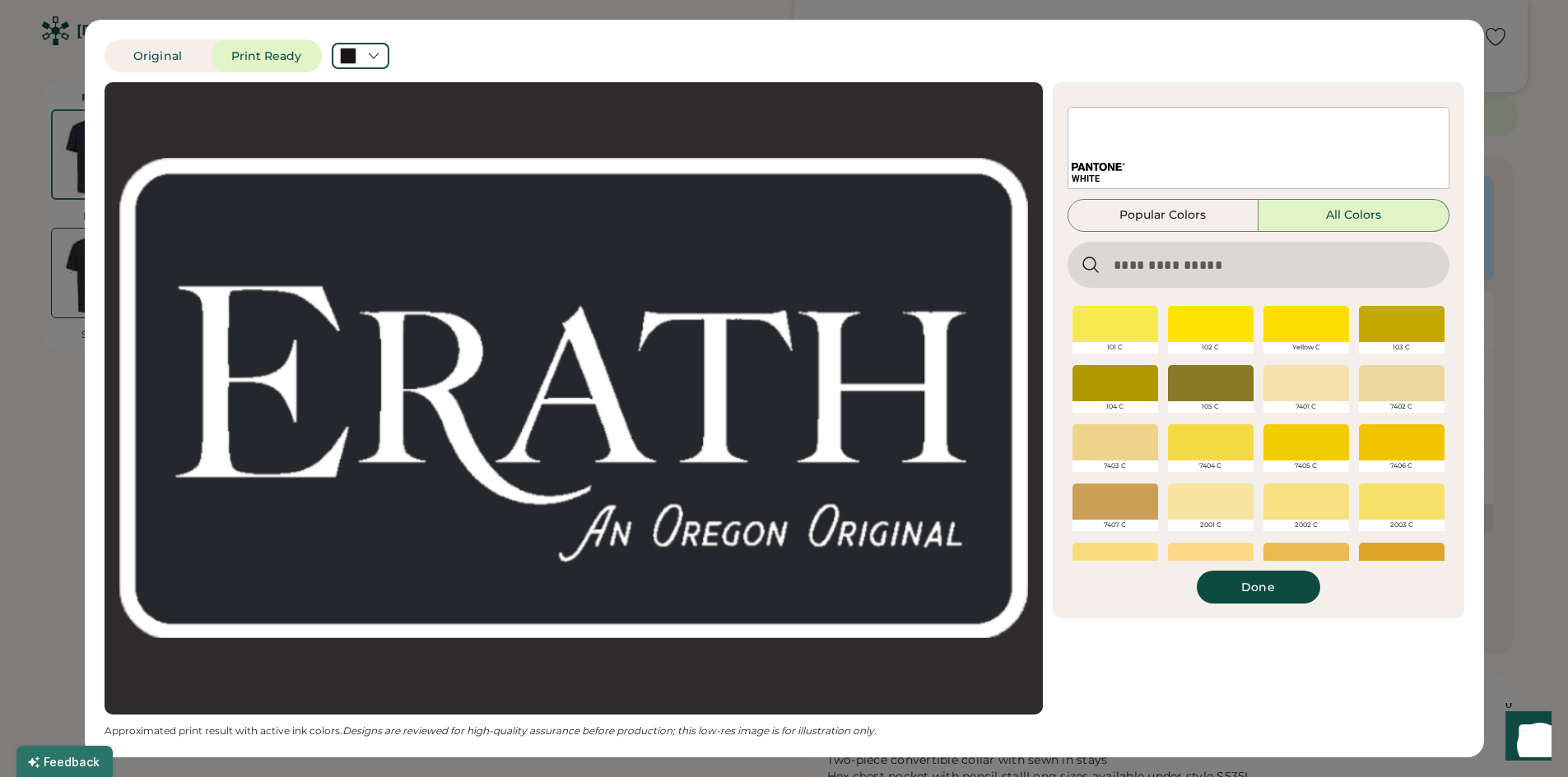
click at [1251, 381] on div "105 C" at bounding box center [1210, 389] width 95 height 59
click at [1286, 382] on div at bounding box center [1306, 383] width 86 height 36
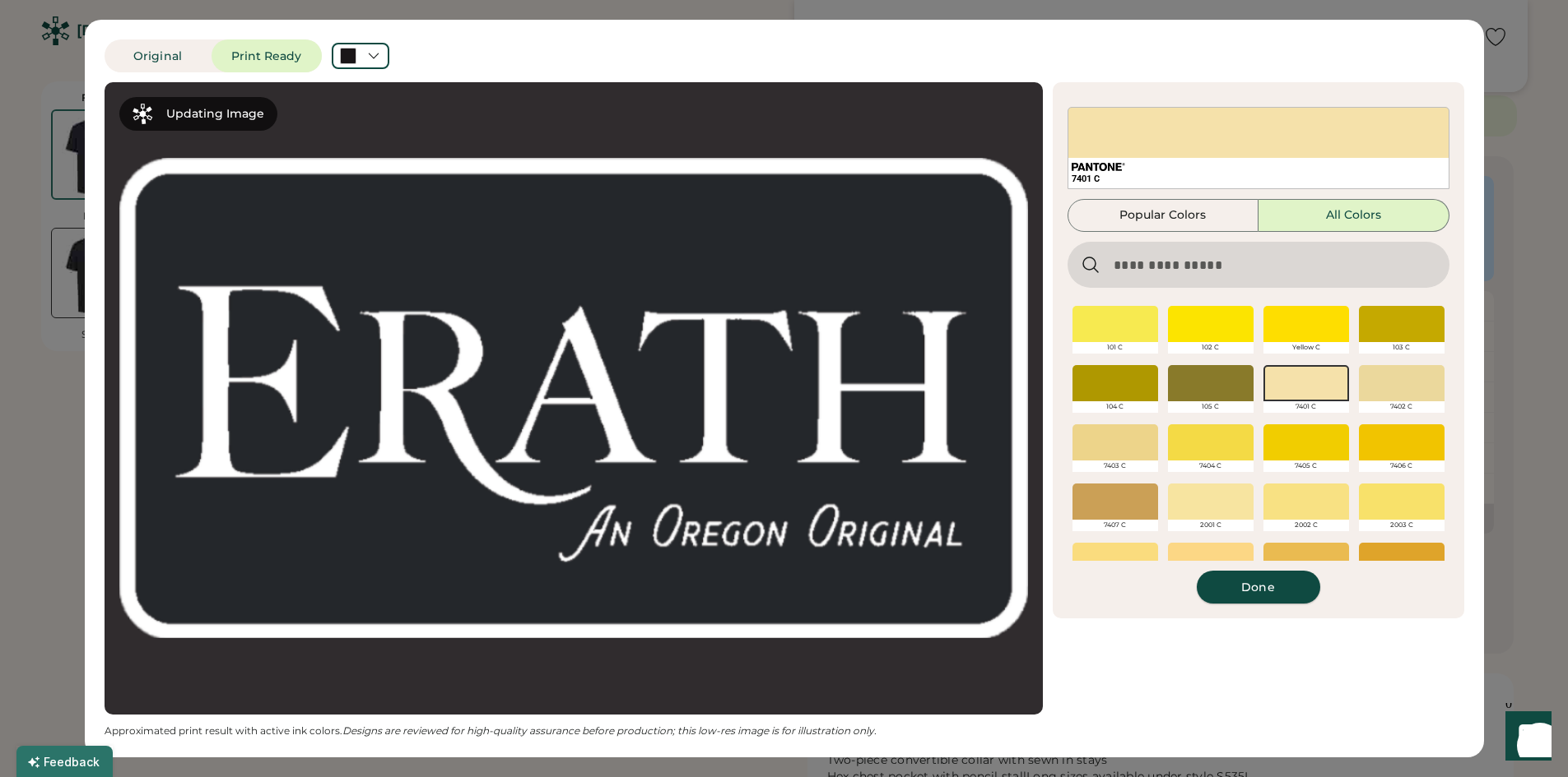
click at [1277, 577] on button "Done" at bounding box center [1258, 587] width 123 height 33
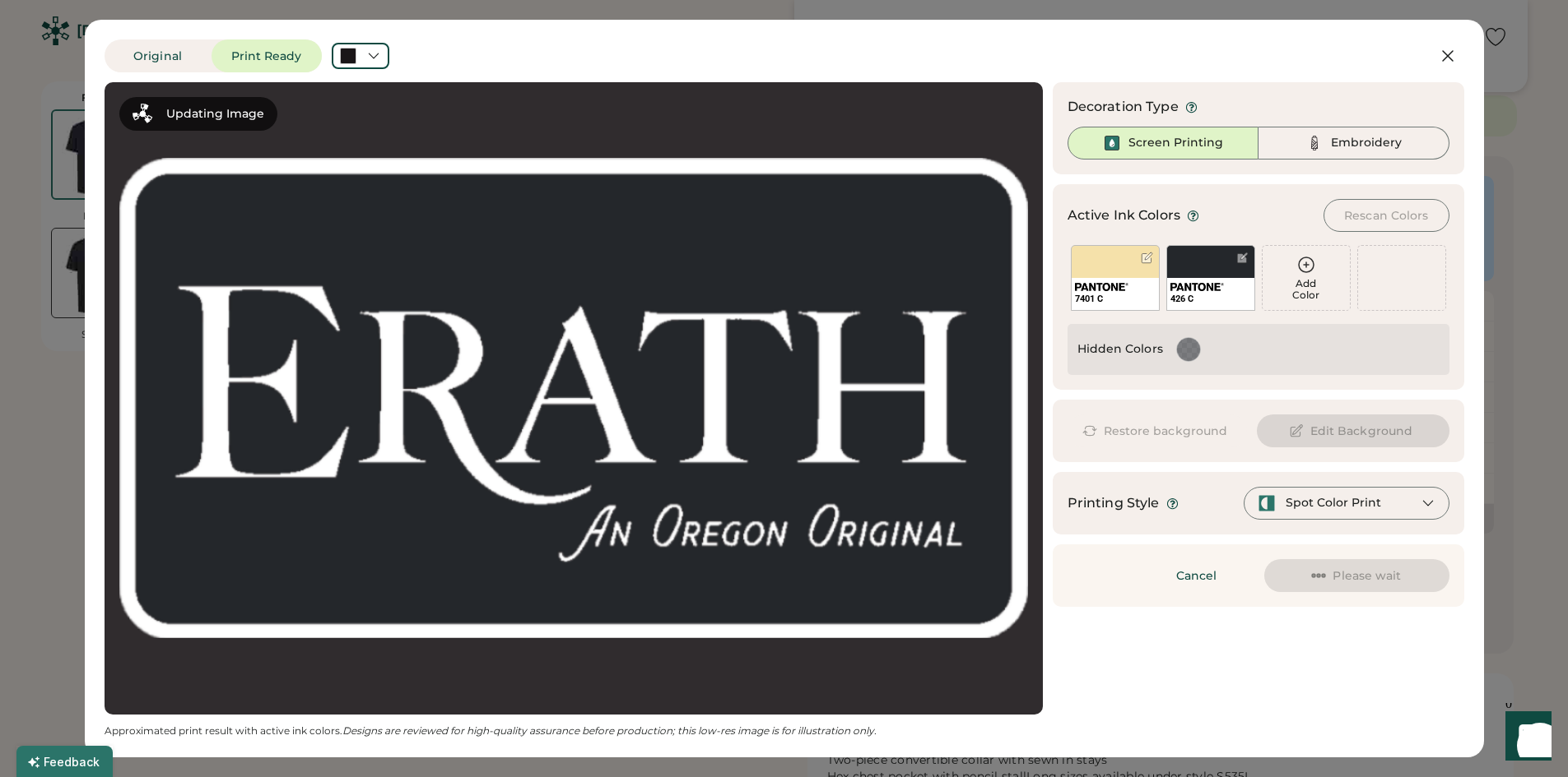
scroll to position [0, 0]
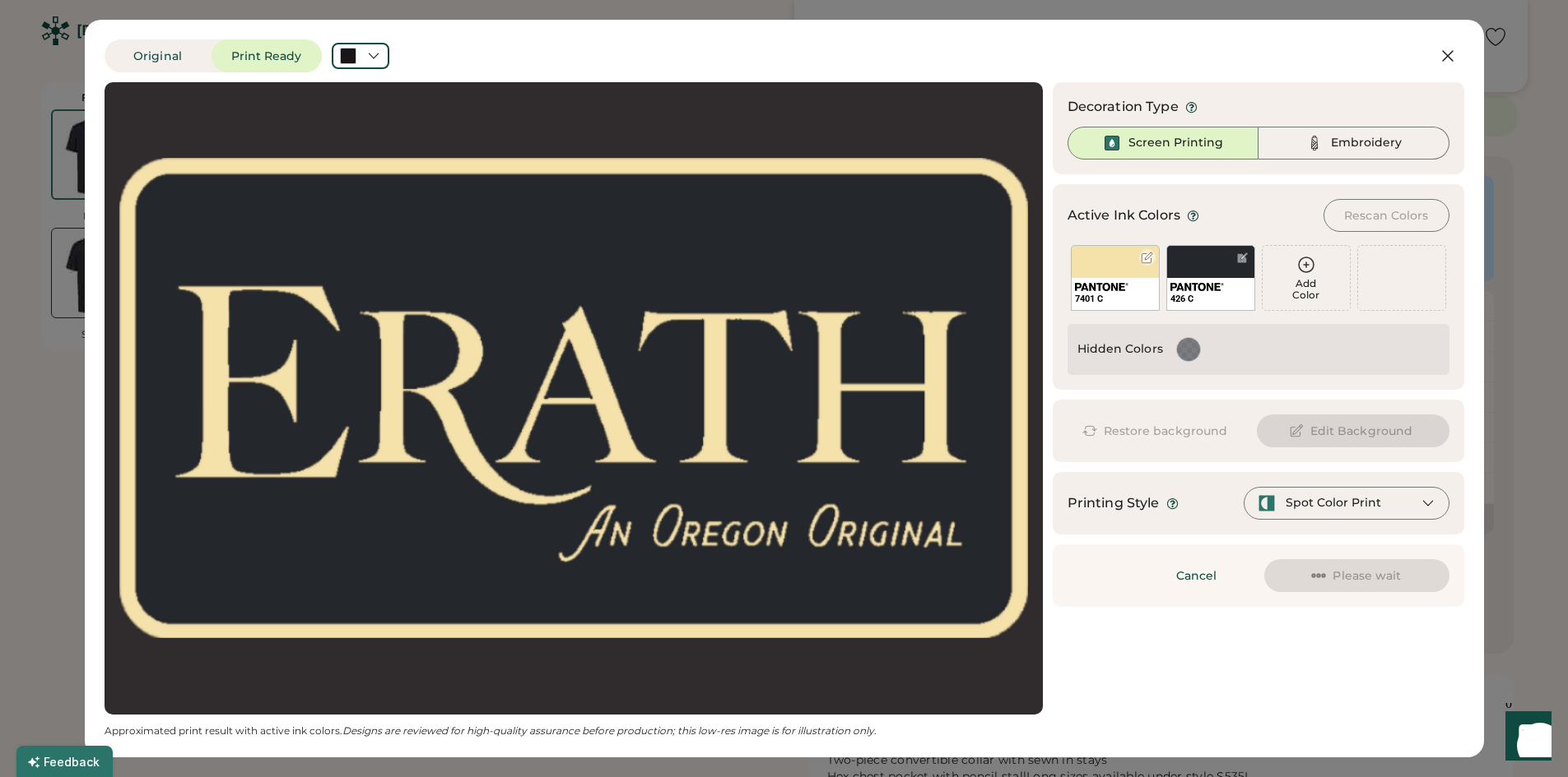
click at [1126, 264] on div "7401 C" at bounding box center [1115, 278] width 89 height 66
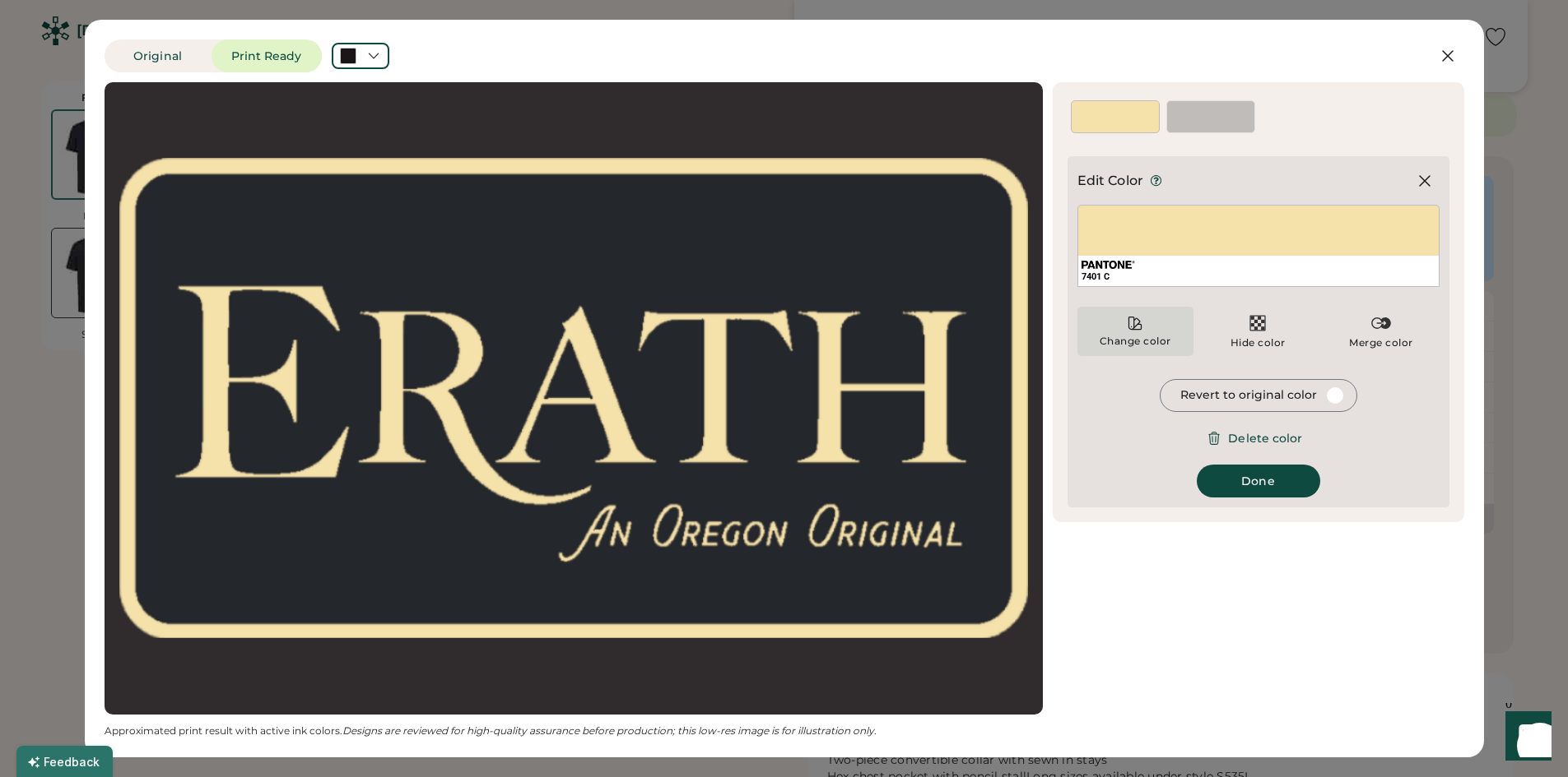
click at [1138, 338] on div "Change color" at bounding box center [1135, 341] width 73 height 13
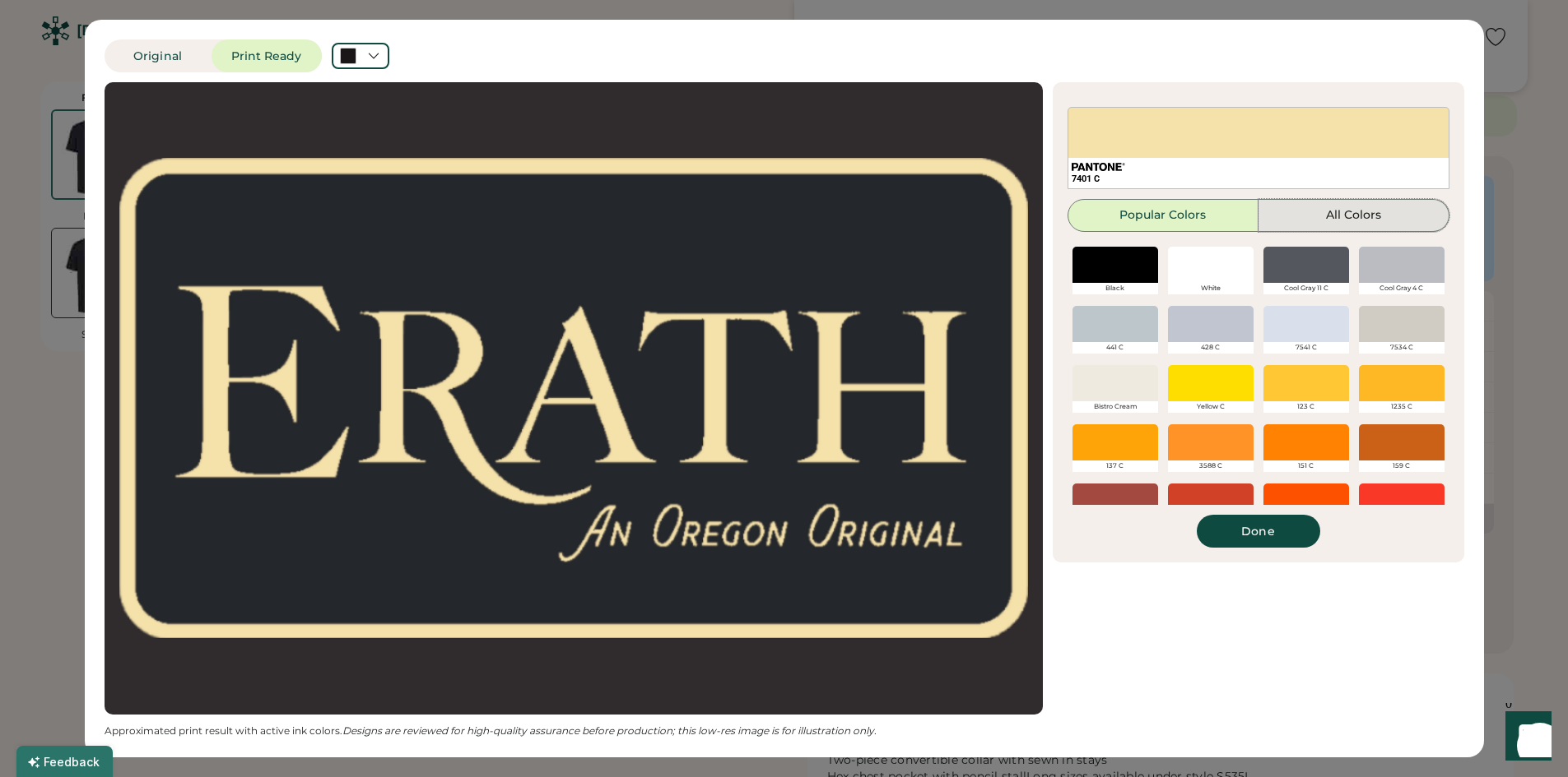
click at [1338, 212] on button "All Colors" at bounding box center [1354, 216] width 191 height 33
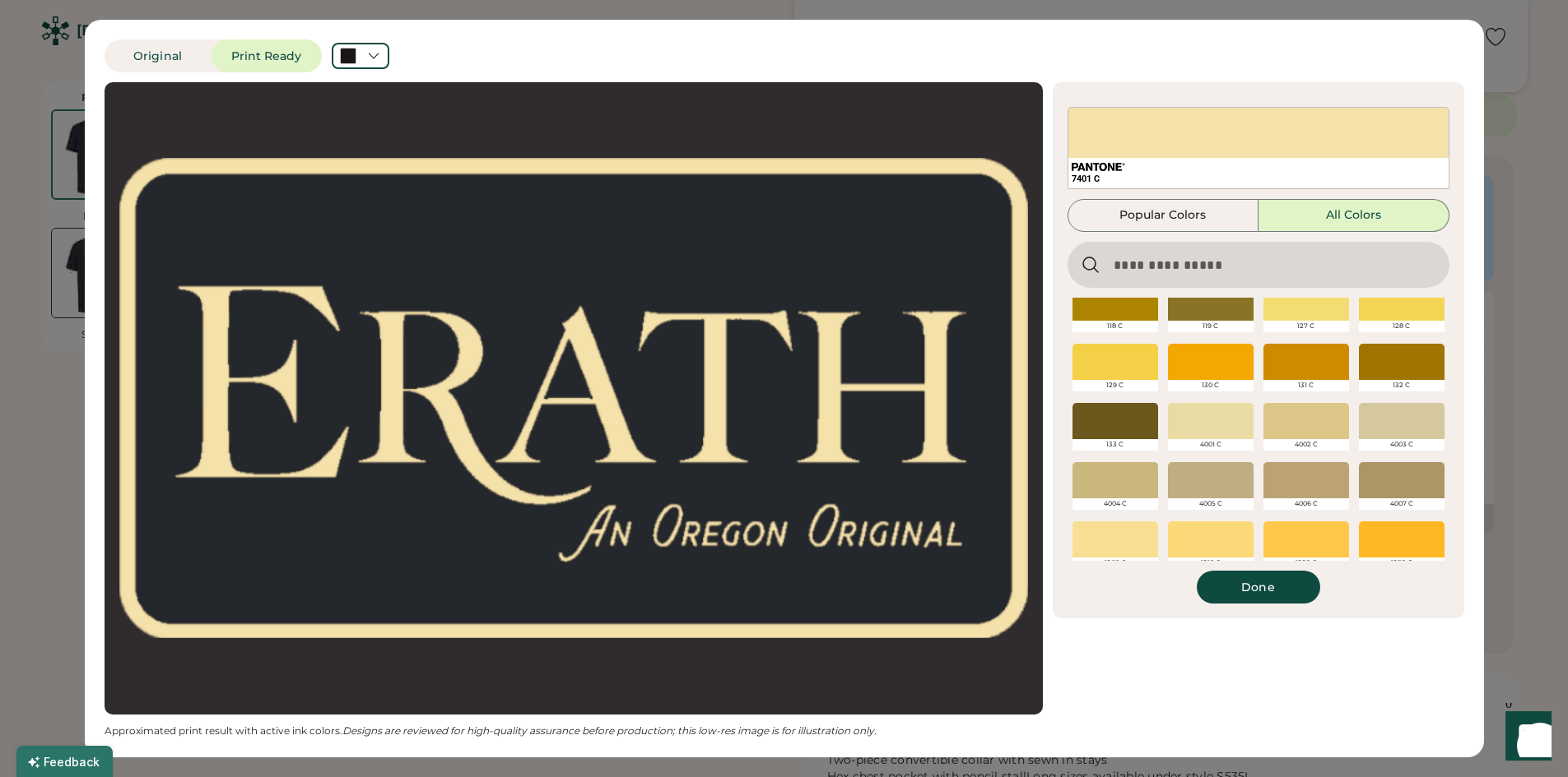
scroll to position [944, 0]
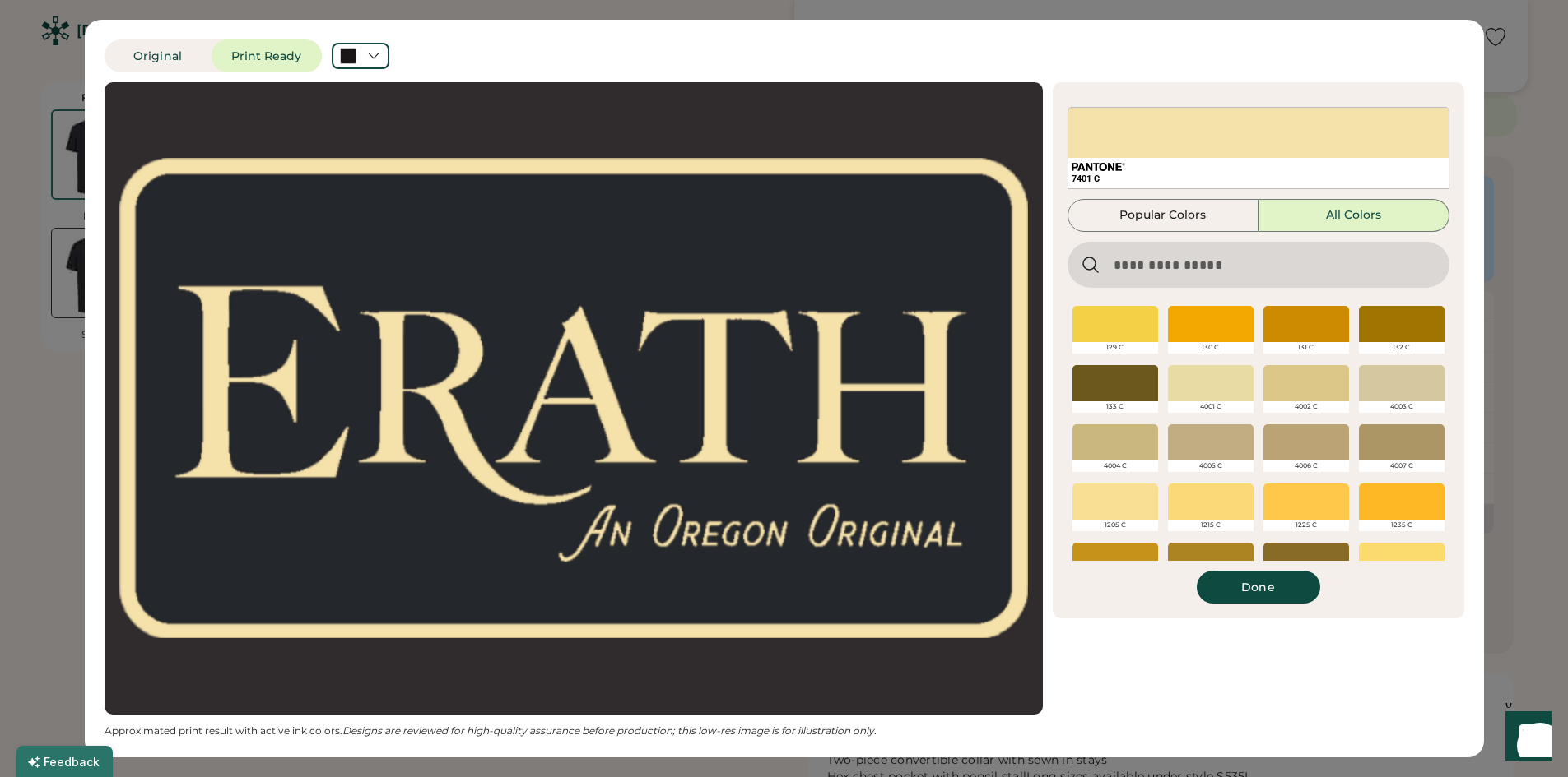
click at [1210, 391] on div at bounding box center [1210, 383] width 86 height 36
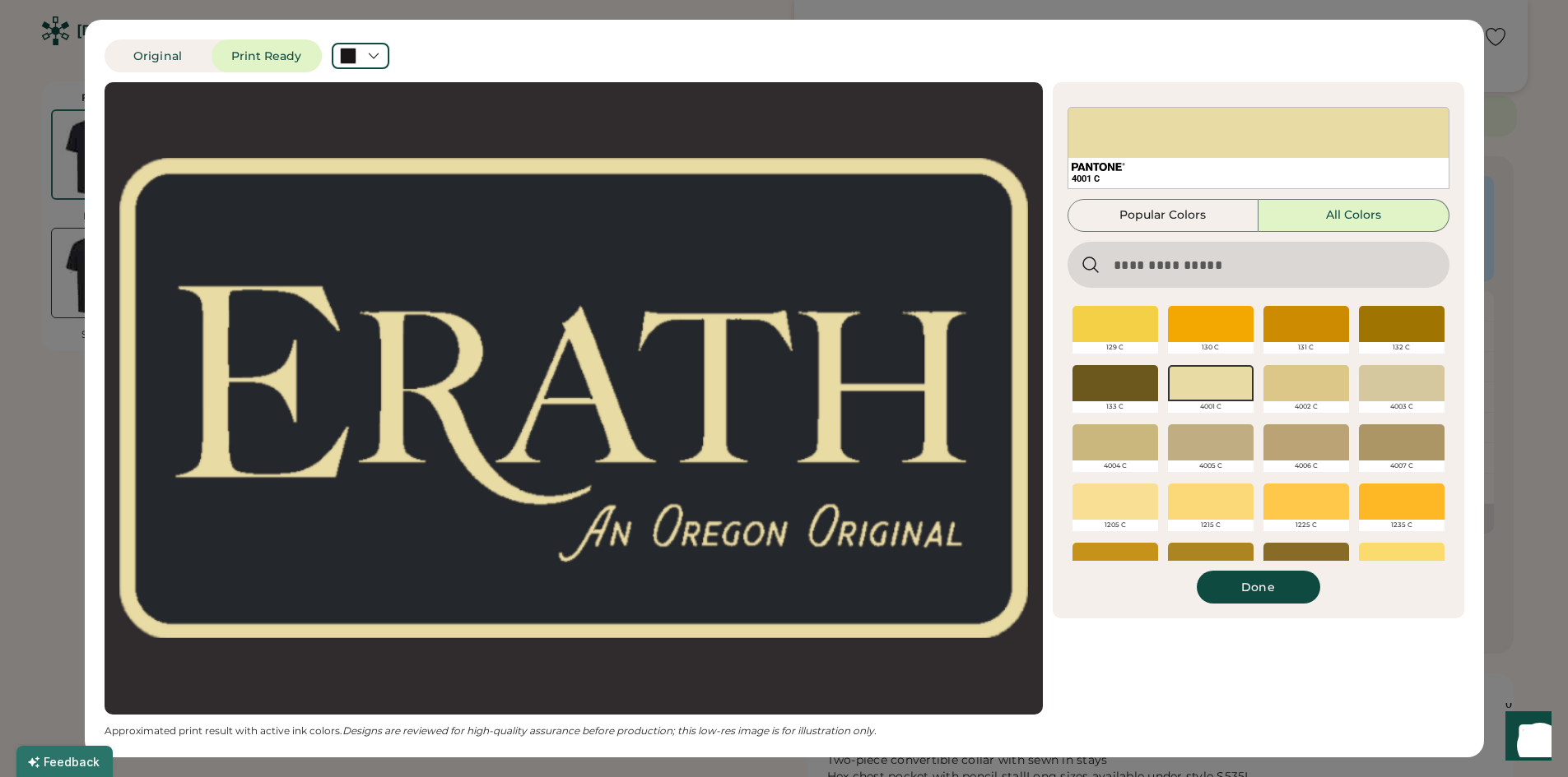
click at [1279, 395] on div at bounding box center [1306, 383] width 86 height 36
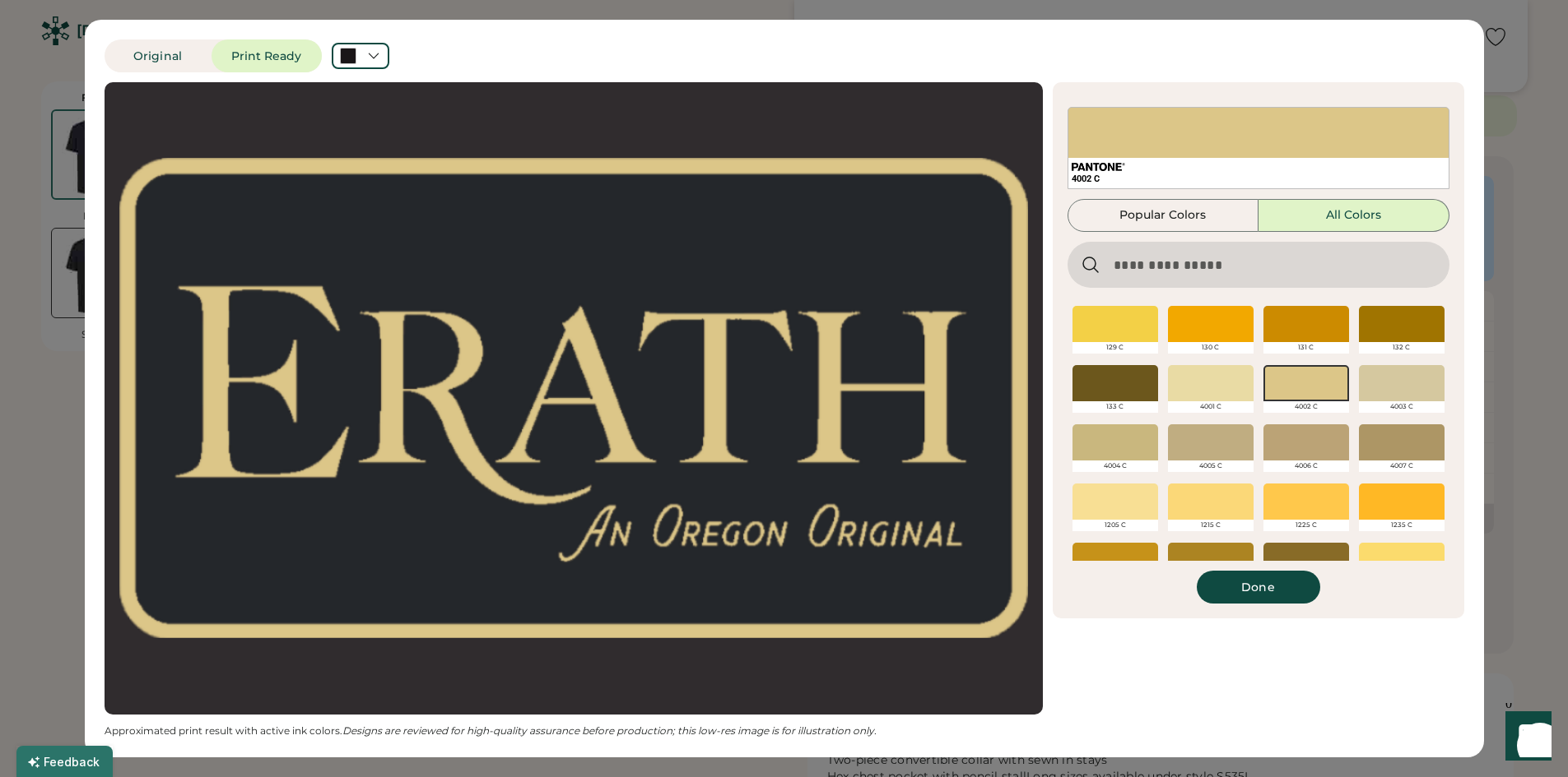
click at [1138, 490] on div at bounding box center [1115, 502] width 86 height 36
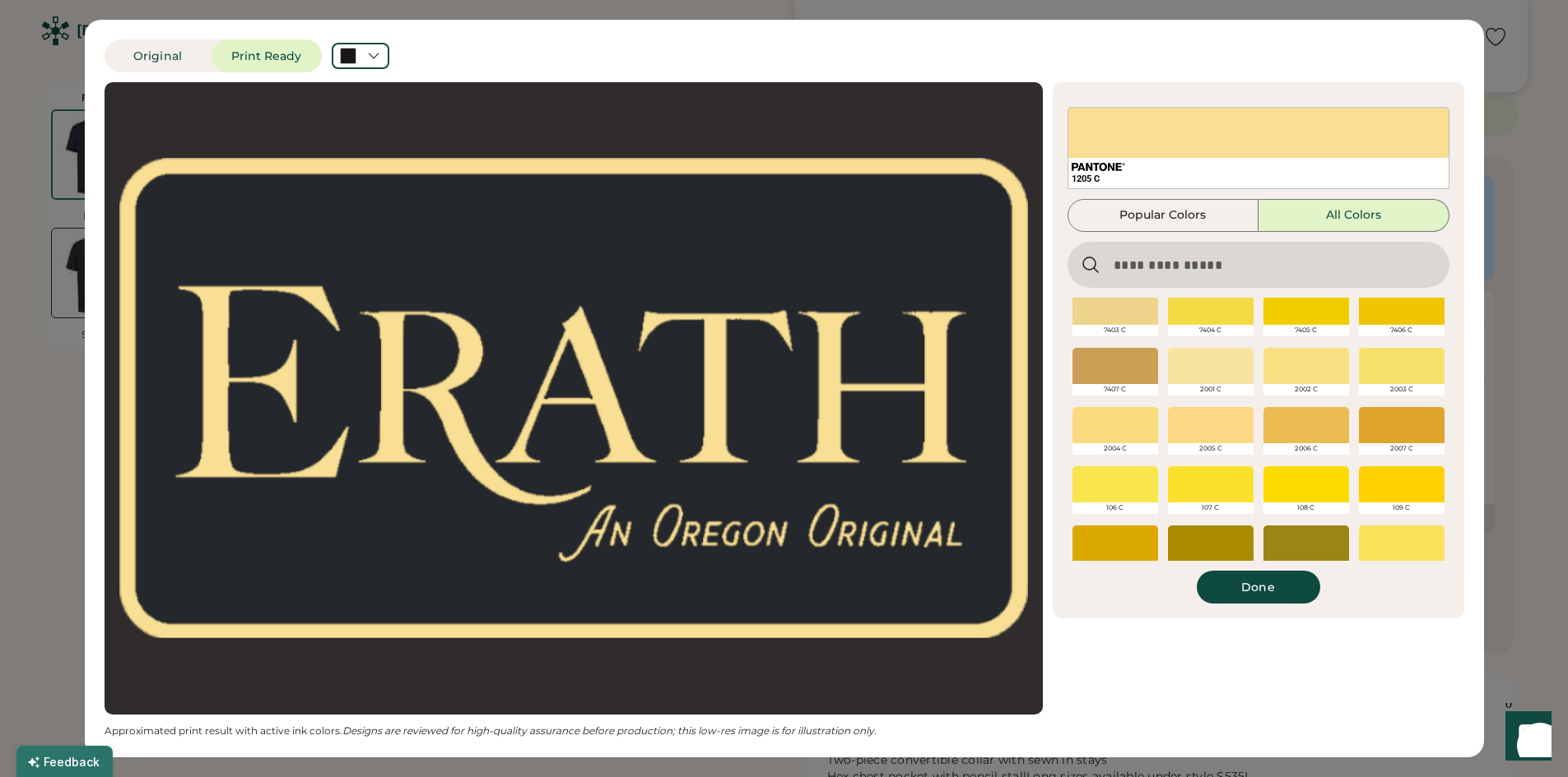
scroll to position [533, 0]
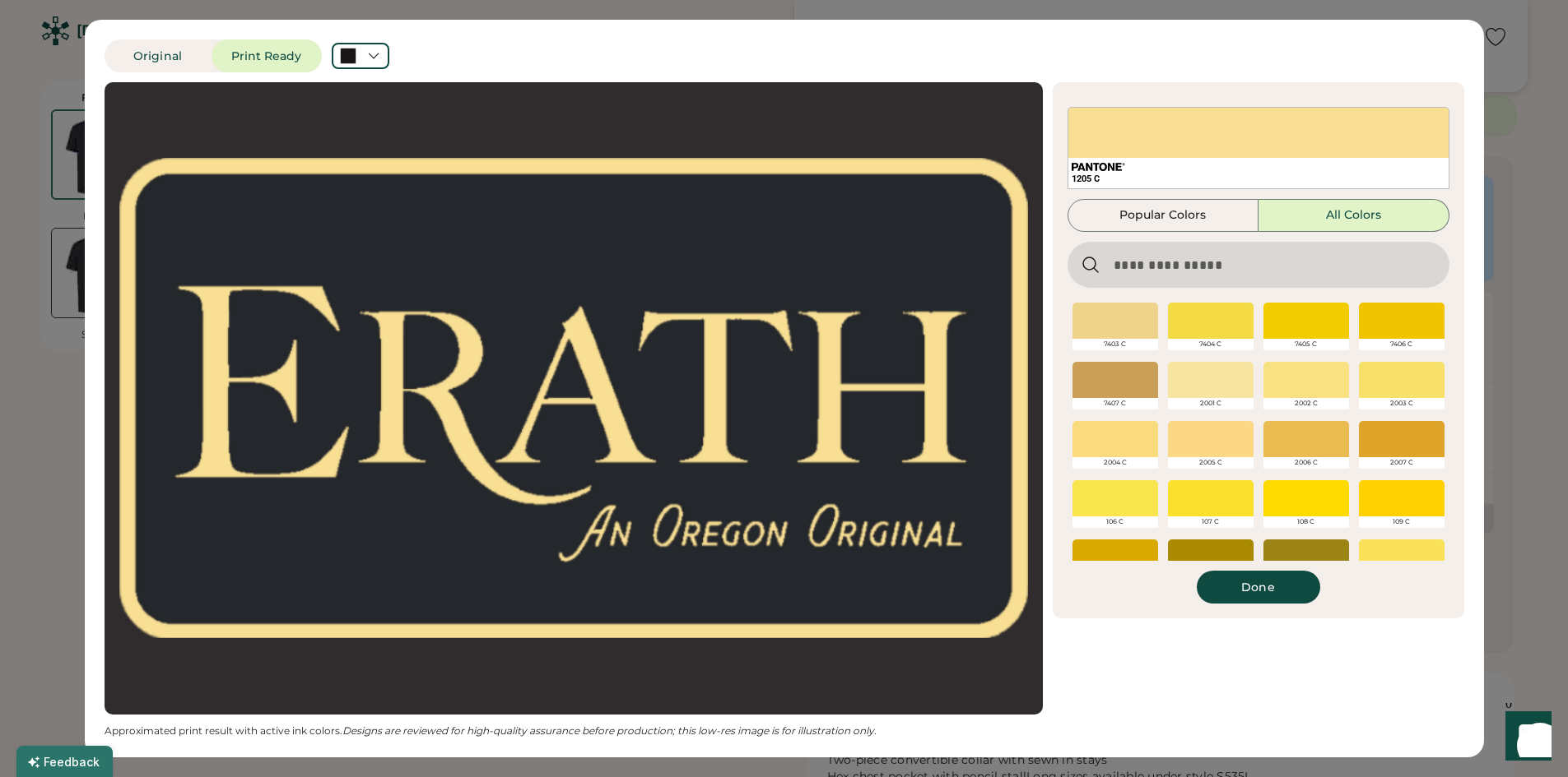
click at [1224, 353] on div "7404 C" at bounding box center [1210, 327] width 95 height 59
click at [1226, 369] on div at bounding box center [1210, 380] width 86 height 36
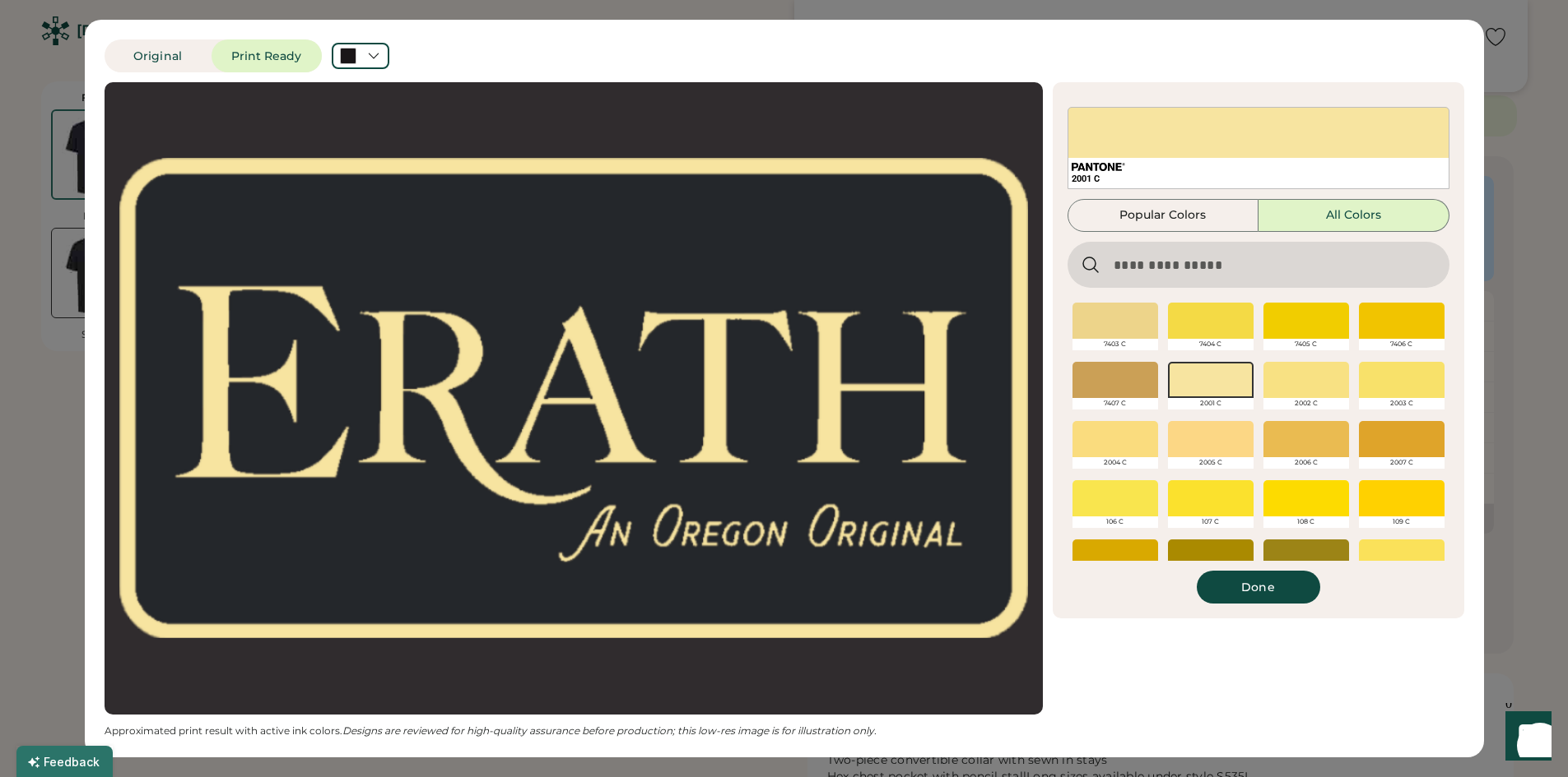
click at [1135, 327] on div at bounding box center [1115, 321] width 86 height 36
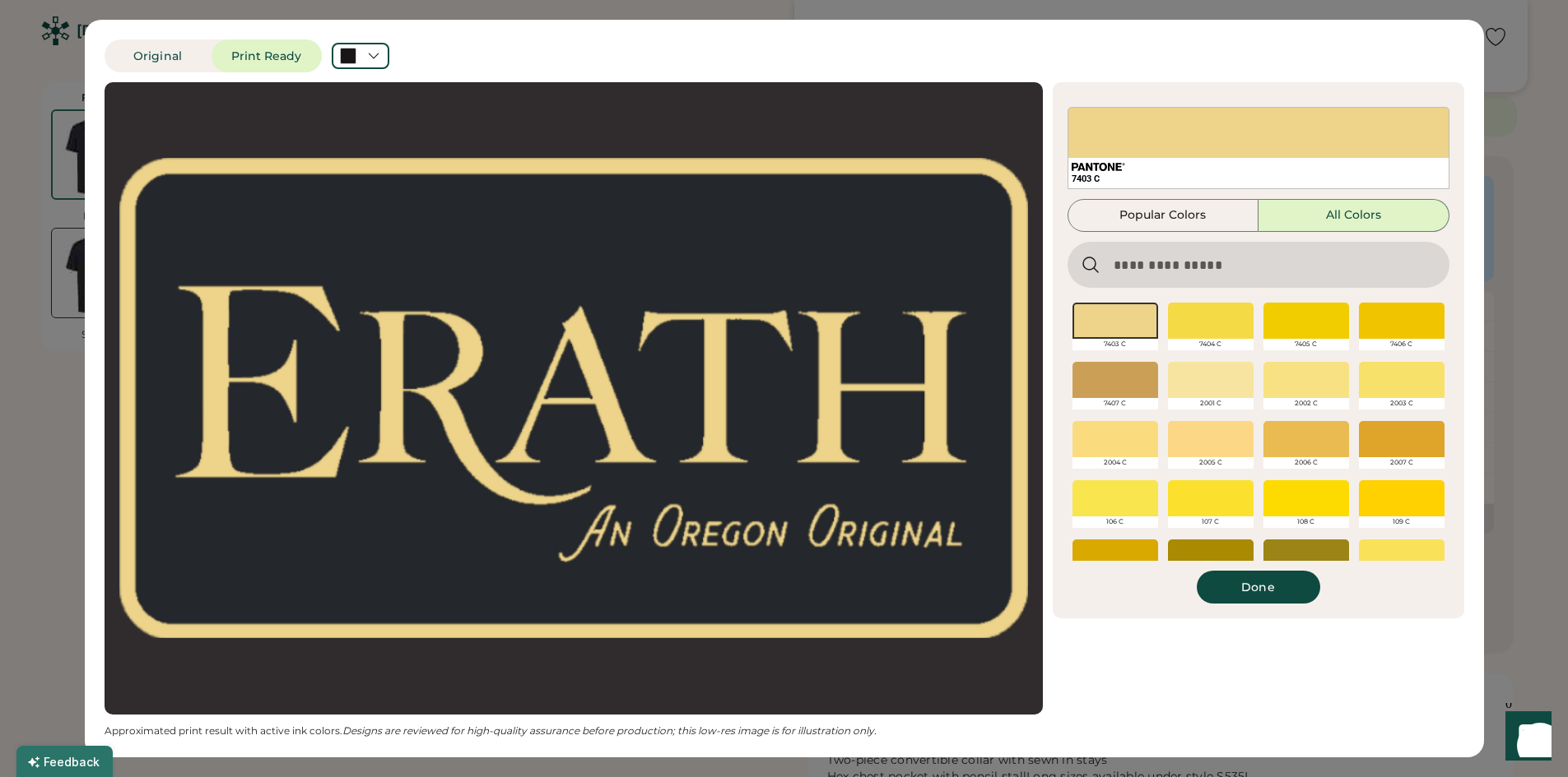
scroll to position [451, 0]
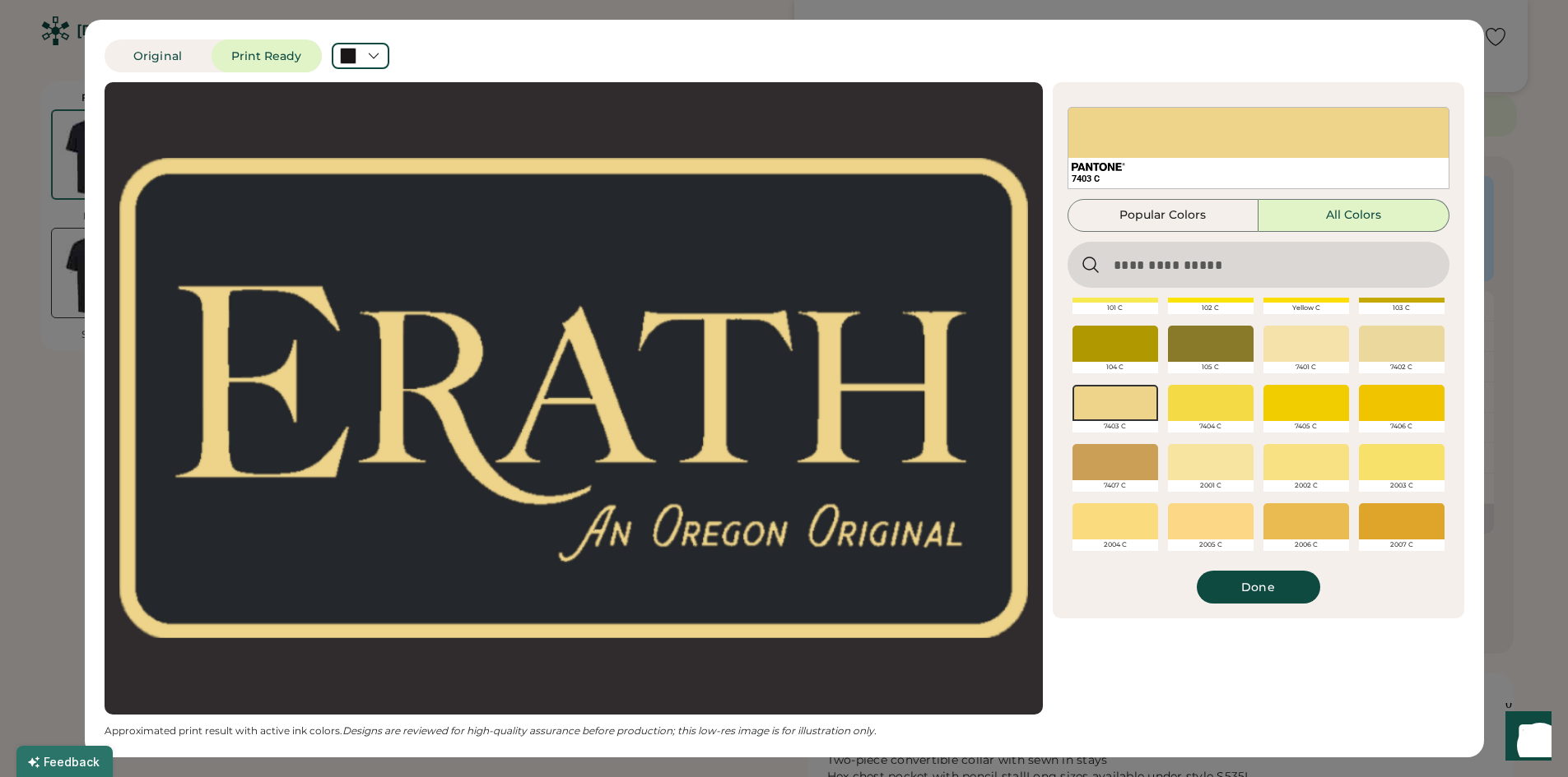
click at [1305, 338] on div at bounding box center [1306, 344] width 86 height 36
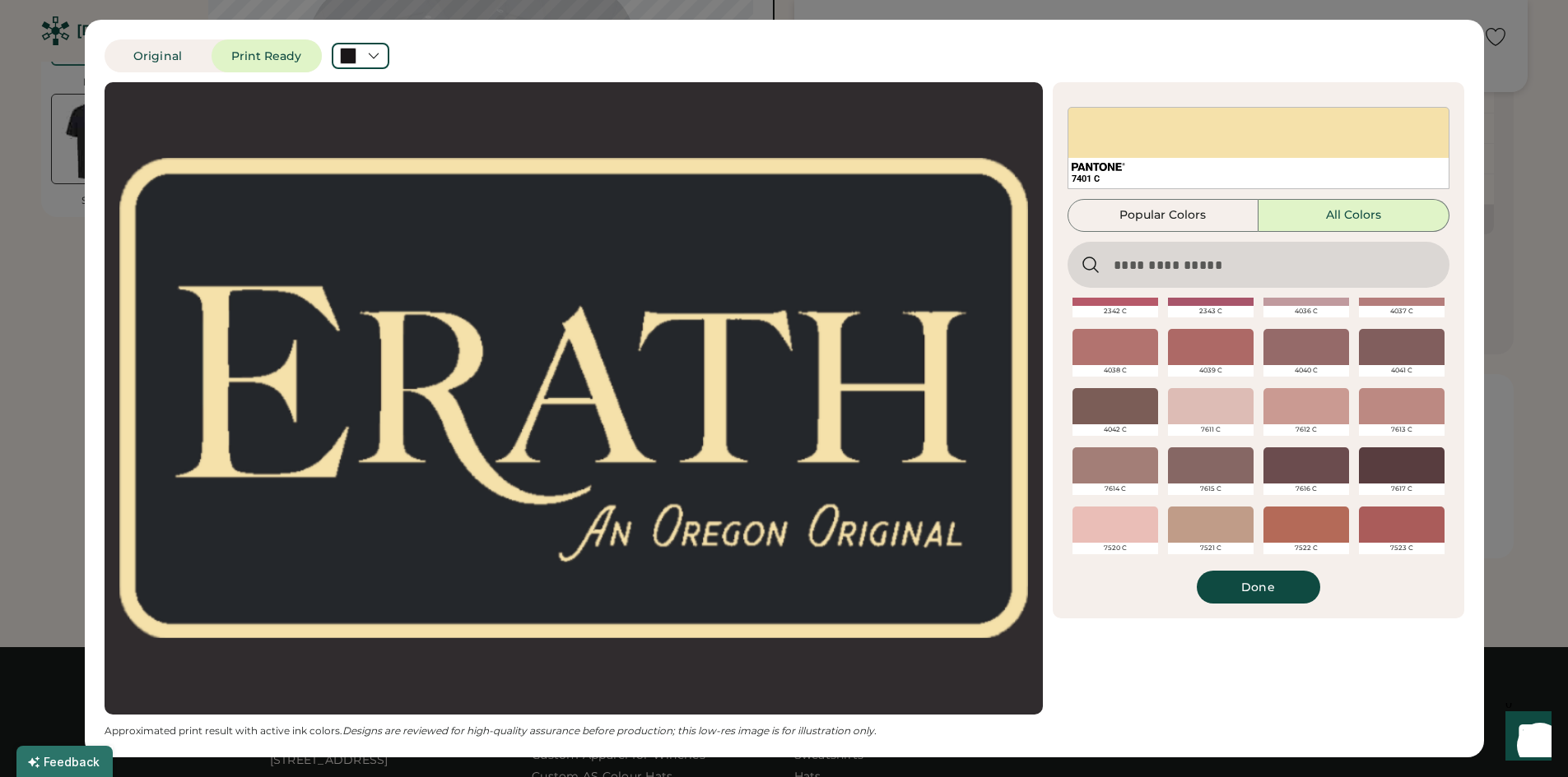
scroll to position [741, 0]
click at [1273, 589] on button "Done" at bounding box center [1258, 587] width 123 height 33
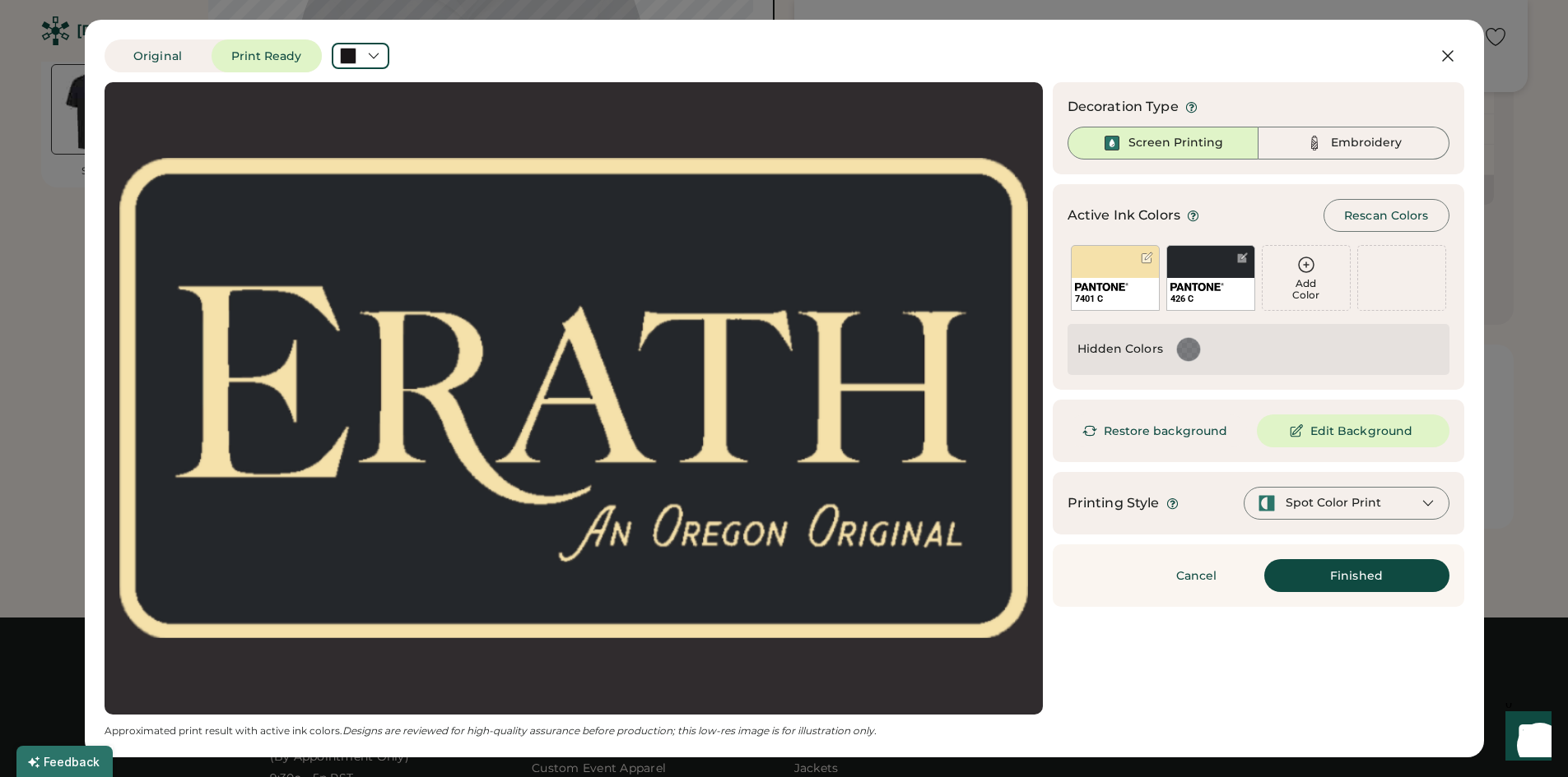
click at [1177, 361] on div at bounding box center [1189, 349] width 31 height 31
click at [1196, 343] on div at bounding box center [1189, 349] width 24 height 24
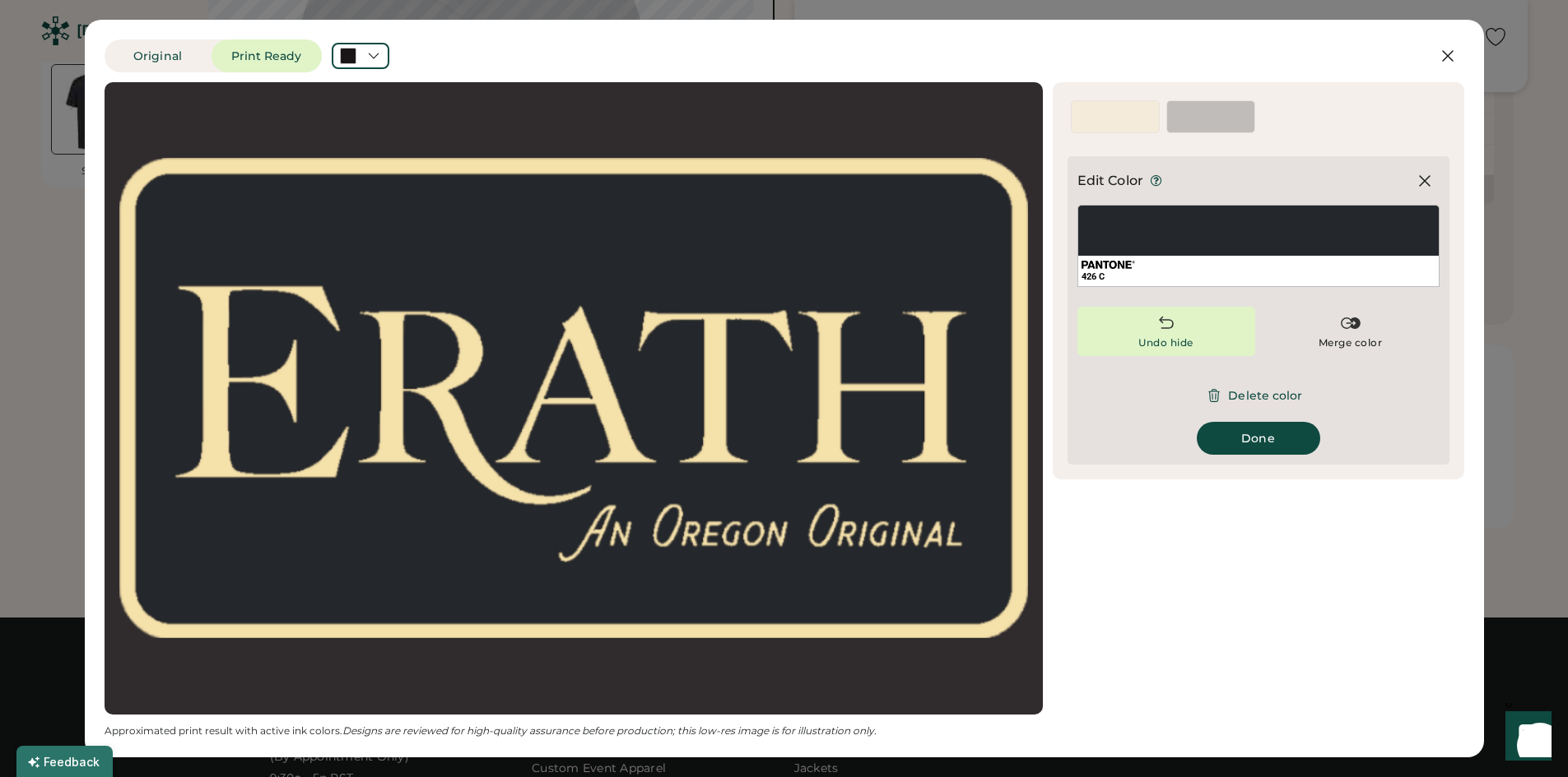
click at [1184, 335] on div "Undo hide" at bounding box center [1166, 331] width 178 height 49
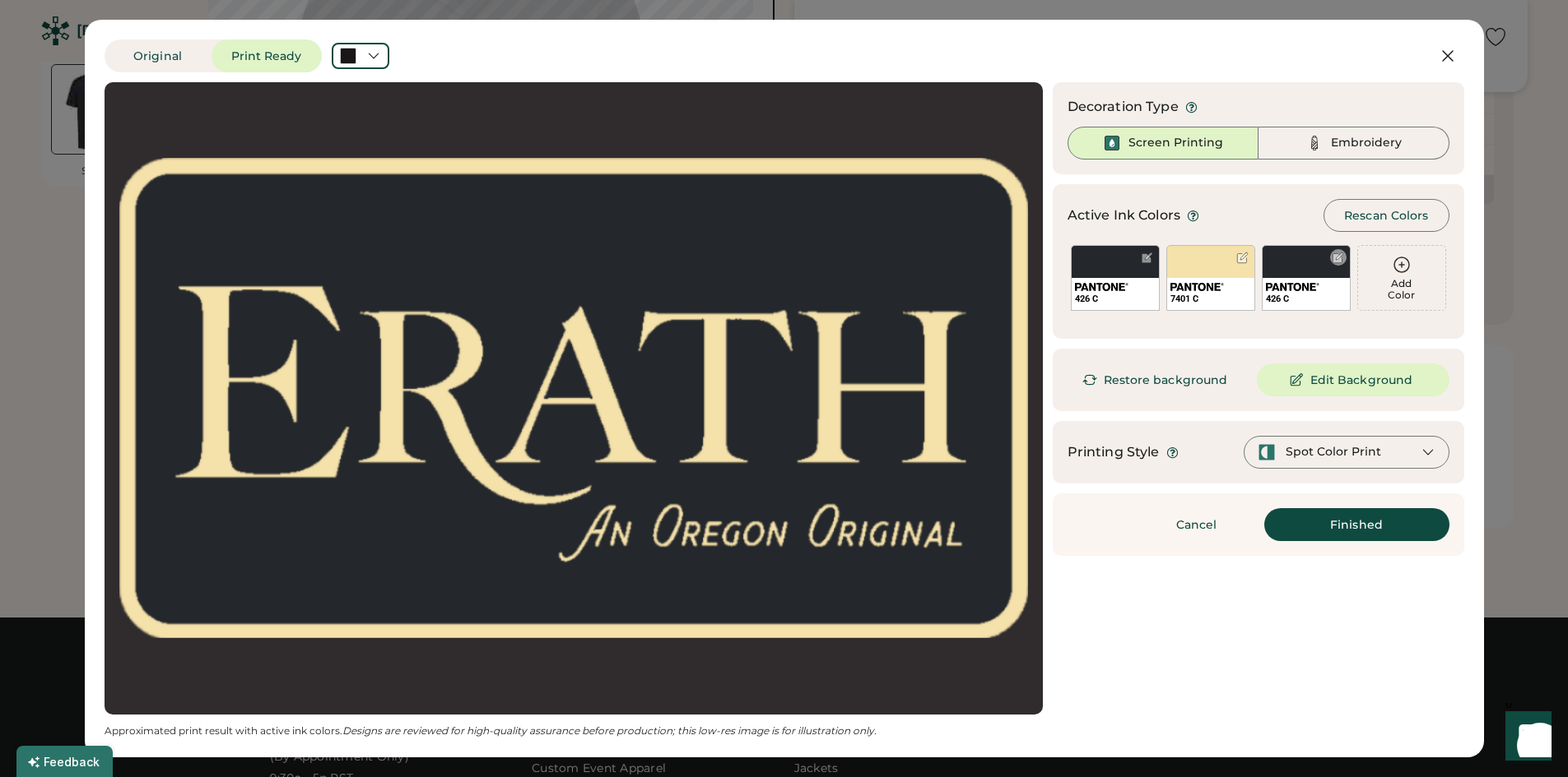
click at [1299, 275] on div "426 C" at bounding box center [1306, 278] width 89 height 66
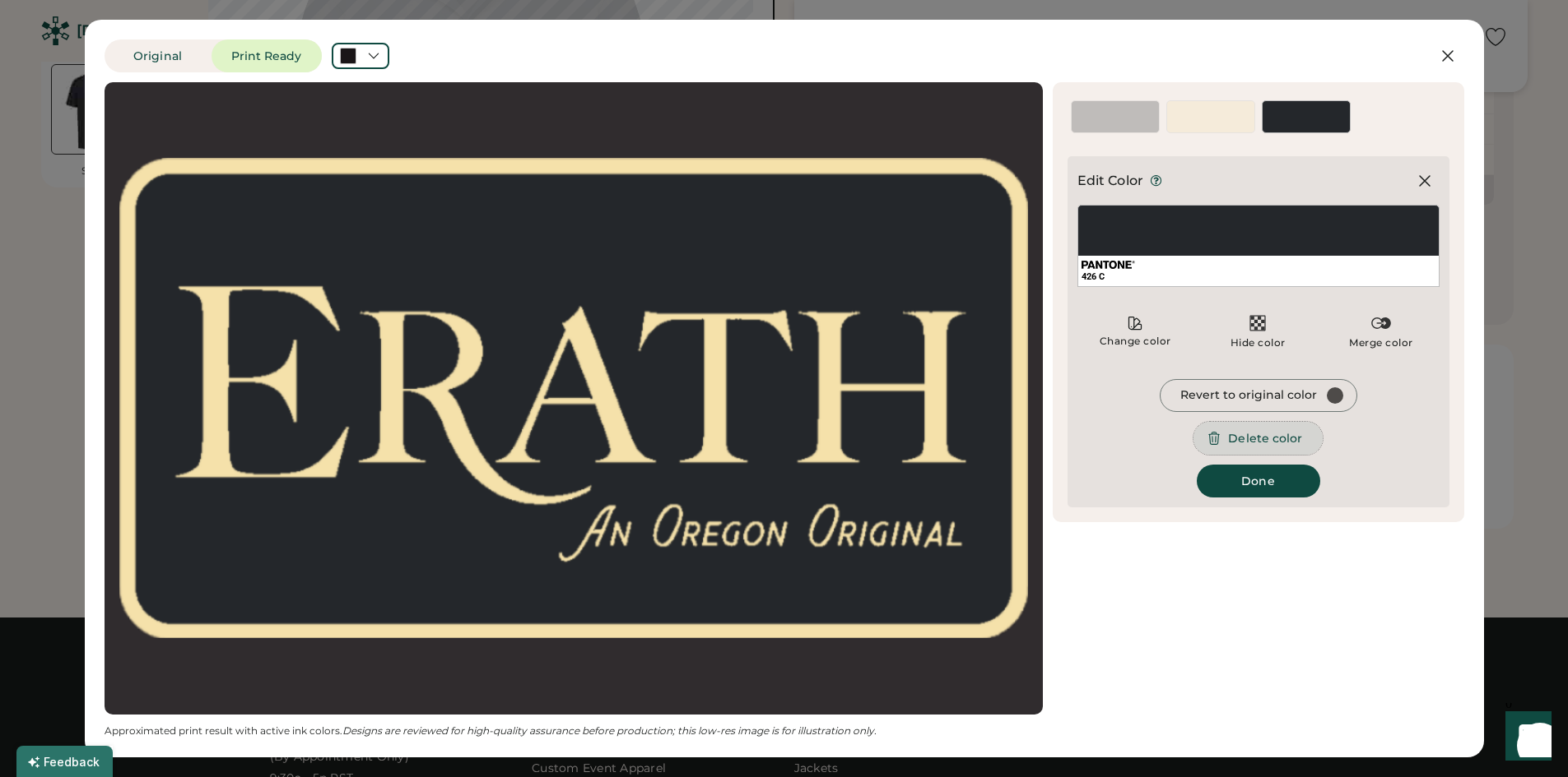
click at [1274, 438] on button "Delete color" at bounding box center [1257, 439] width 128 height 33
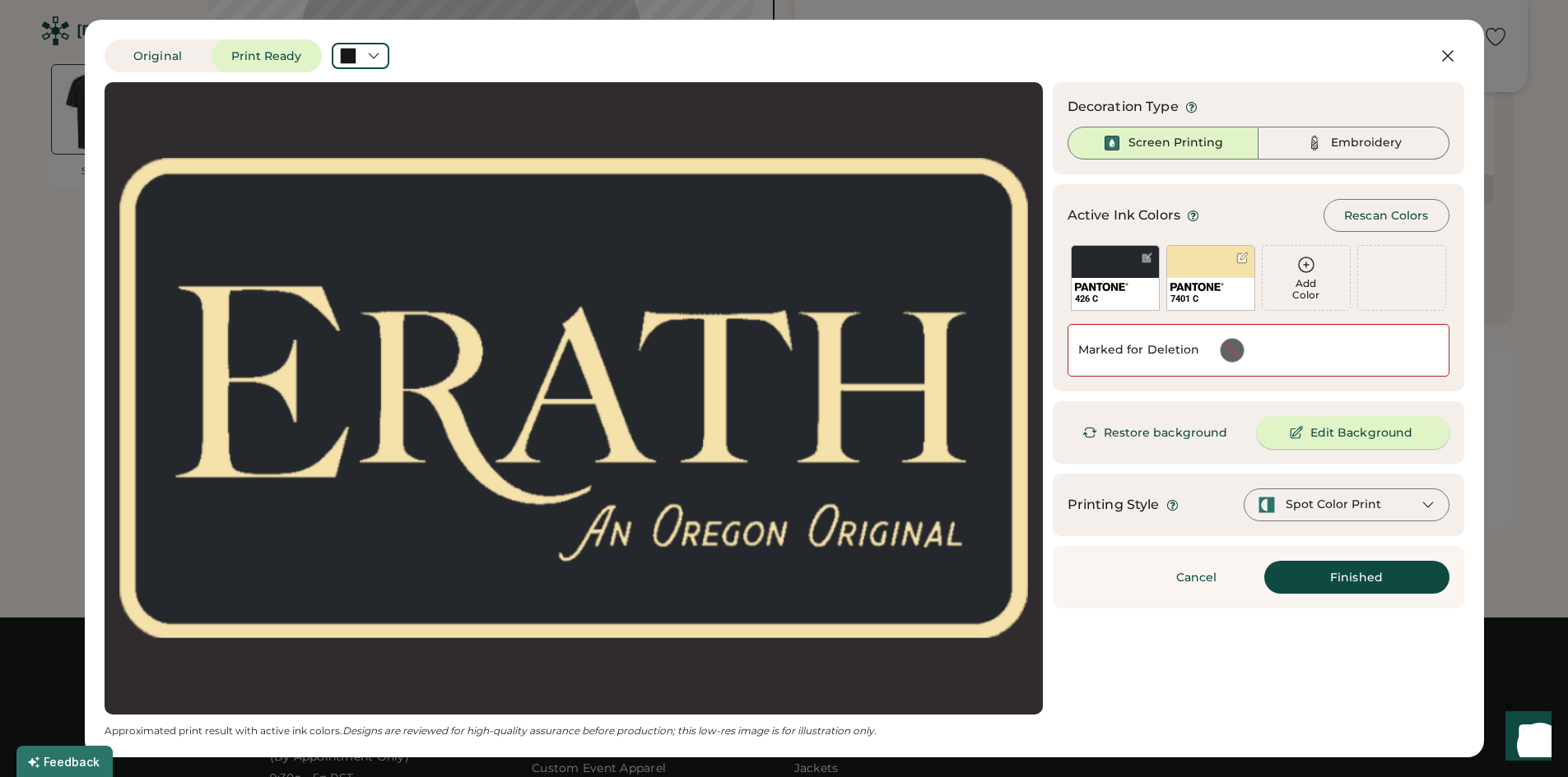
click at [1348, 434] on button "Edit Background" at bounding box center [1352, 433] width 192 height 33
click at [1275, 514] on div "Spot Color Print" at bounding box center [1346, 505] width 206 height 33
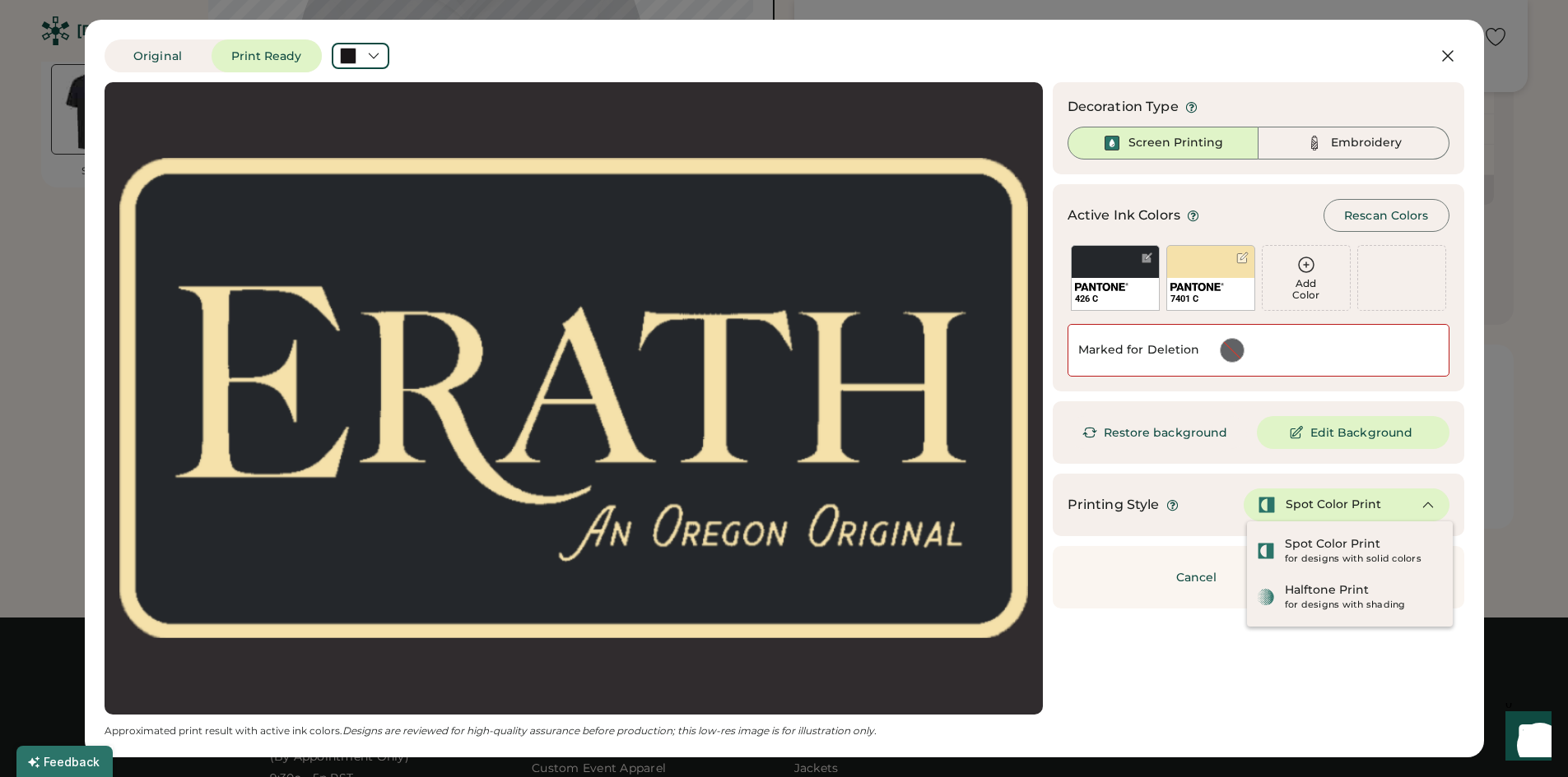
click at [1121, 606] on div "Cancel Finished Continue" at bounding box center [1258, 578] width 411 height 62
click at [1346, 146] on div "Embroidery" at bounding box center [1367, 143] width 71 height 16
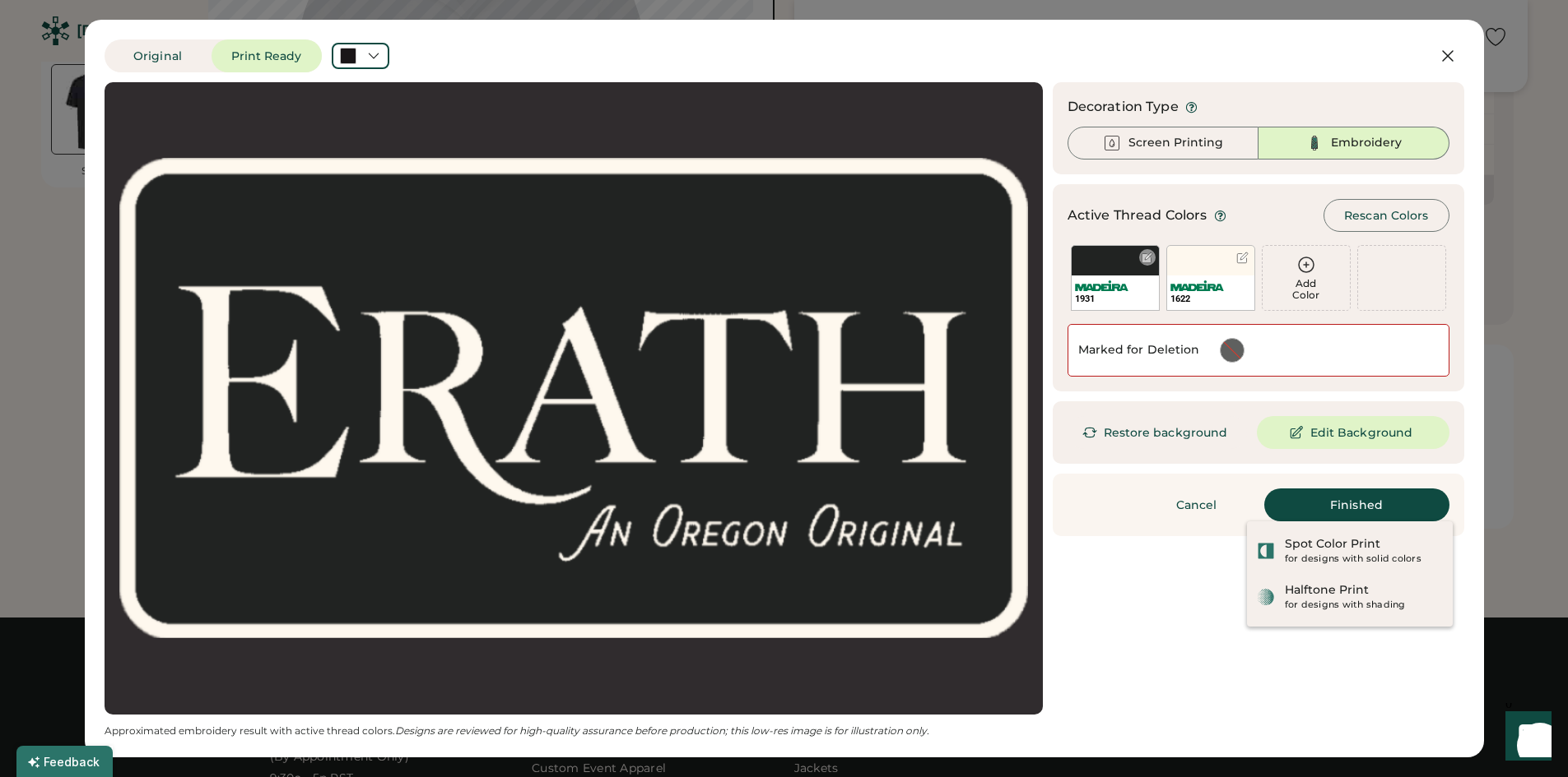
click at [1109, 268] on div "1931" at bounding box center [1115, 278] width 89 height 66
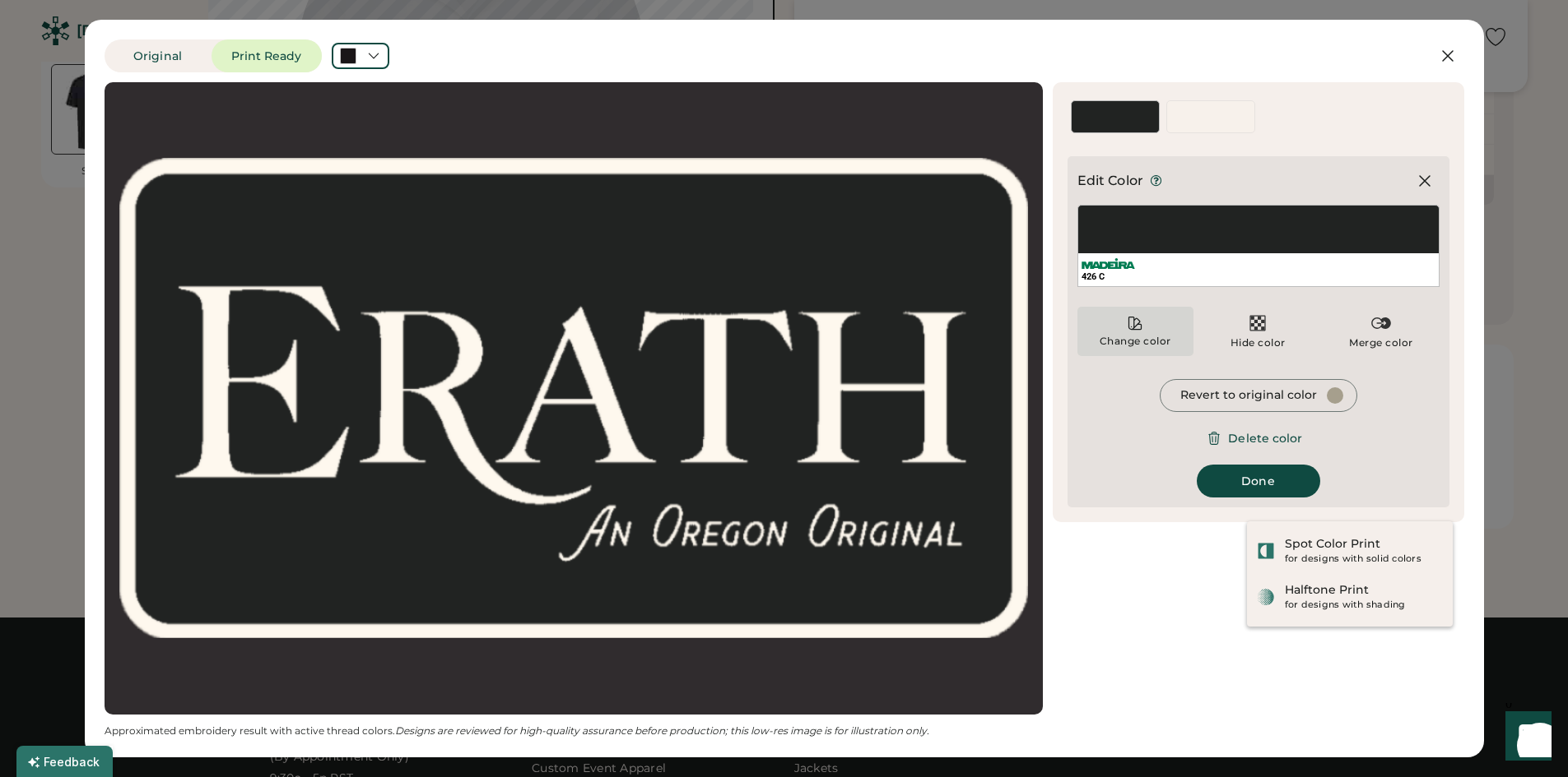
click at [1149, 344] on div "Change color" at bounding box center [1135, 341] width 73 height 13
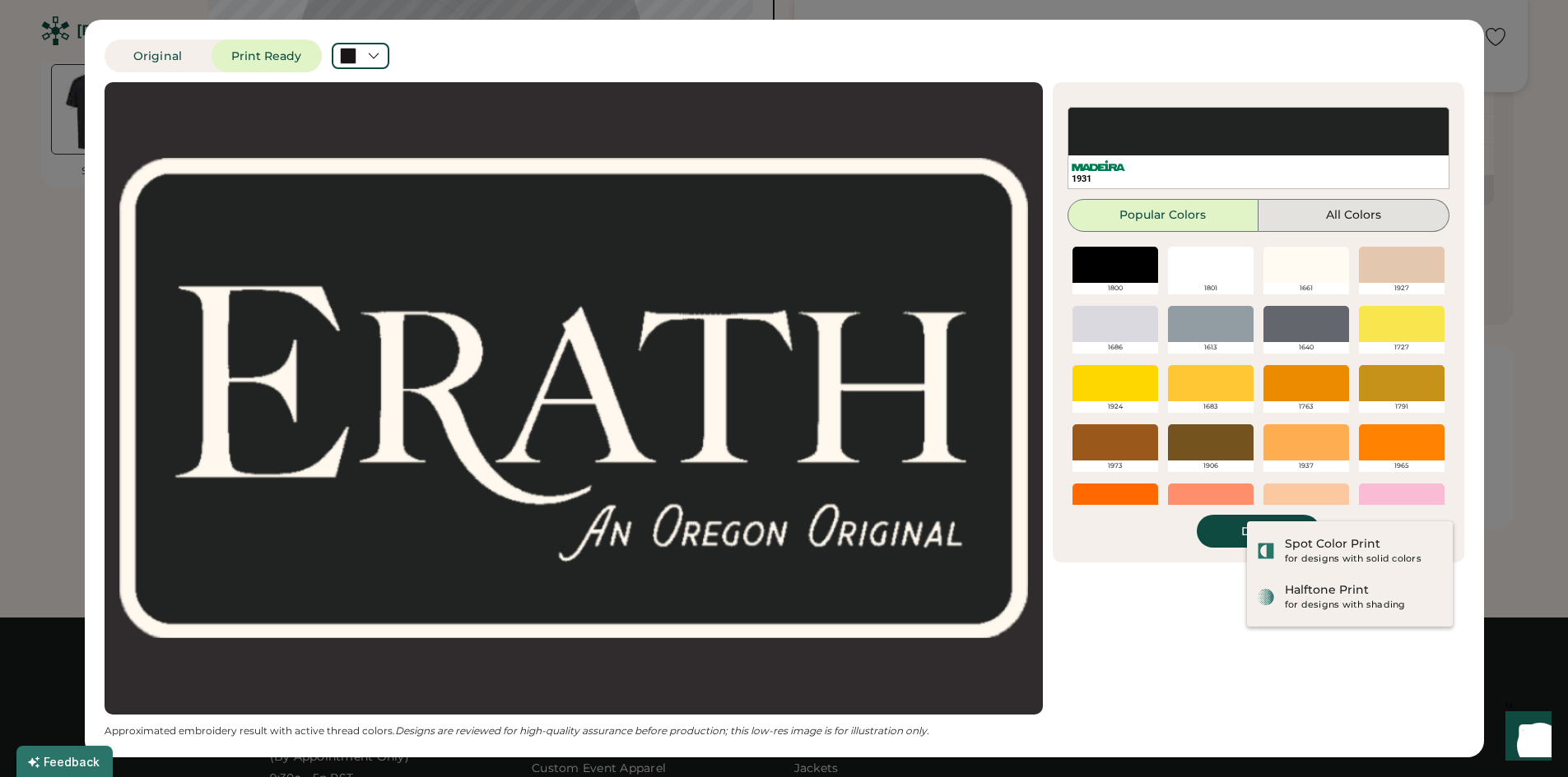
click at [1332, 214] on button "All Colors" at bounding box center [1354, 216] width 191 height 33
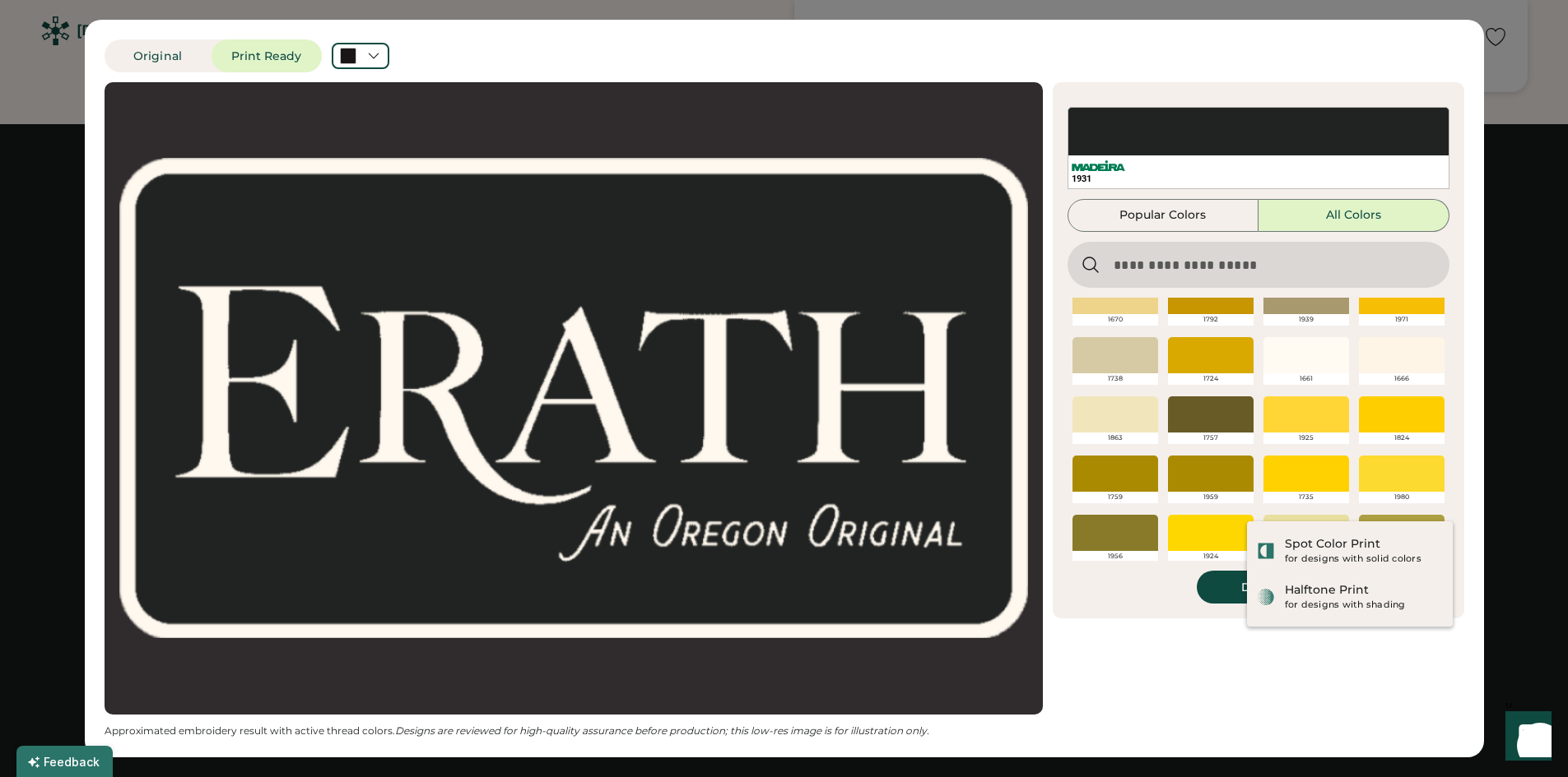
scroll to position [1273, 0]
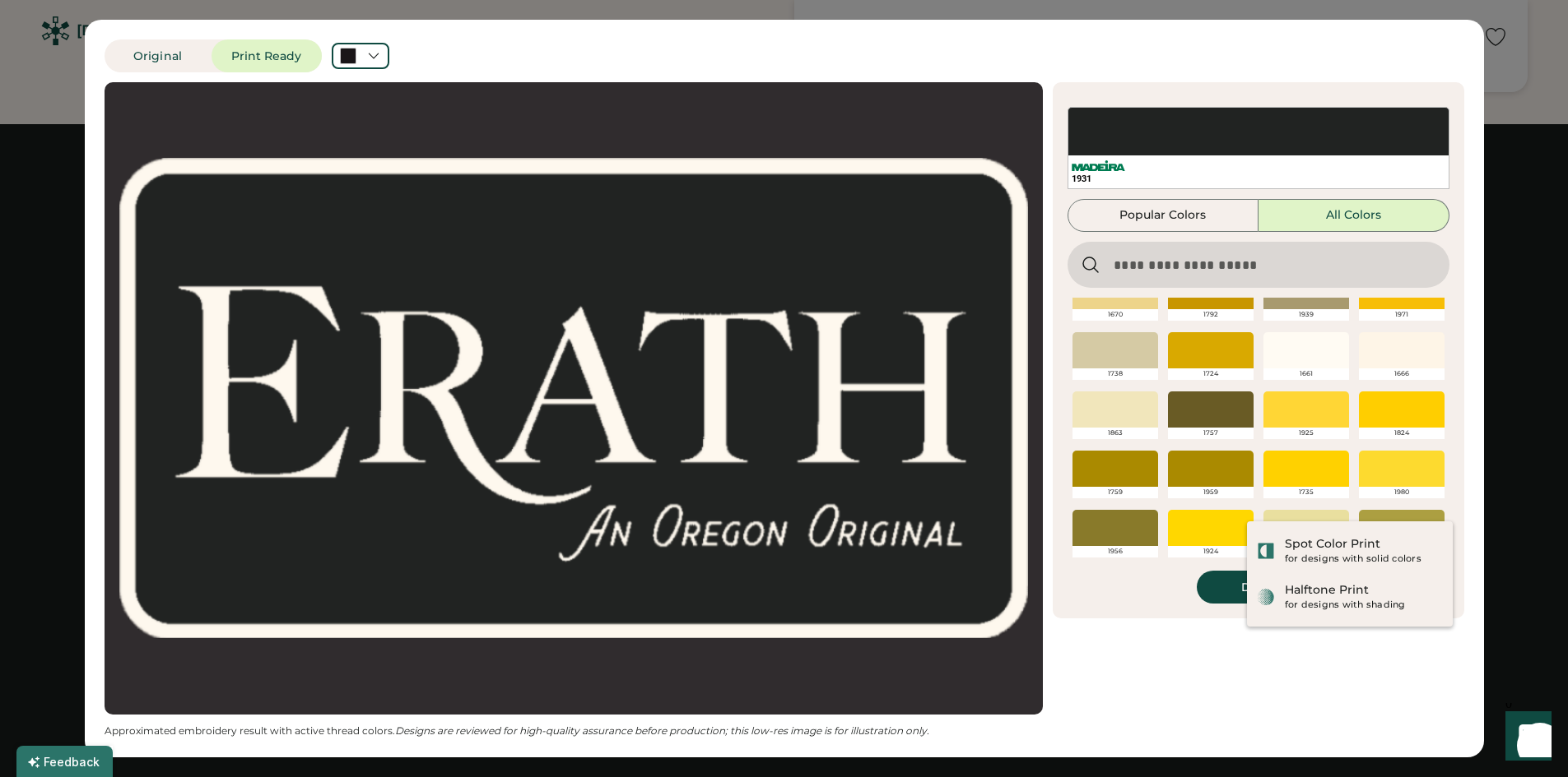
click at [1181, 646] on div "Updating Image Approximated embroidery result with active thread colors. Design…" at bounding box center [784, 410] width 1360 height 656
click at [1339, 549] on div "Spot Color Print" at bounding box center [1333, 544] width 95 height 16
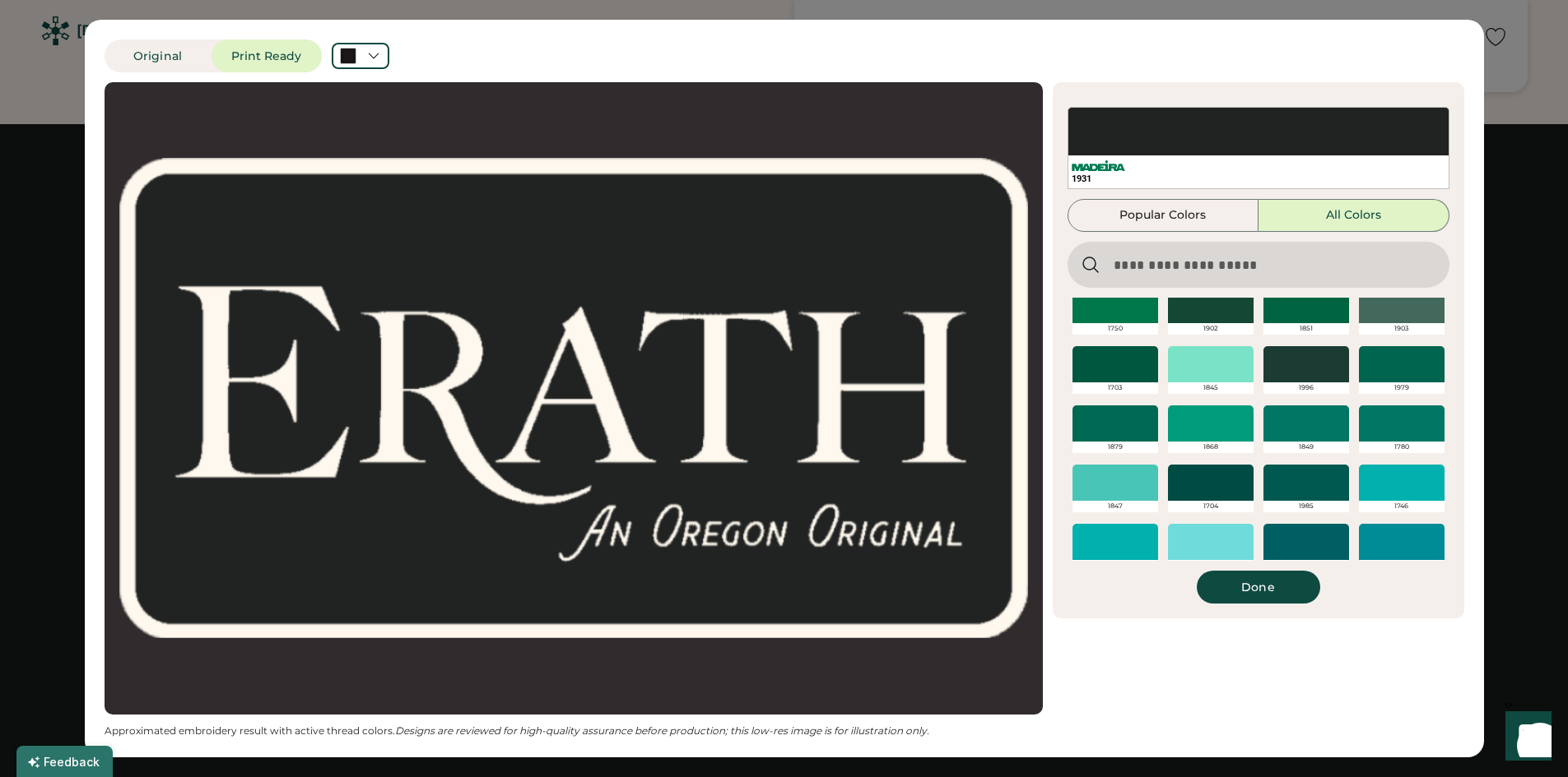
scroll to position [2178, 0]
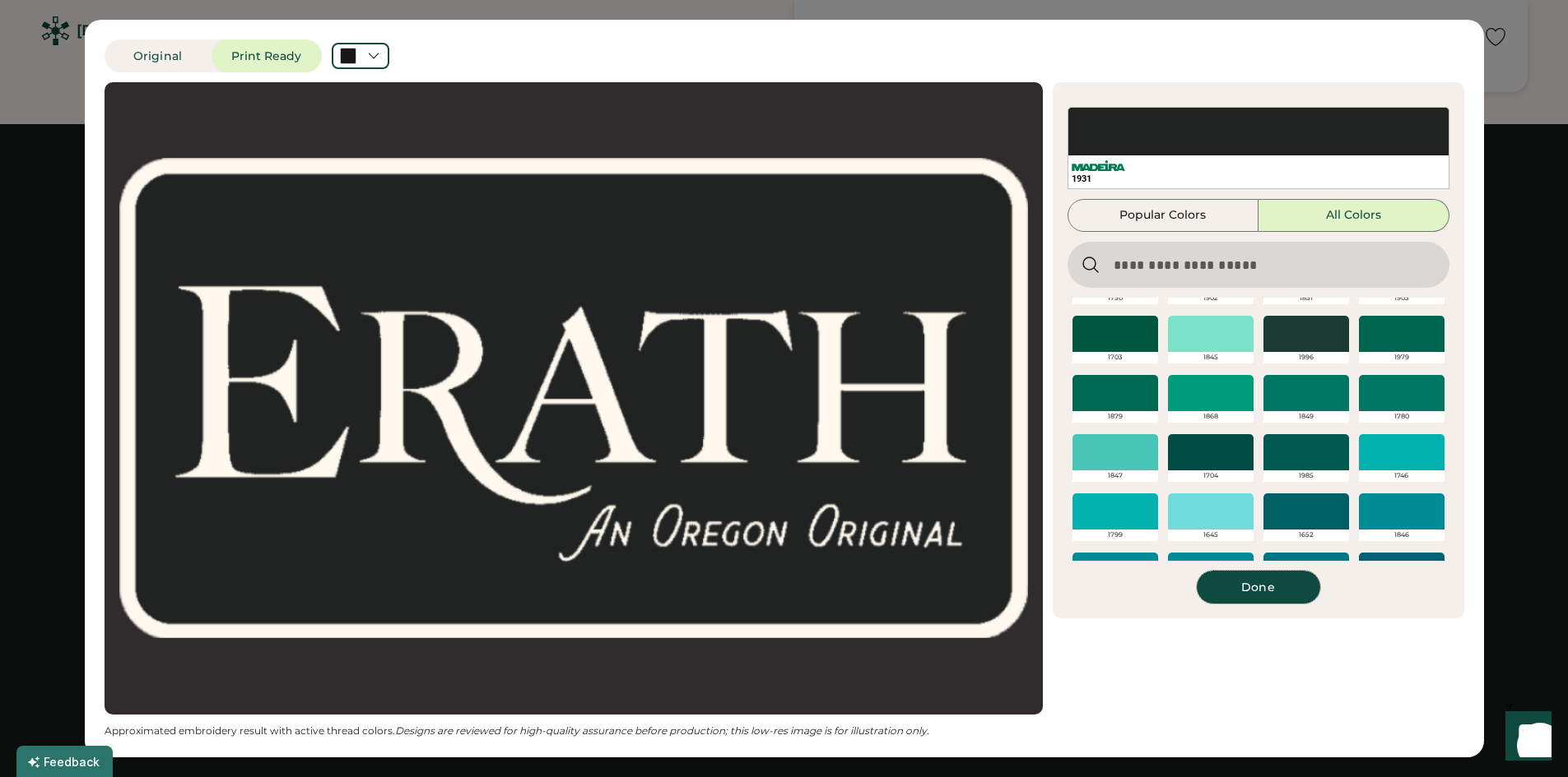
click at [1289, 597] on button "Done" at bounding box center [1258, 587] width 123 height 33
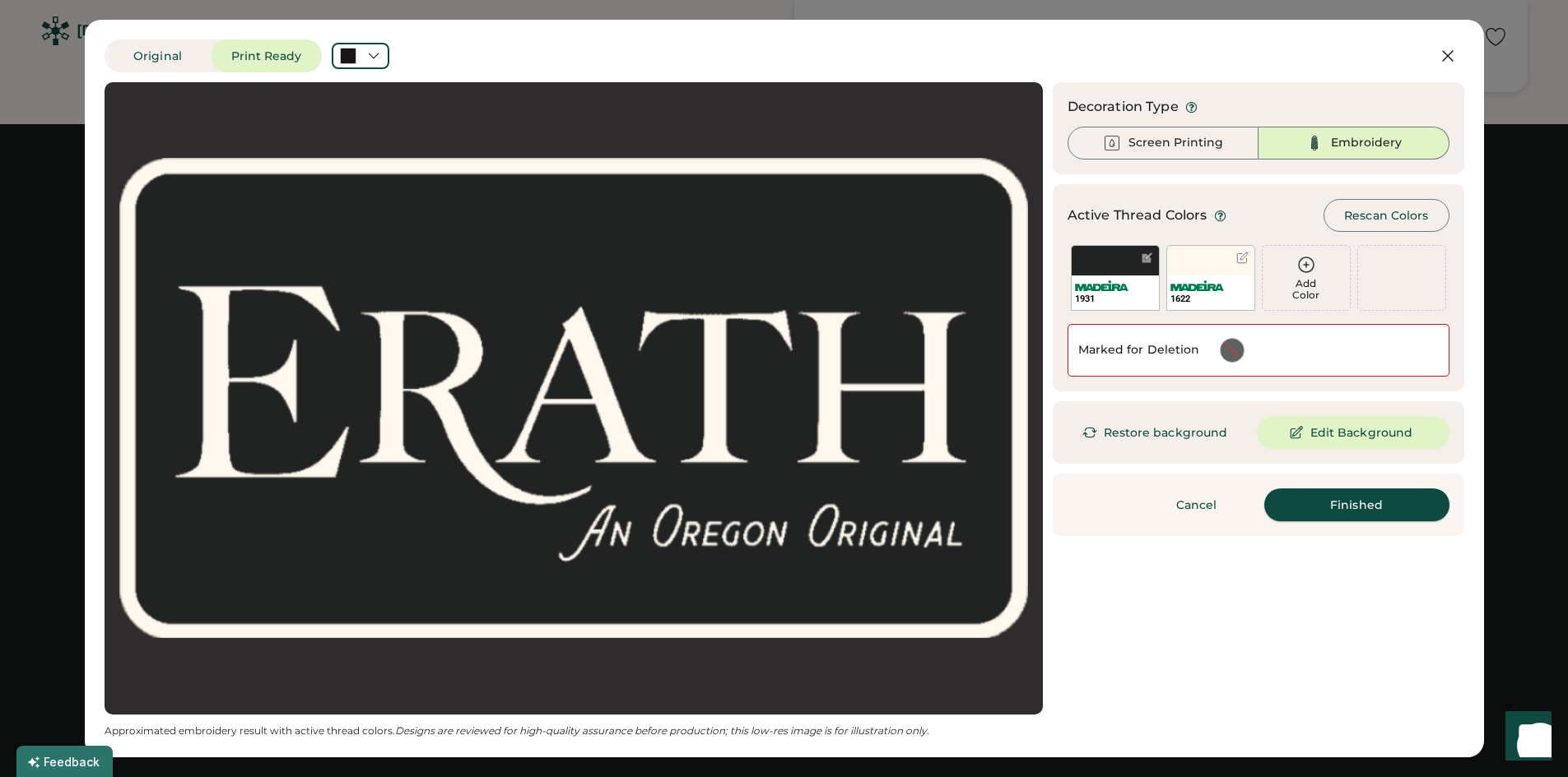
click at [1416, 505] on button "Finished" at bounding box center [1356, 505] width 185 height 33
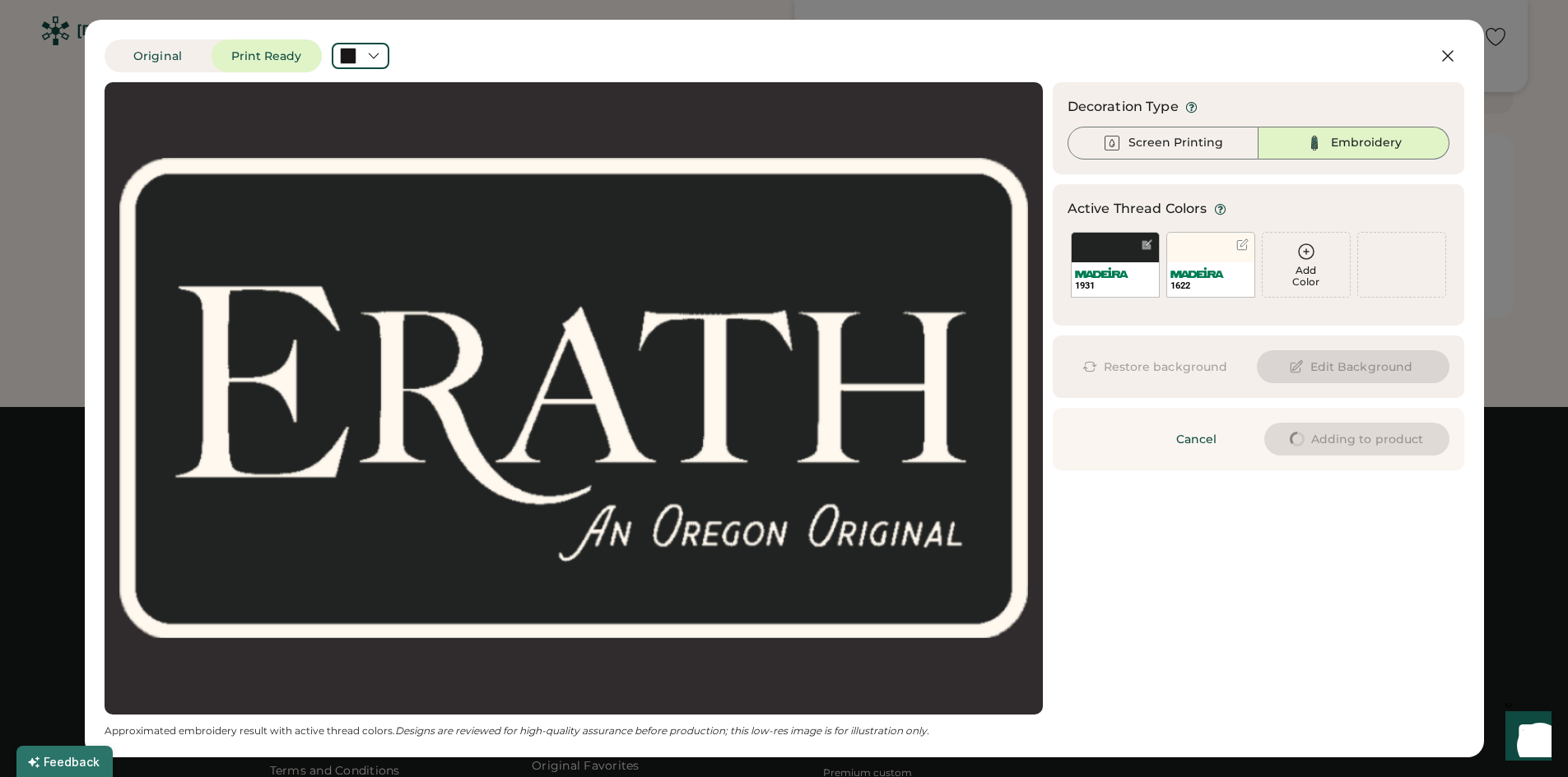
type input "****"
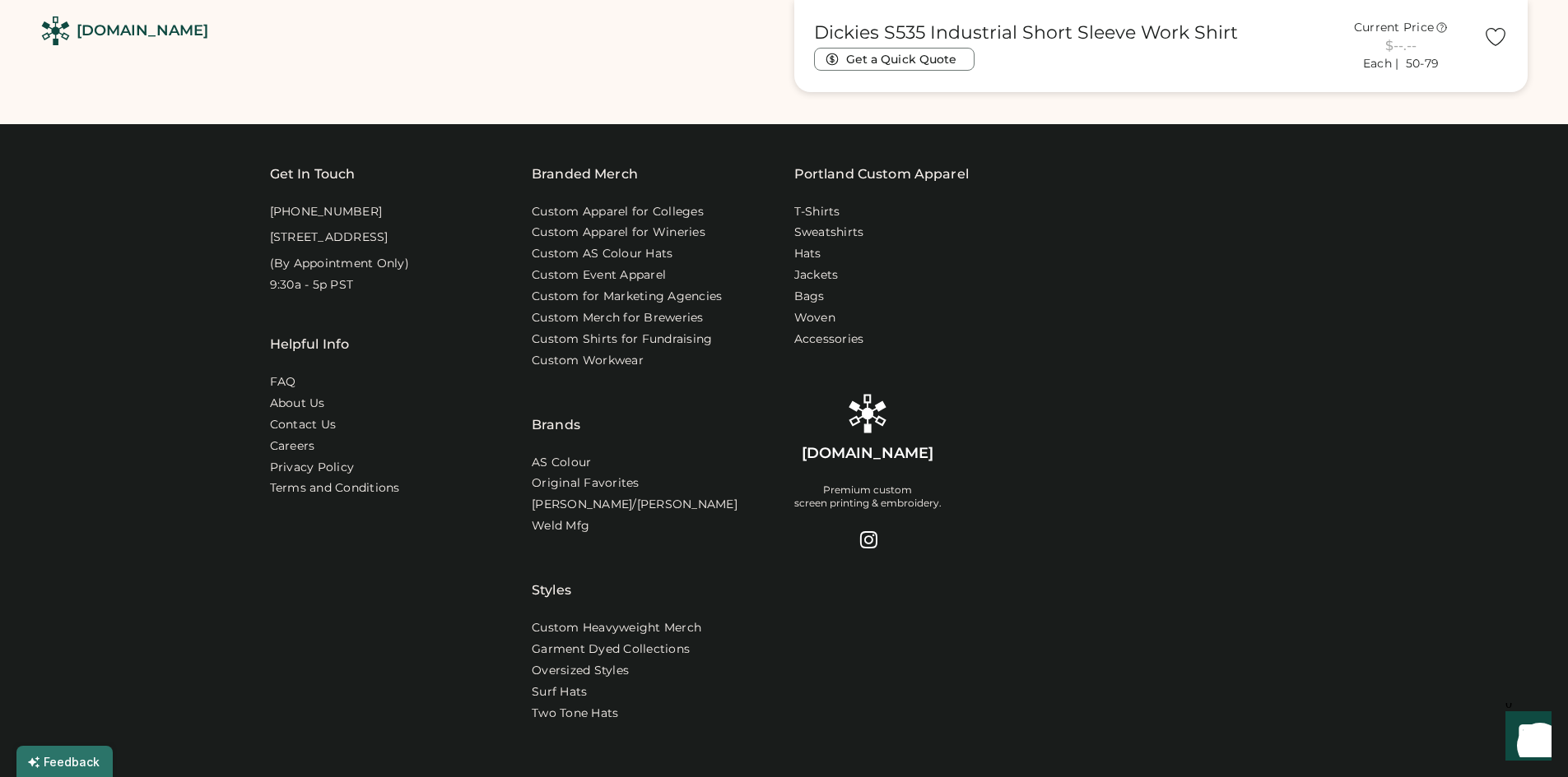
type input "****"
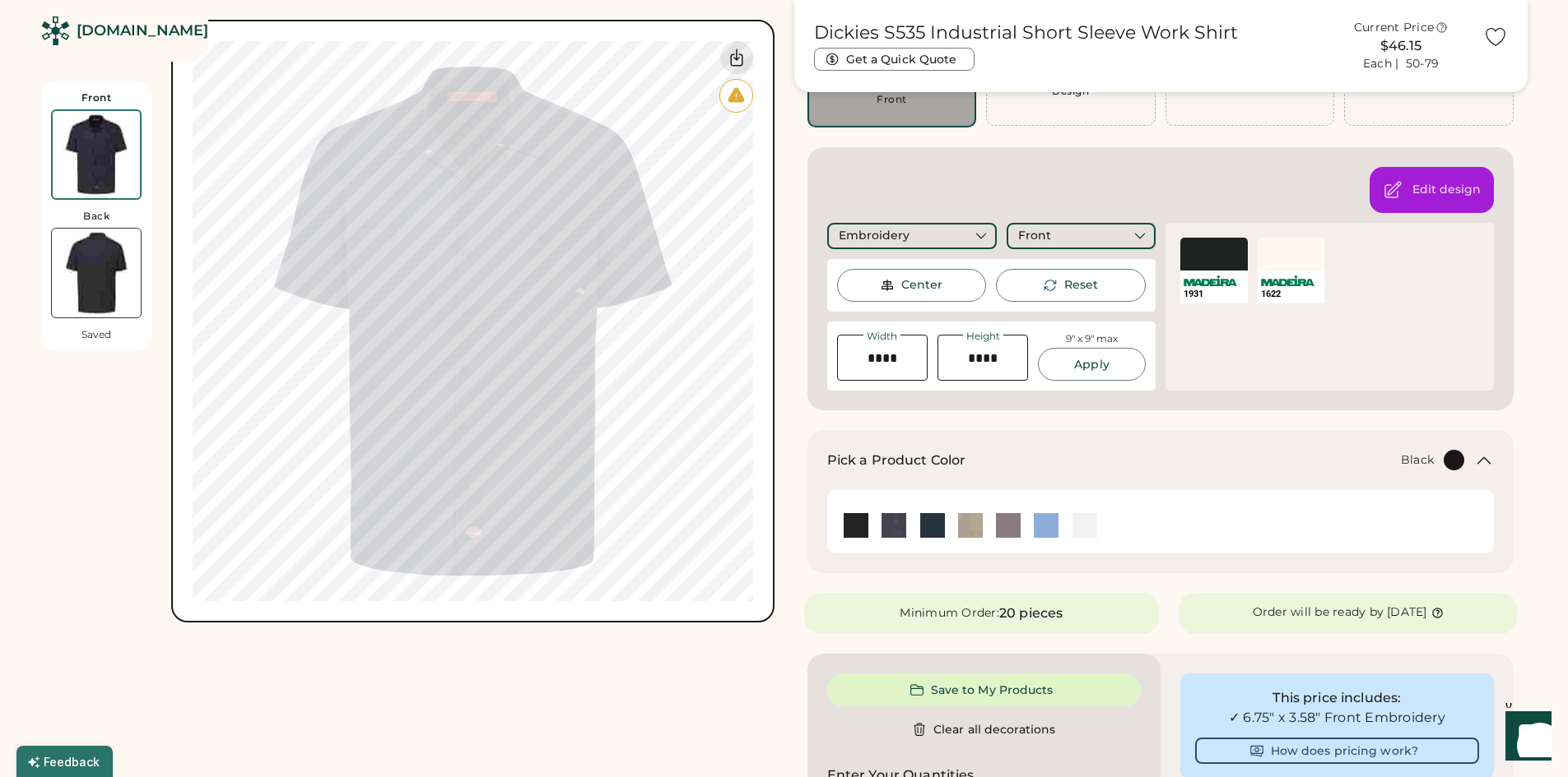
scroll to position [165, 0]
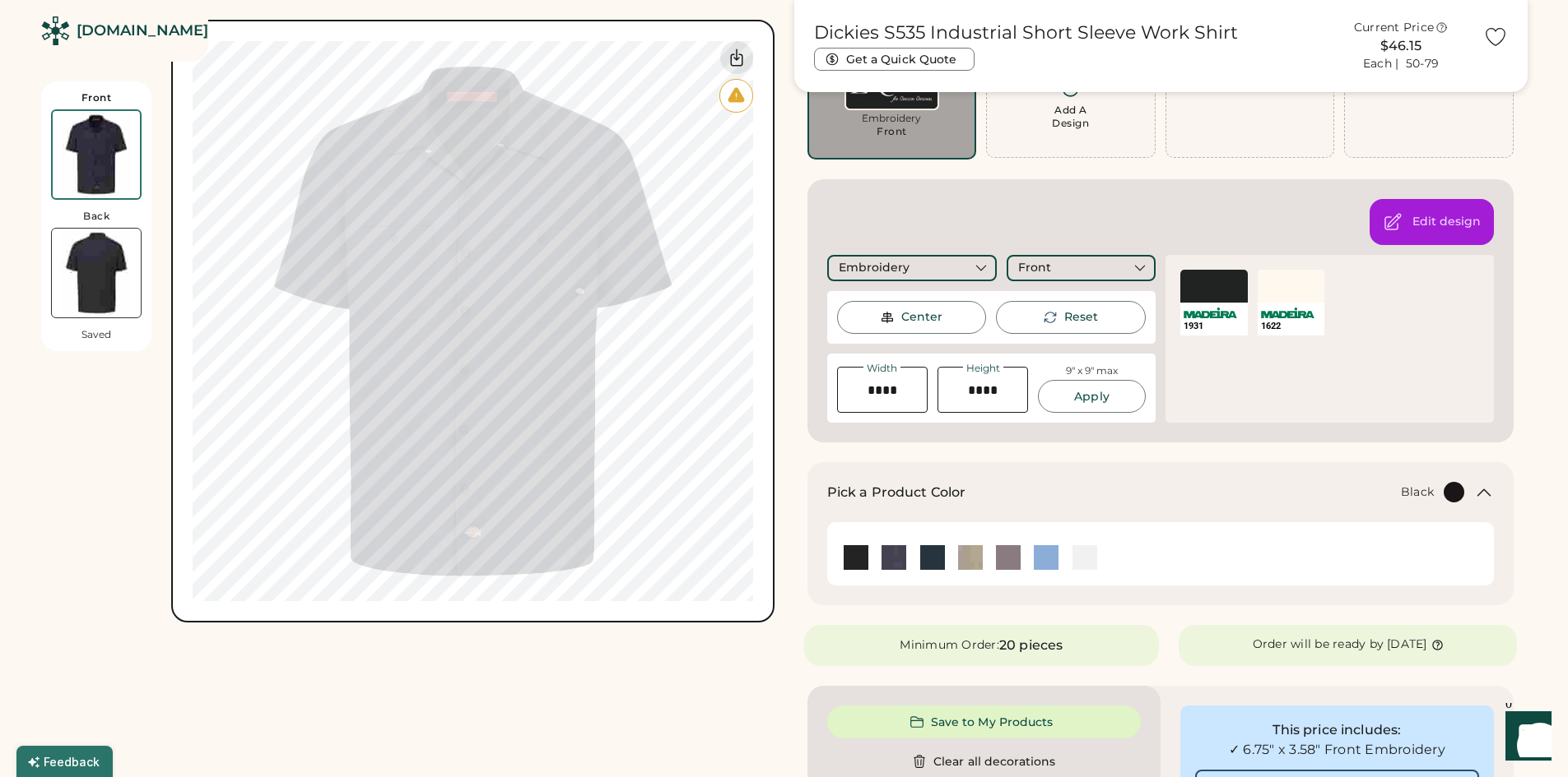
click at [872, 392] on input "input" at bounding box center [882, 389] width 90 height 46
type input "****"
click at [1003, 394] on input "input" at bounding box center [982, 389] width 90 height 46
drag, startPoint x: 1004, startPoint y: 393, endPoint x: 969, endPoint y: 389, distance: 35.2
click at [969, 389] on input "input" at bounding box center [982, 389] width 90 height 46
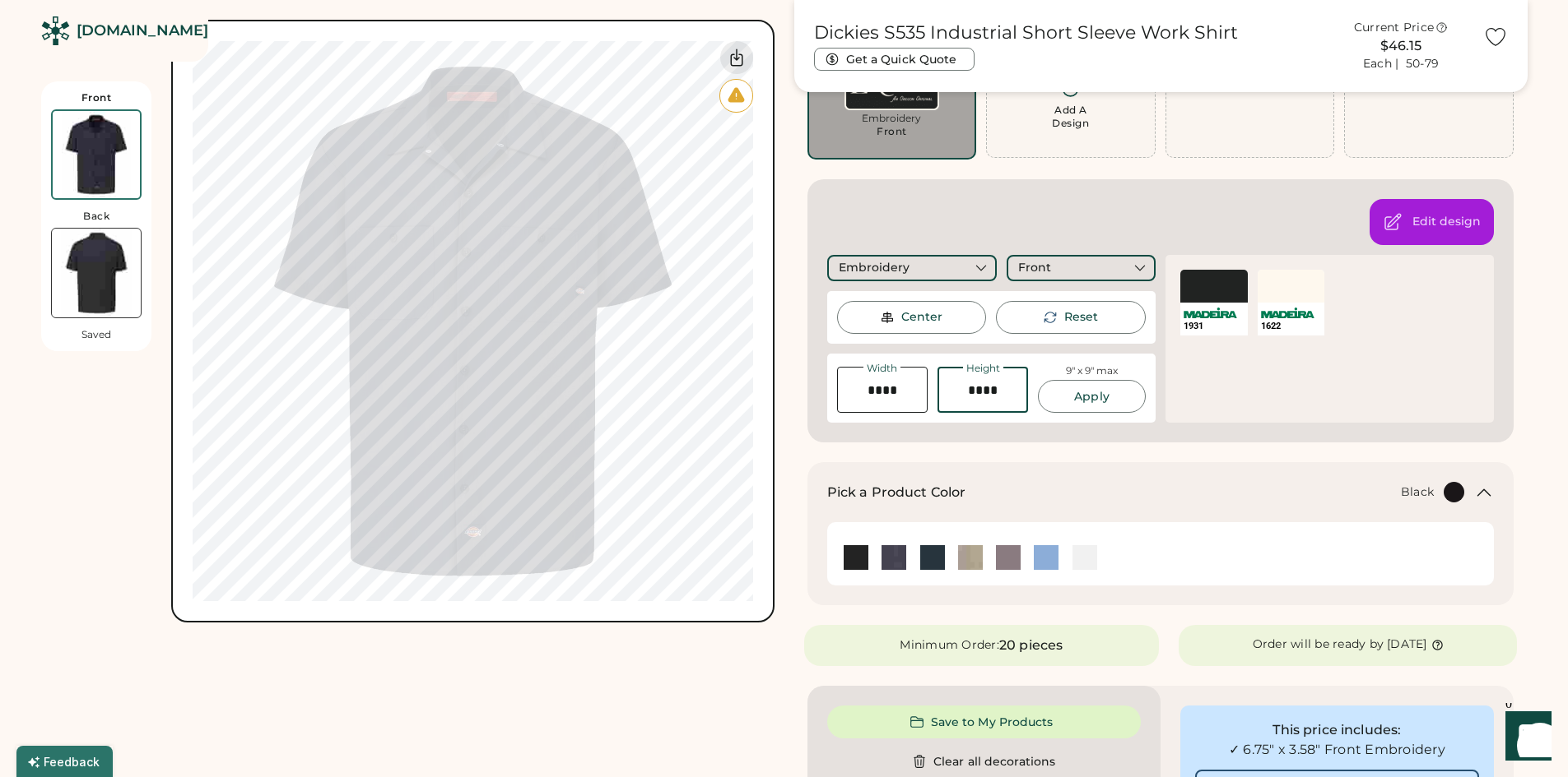
type input "****"
click at [1102, 401] on button "Apply" at bounding box center [1091, 396] width 107 height 33
type input "****"
click at [953, 326] on div "Center" at bounding box center [912, 317] width 150 height 33
click at [924, 319] on div "Center" at bounding box center [922, 317] width 41 height 16
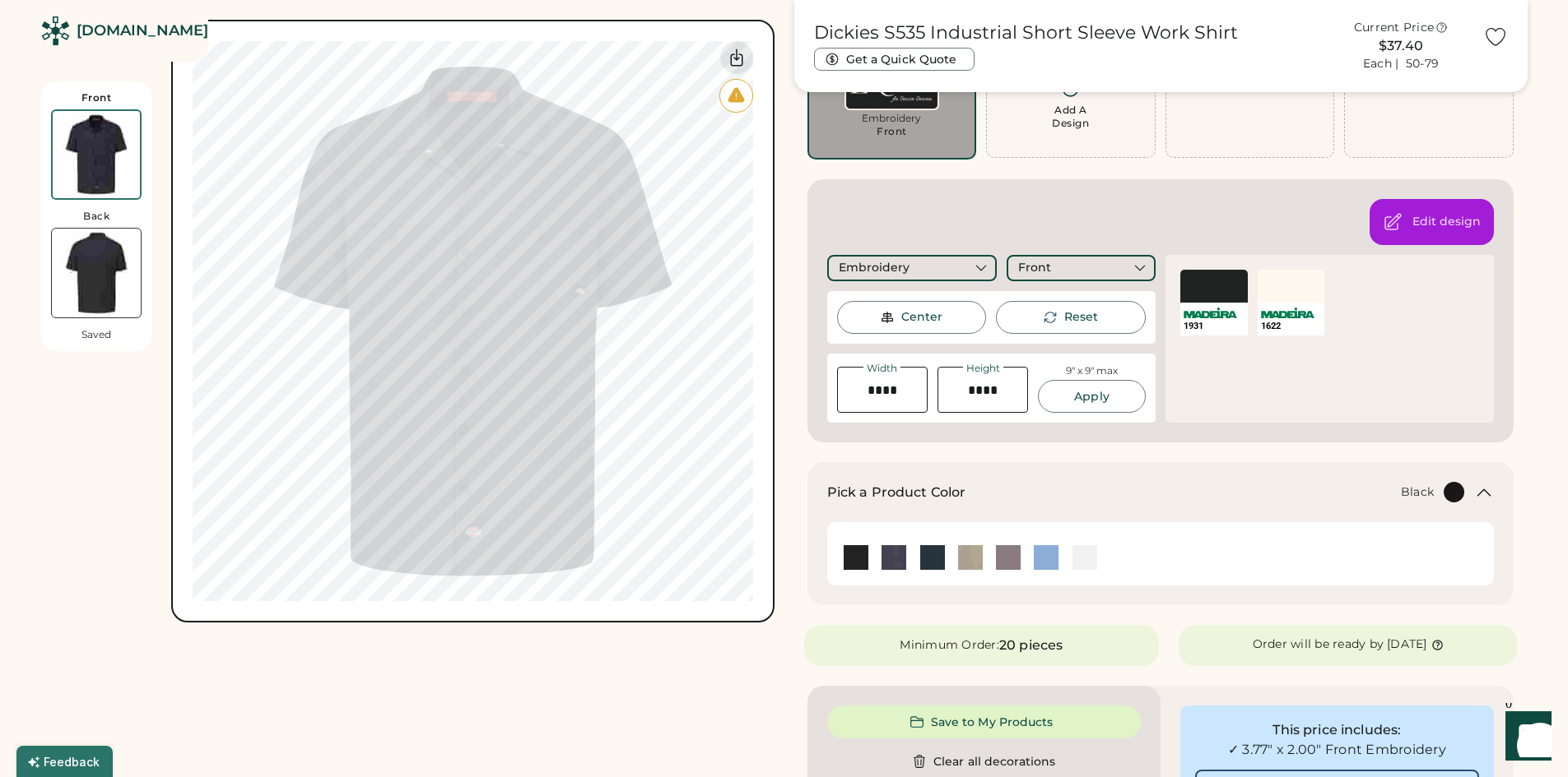
click at [1257, 476] on div "Pick a Product Color + Black" at bounding box center [1161, 533] width 707 height 143
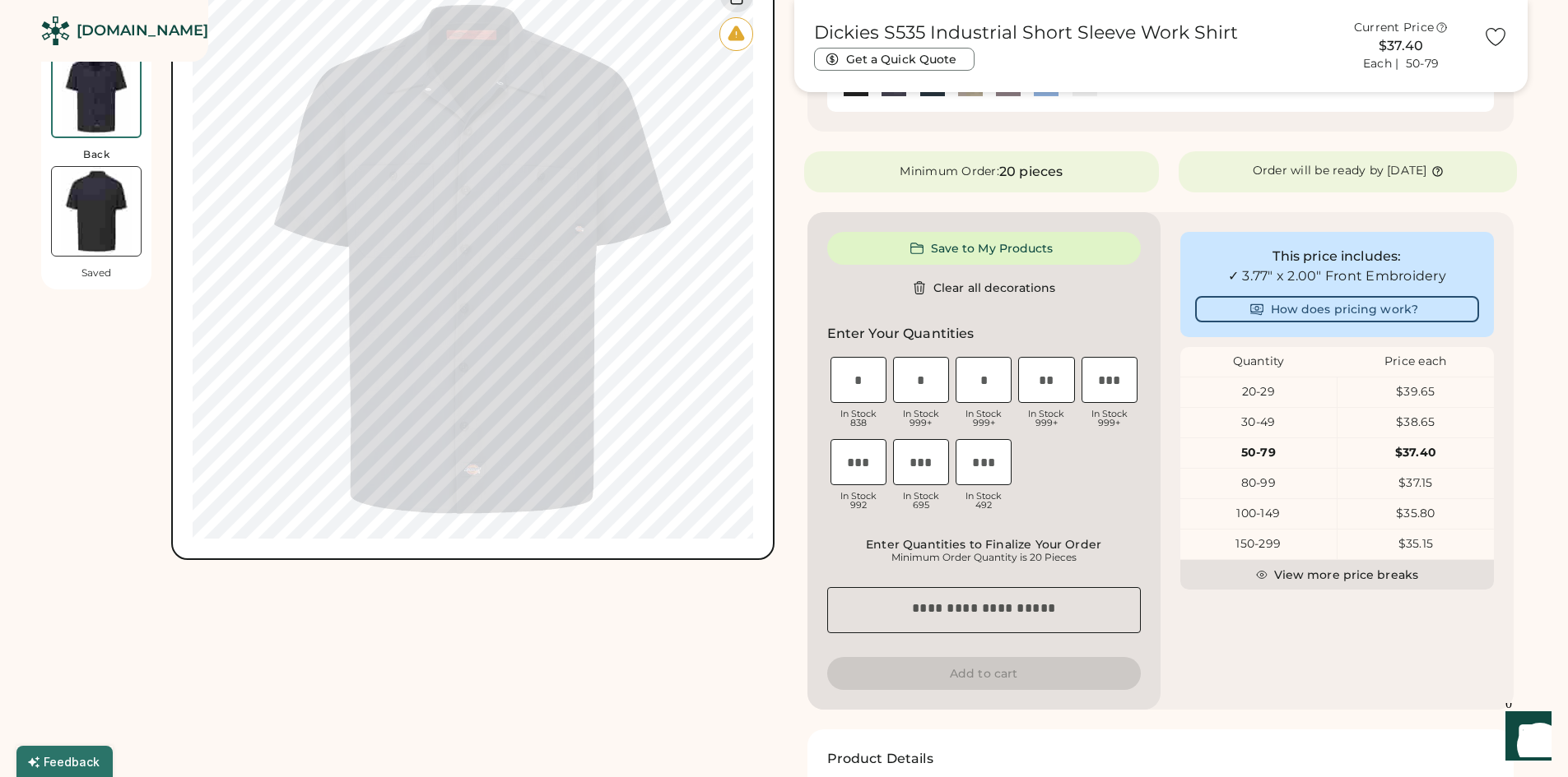
scroll to position [658, 0]
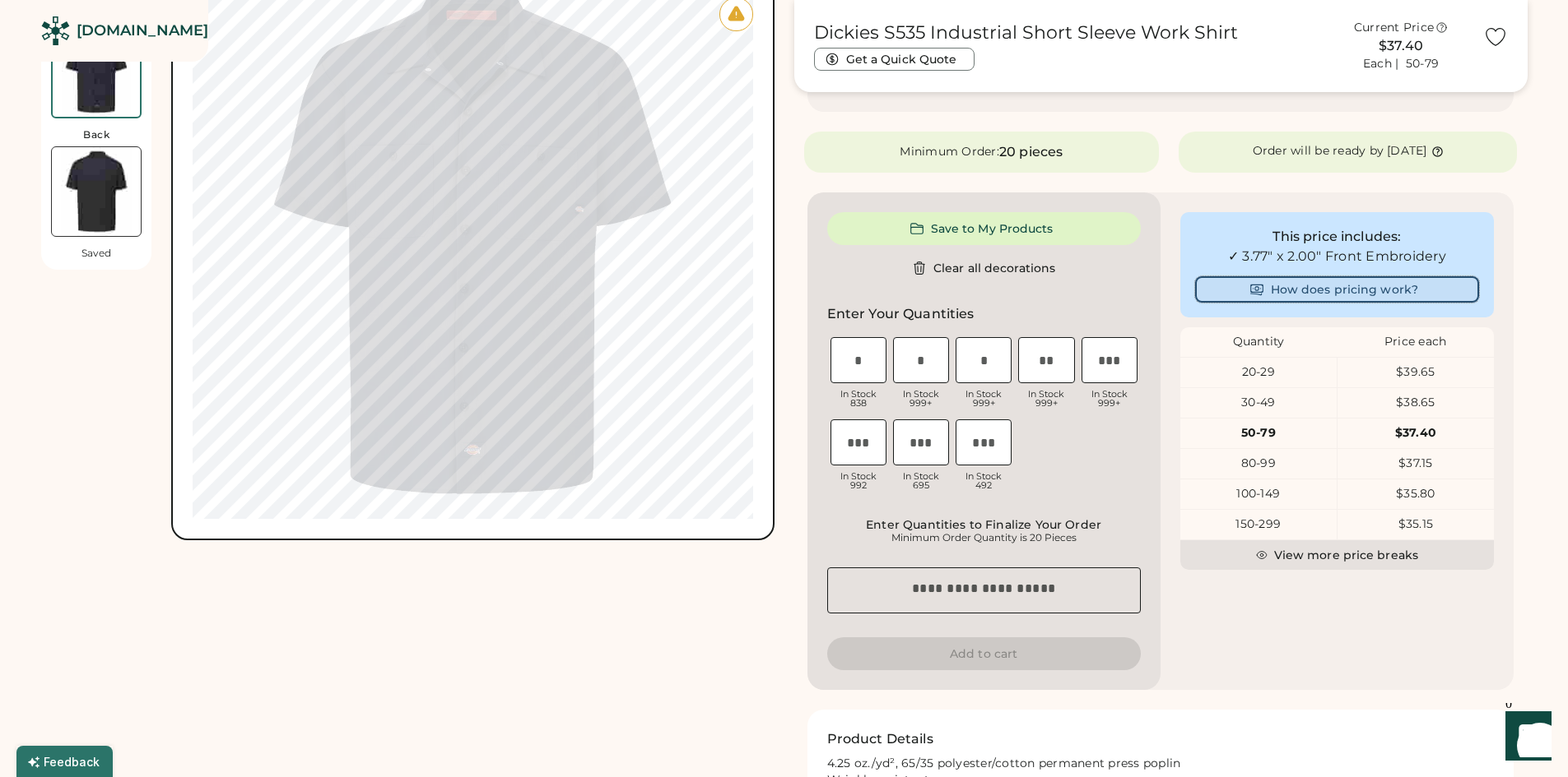
click at [1323, 296] on button "How does pricing work?" at bounding box center [1336, 290] width 284 height 26
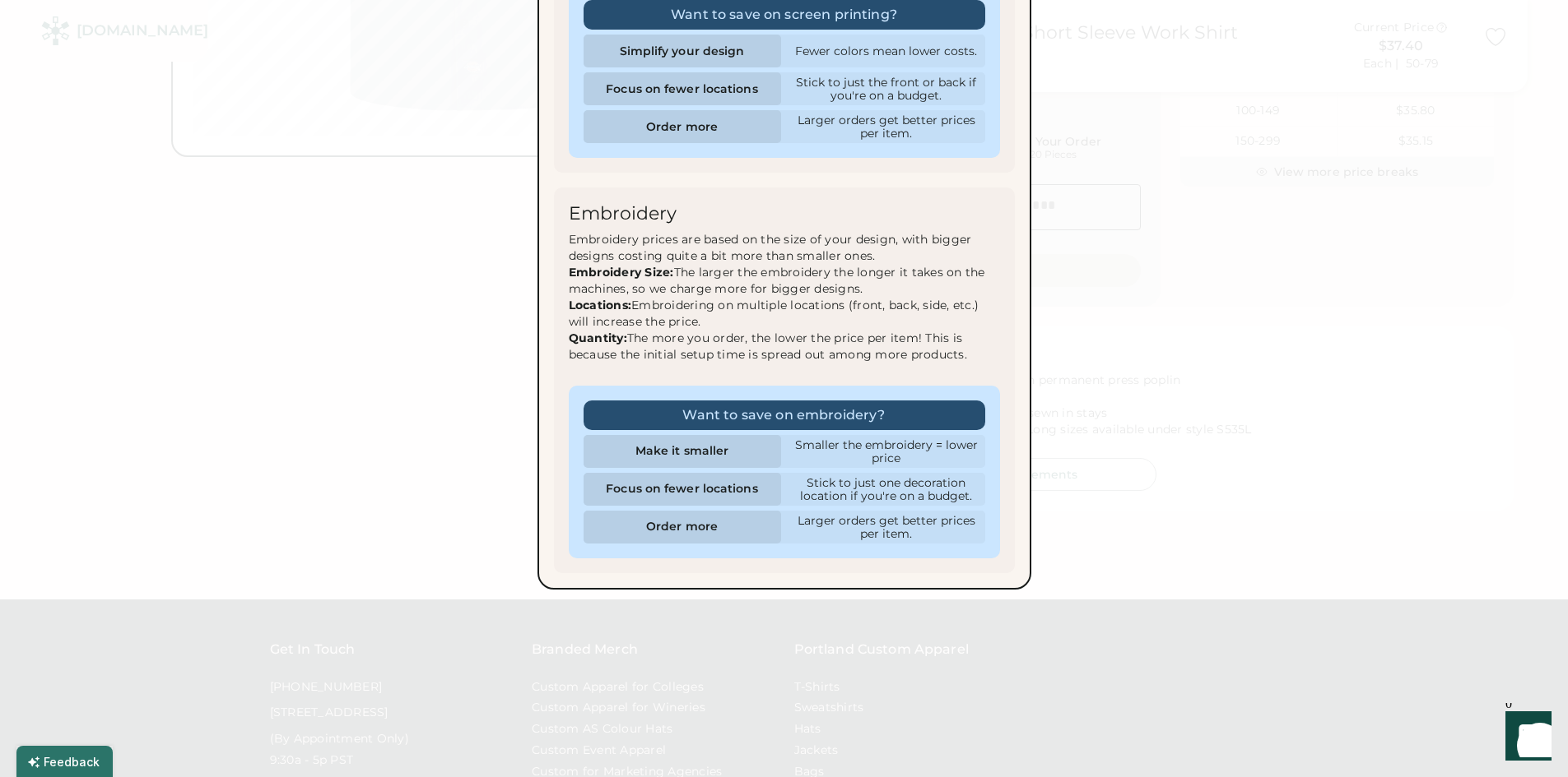
scroll to position [1069, 0]
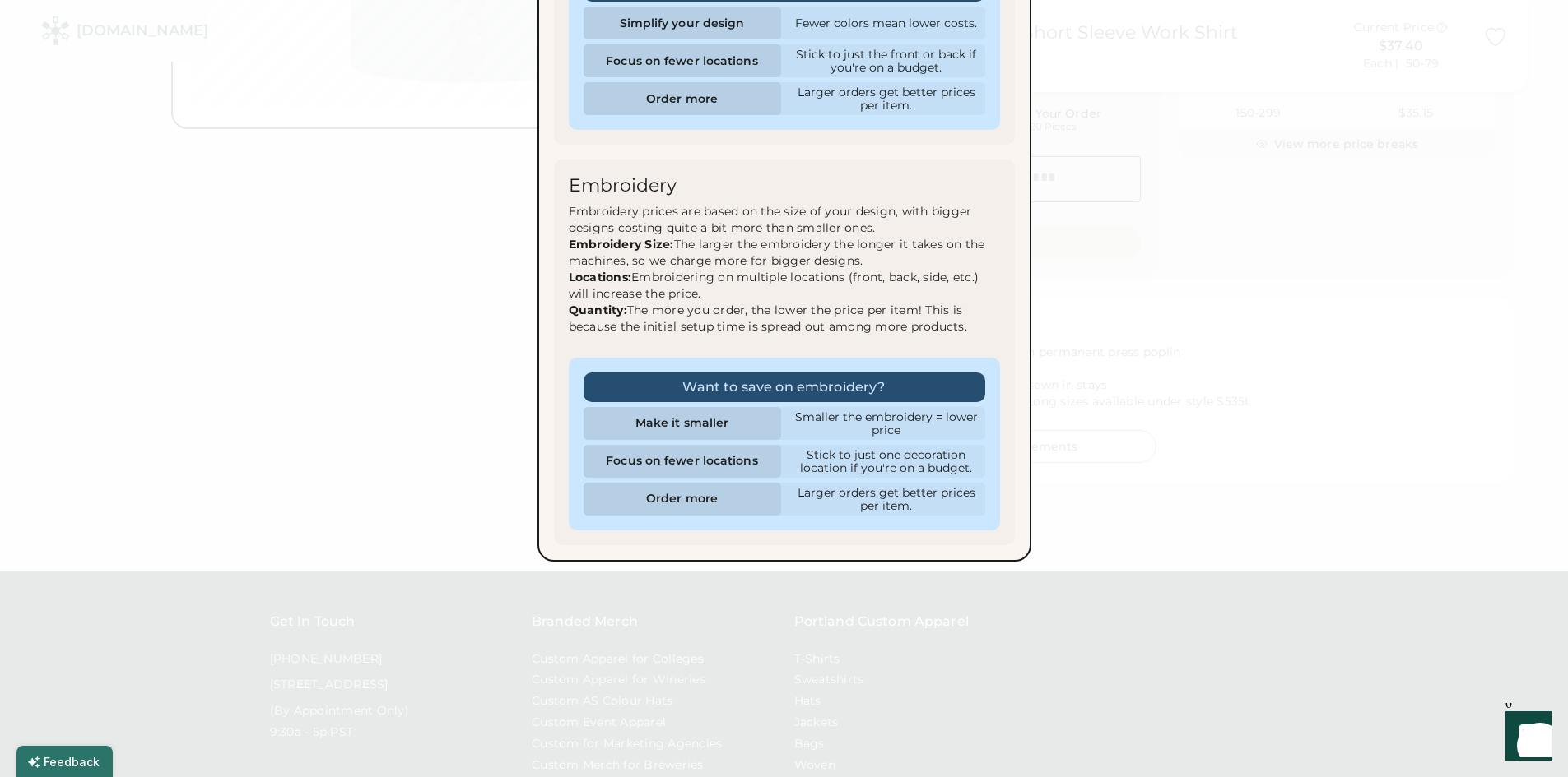
click at [447, 387] on div at bounding box center [784, 388] width 1568 height 777
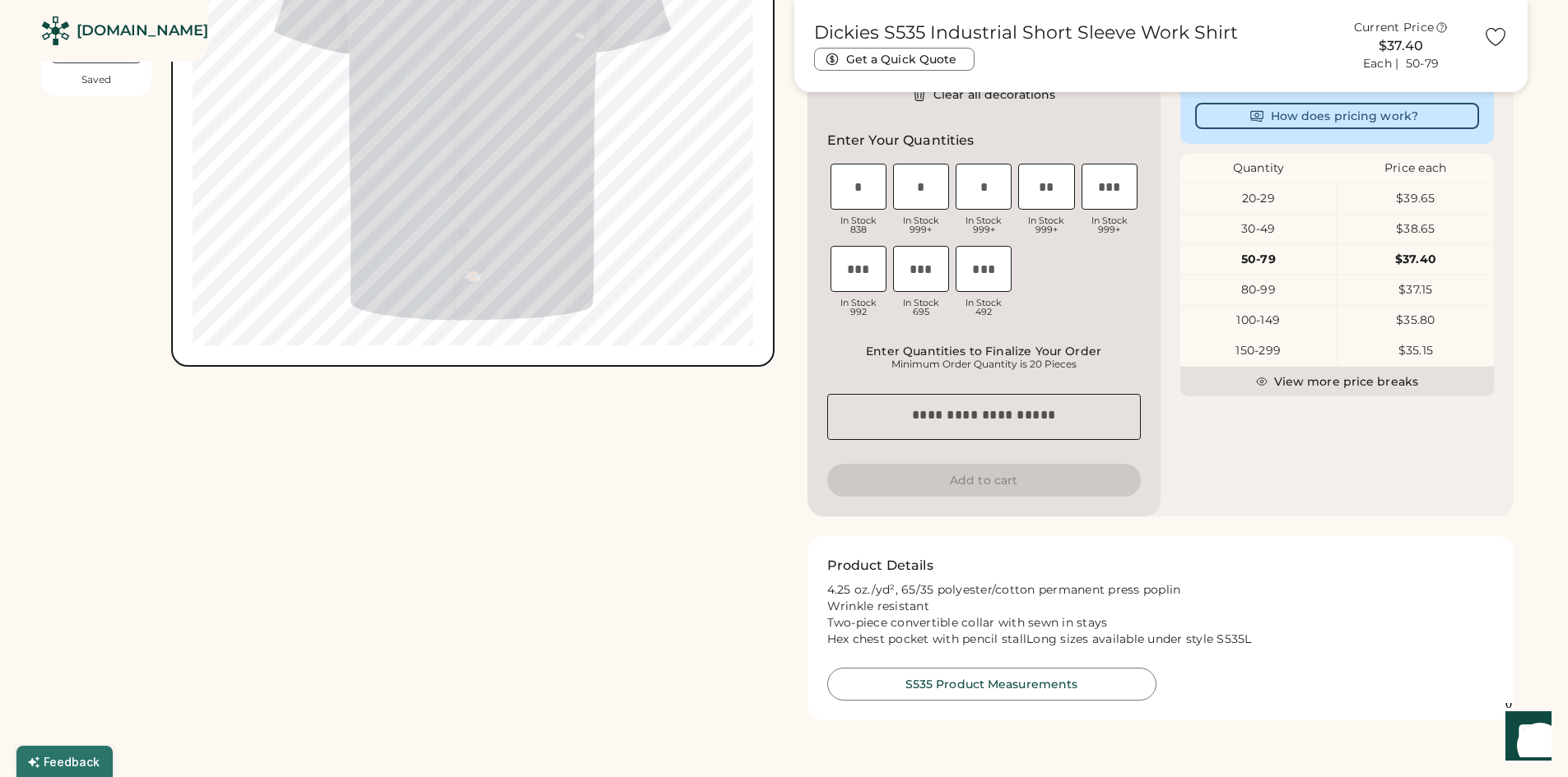
scroll to position [576, 0]
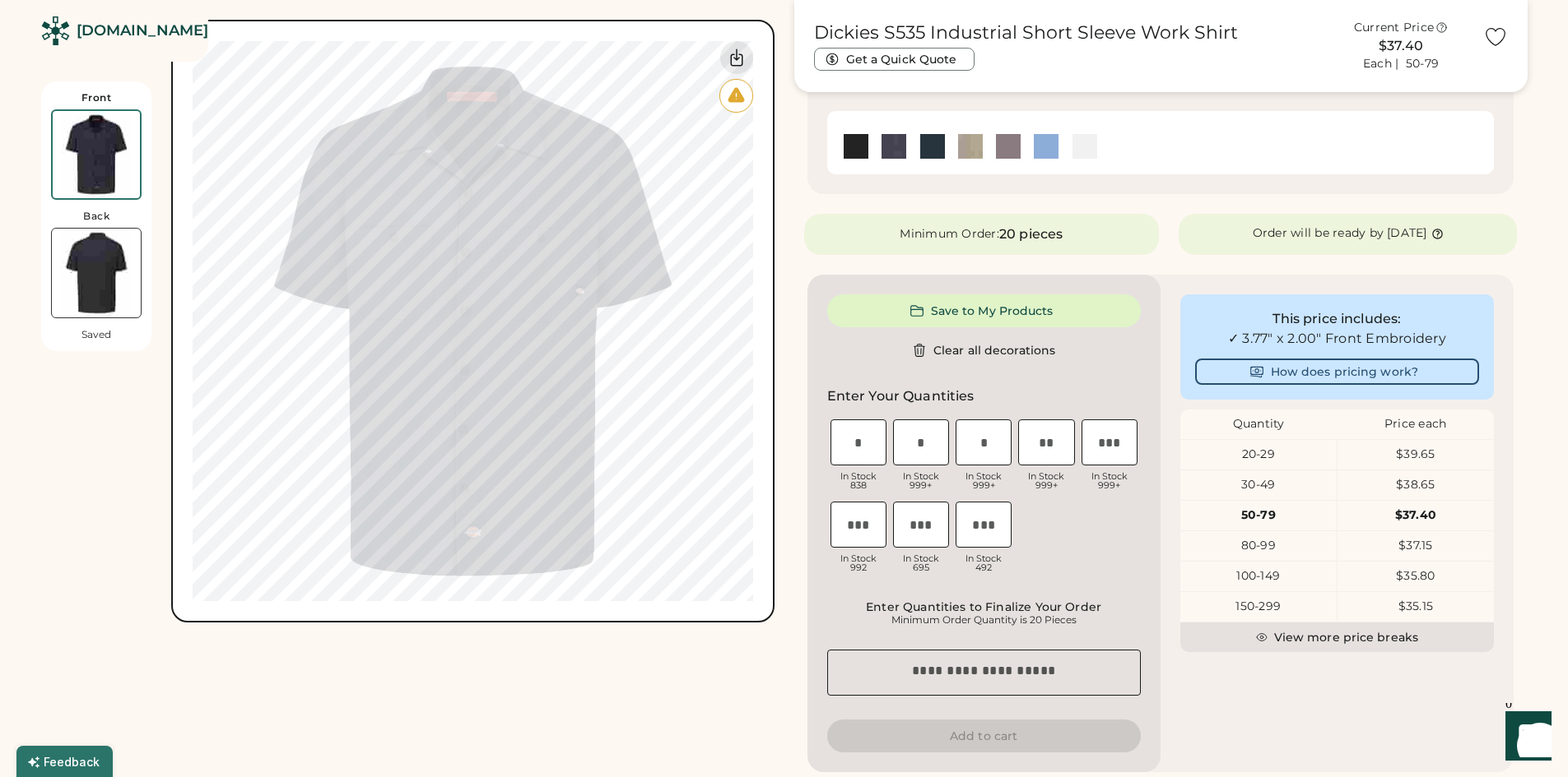
click at [449, 680] on div "Front Back Saved Switch to back Upload new design SVG, Ai, PDF, EPS, PSD Non-pr…" at bounding box center [407, 245] width 733 height 1520
